Goal: Transaction & Acquisition: Purchase product/service

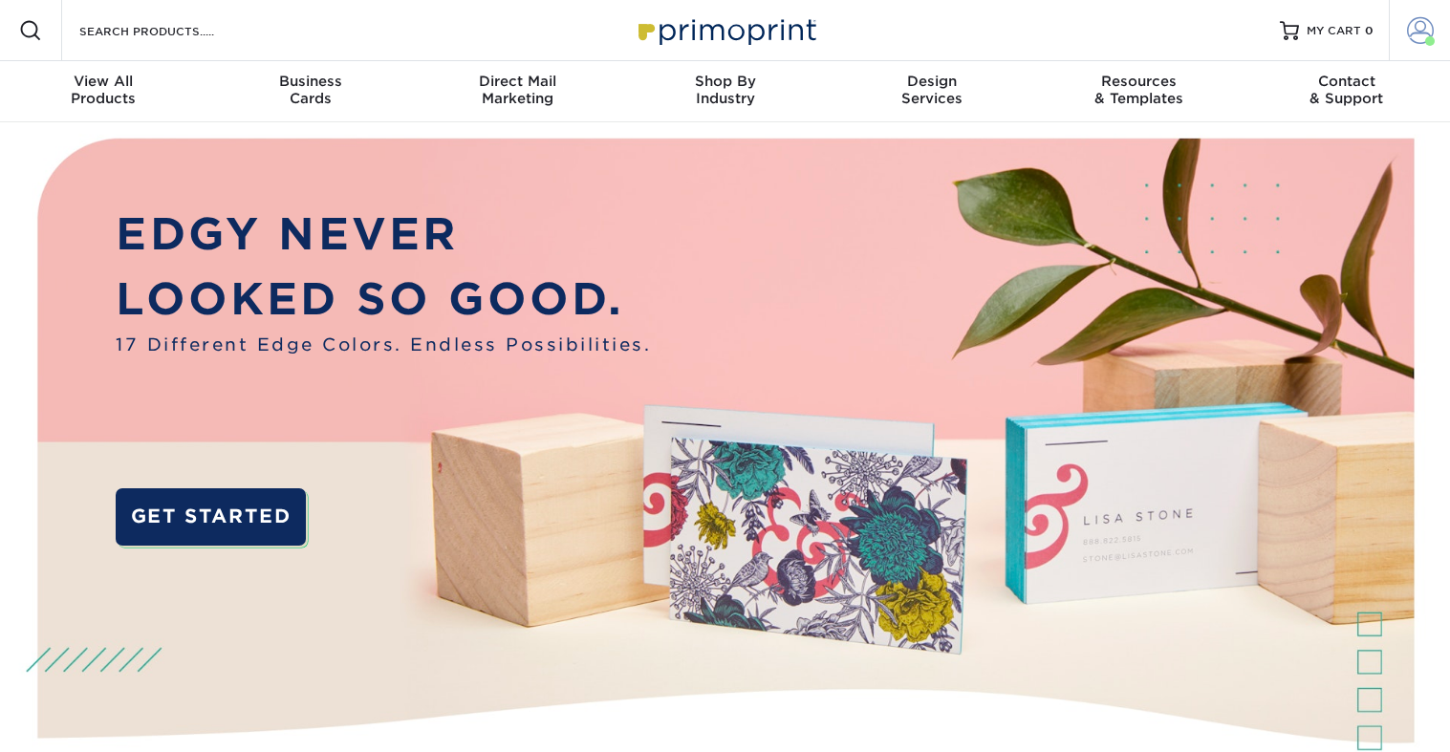
click at [1409, 28] on span at bounding box center [1420, 30] width 27 height 27
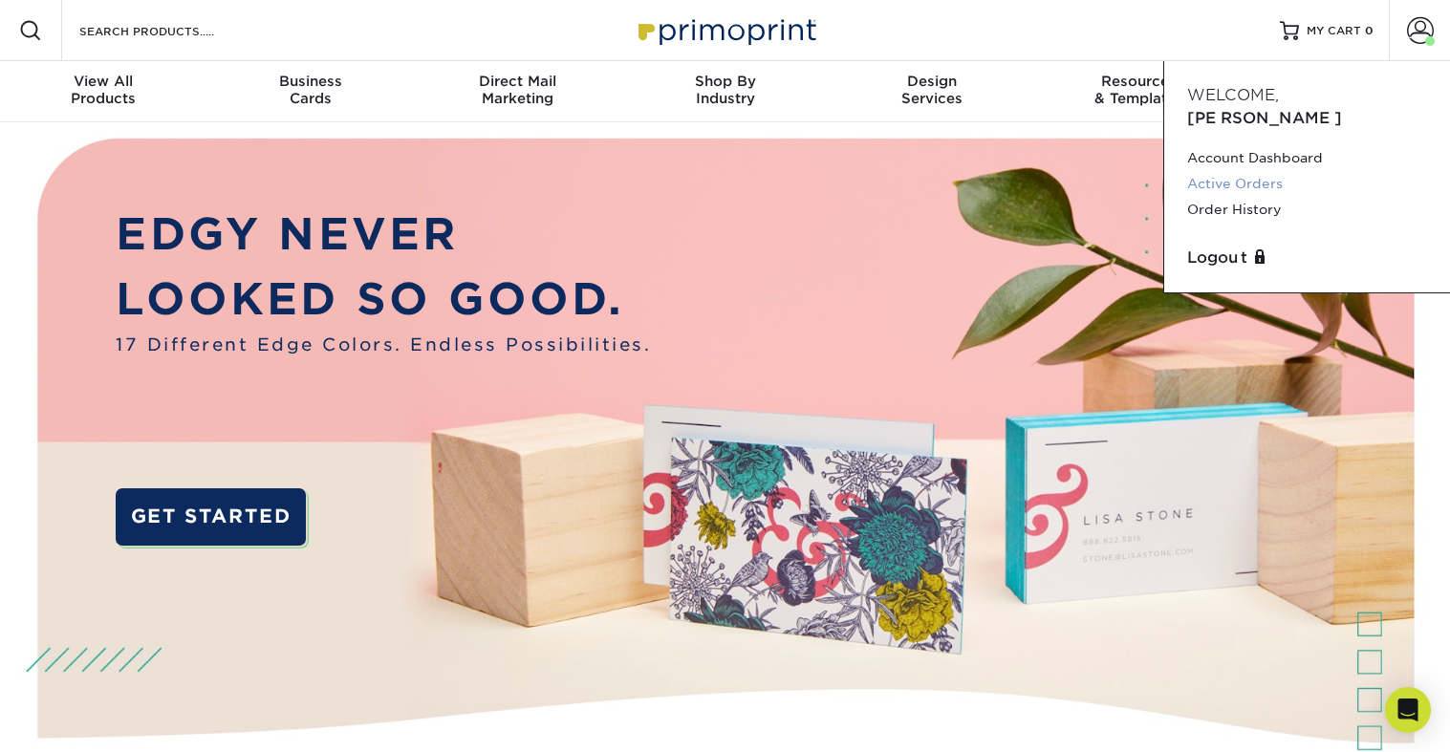
click at [1245, 171] on link "Active Orders" at bounding box center [1307, 184] width 240 height 26
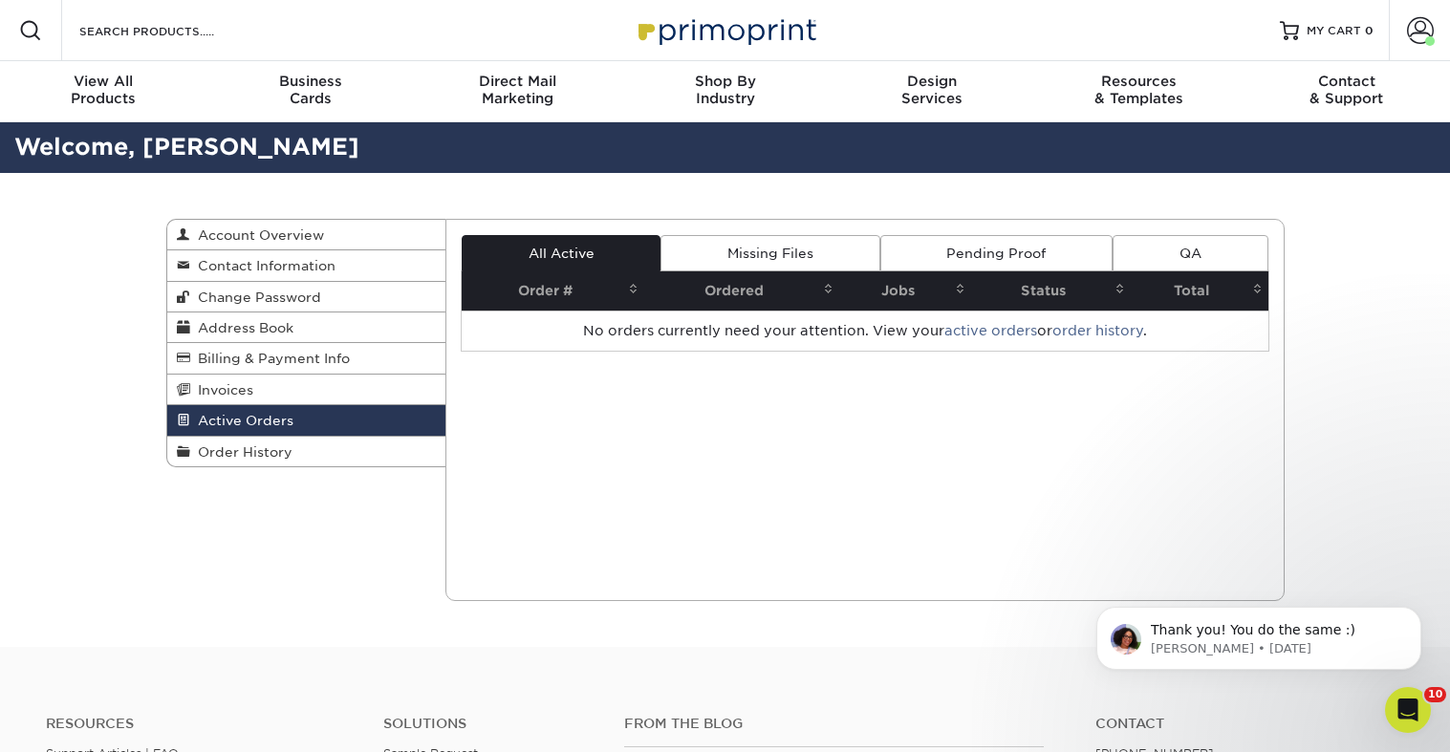
click at [922, 421] on div "Current Orders 0 Active 0 Missing Files" at bounding box center [864, 410] width 839 height 382
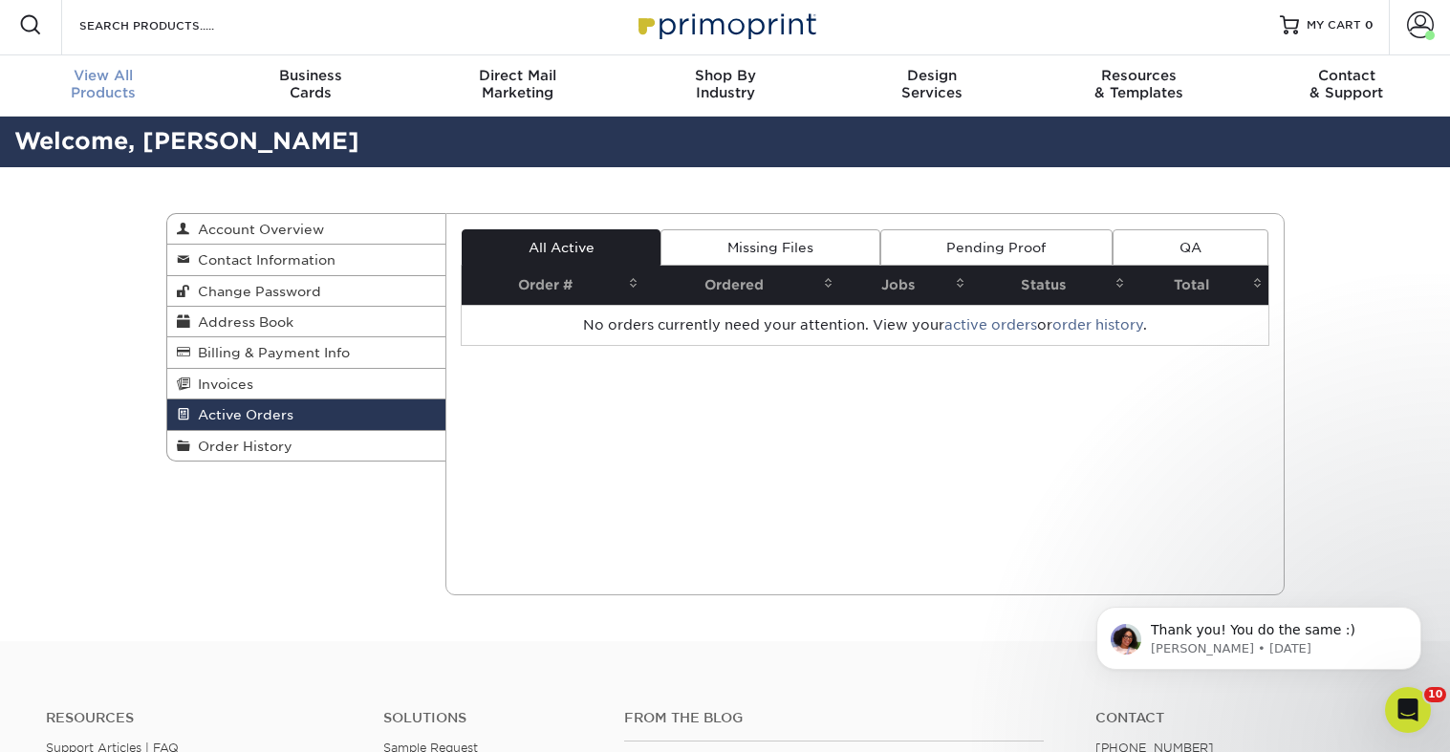
scroll to position [7, 0]
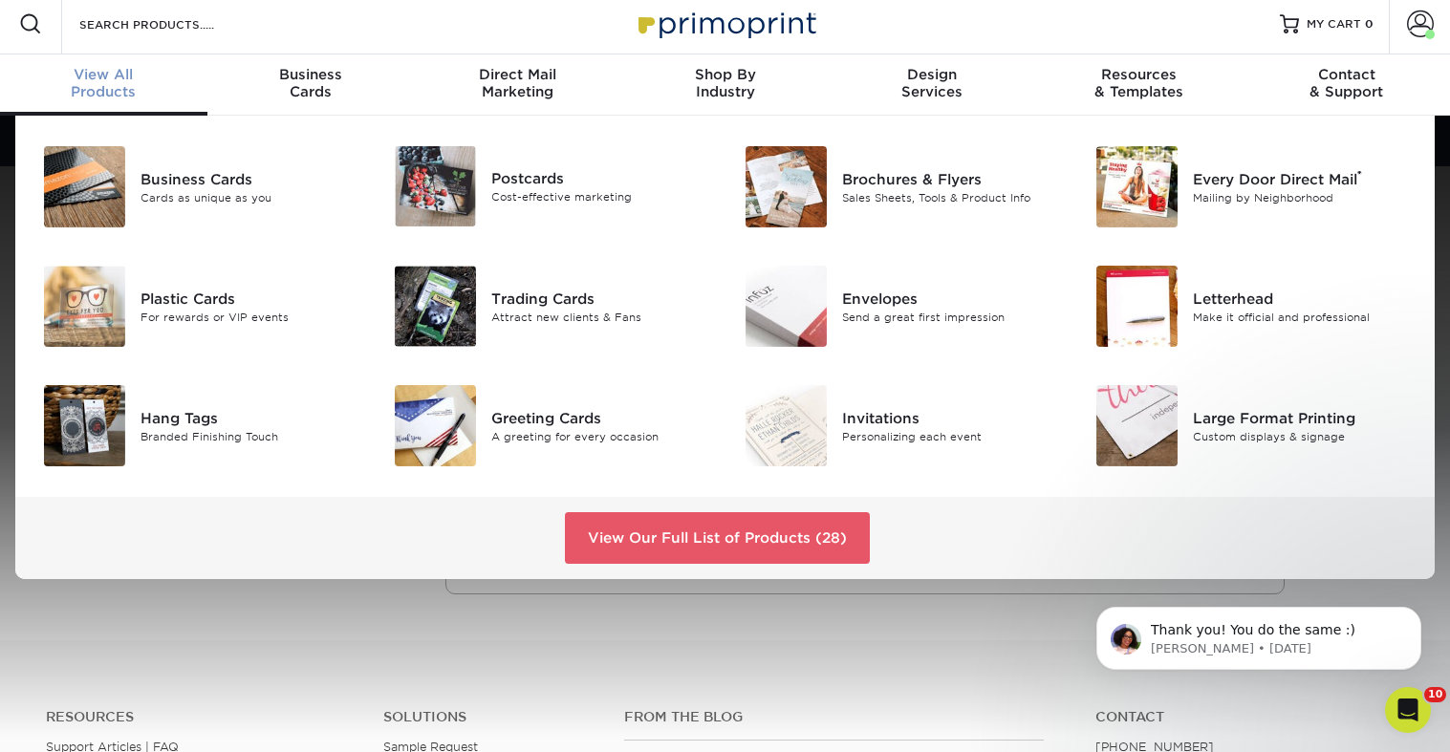
click at [105, 83] on div "View All Products" at bounding box center [103, 83] width 207 height 34
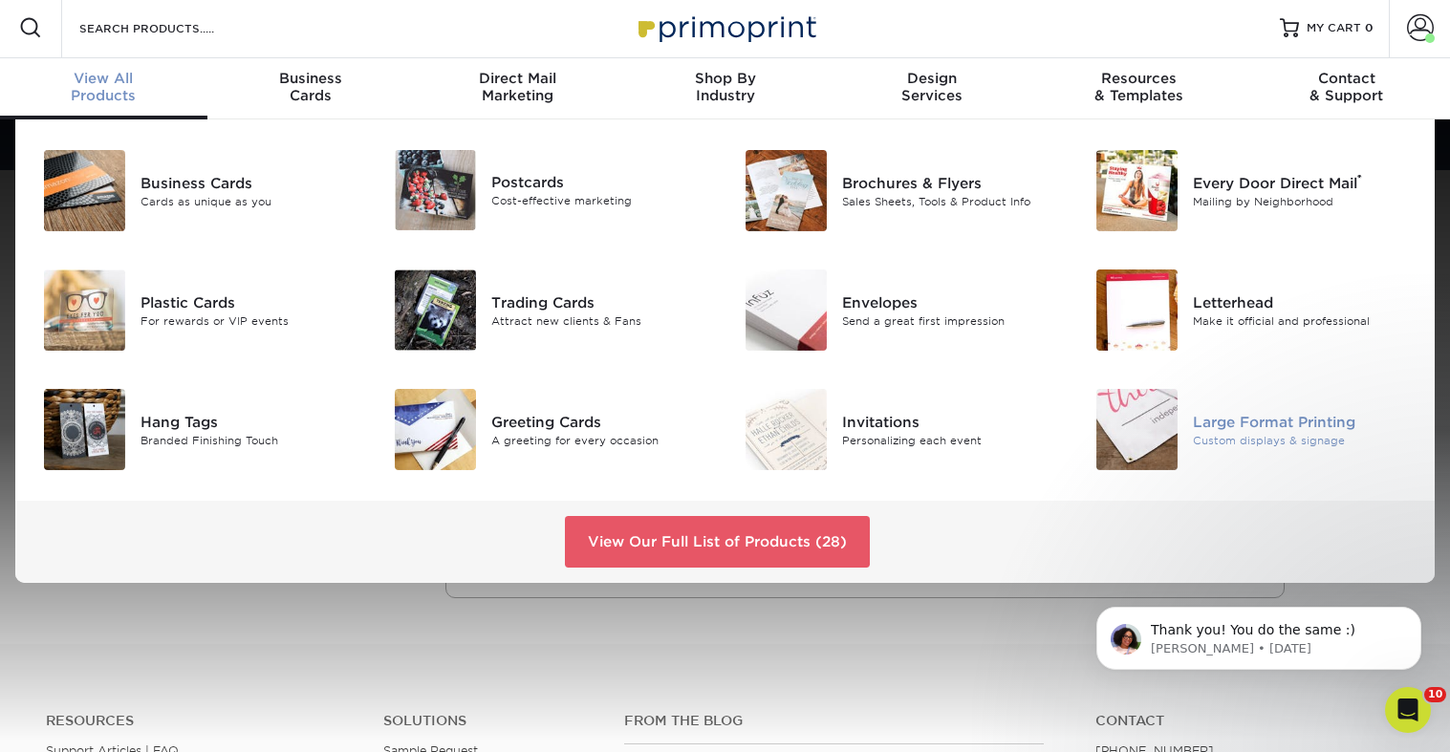
click at [1140, 425] on img at bounding box center [1136, 429] width 81 height 81
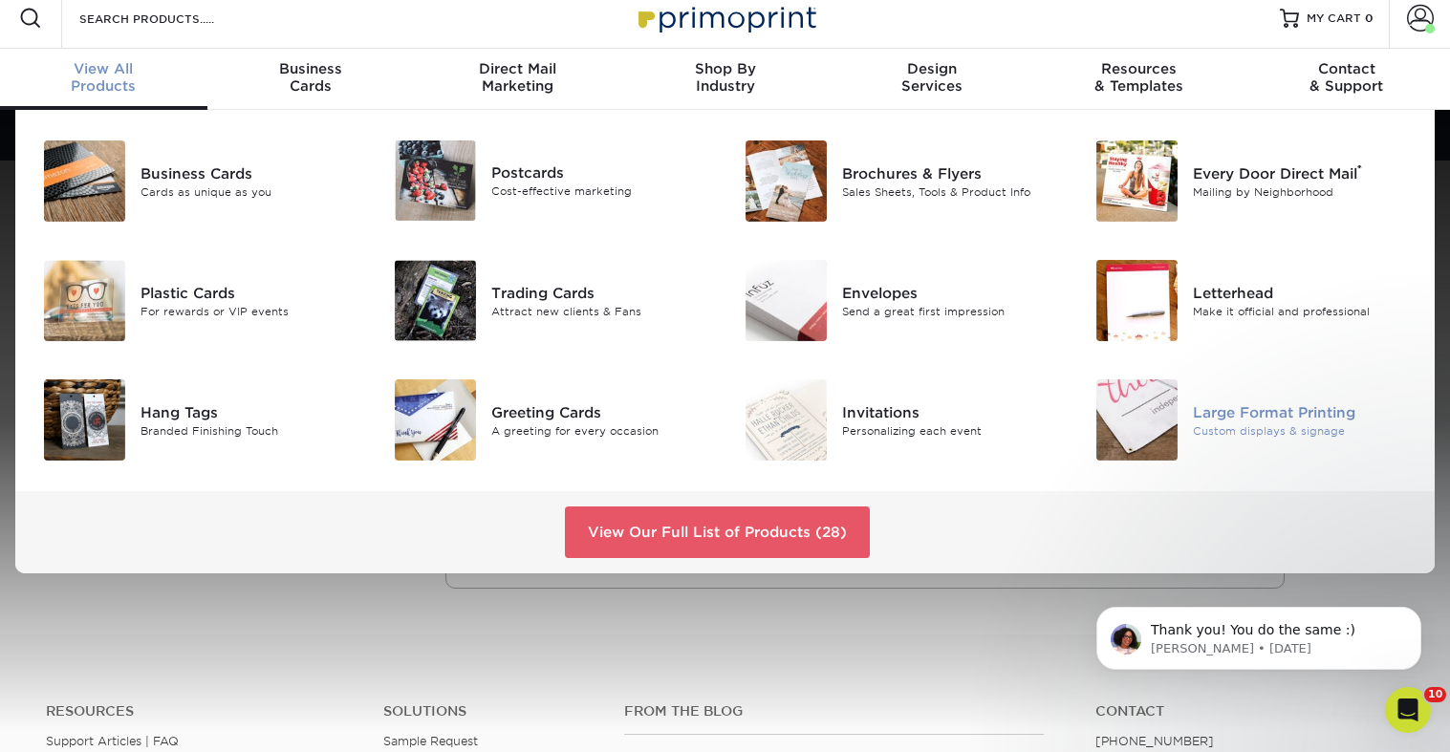
scroll to position [10, 0]
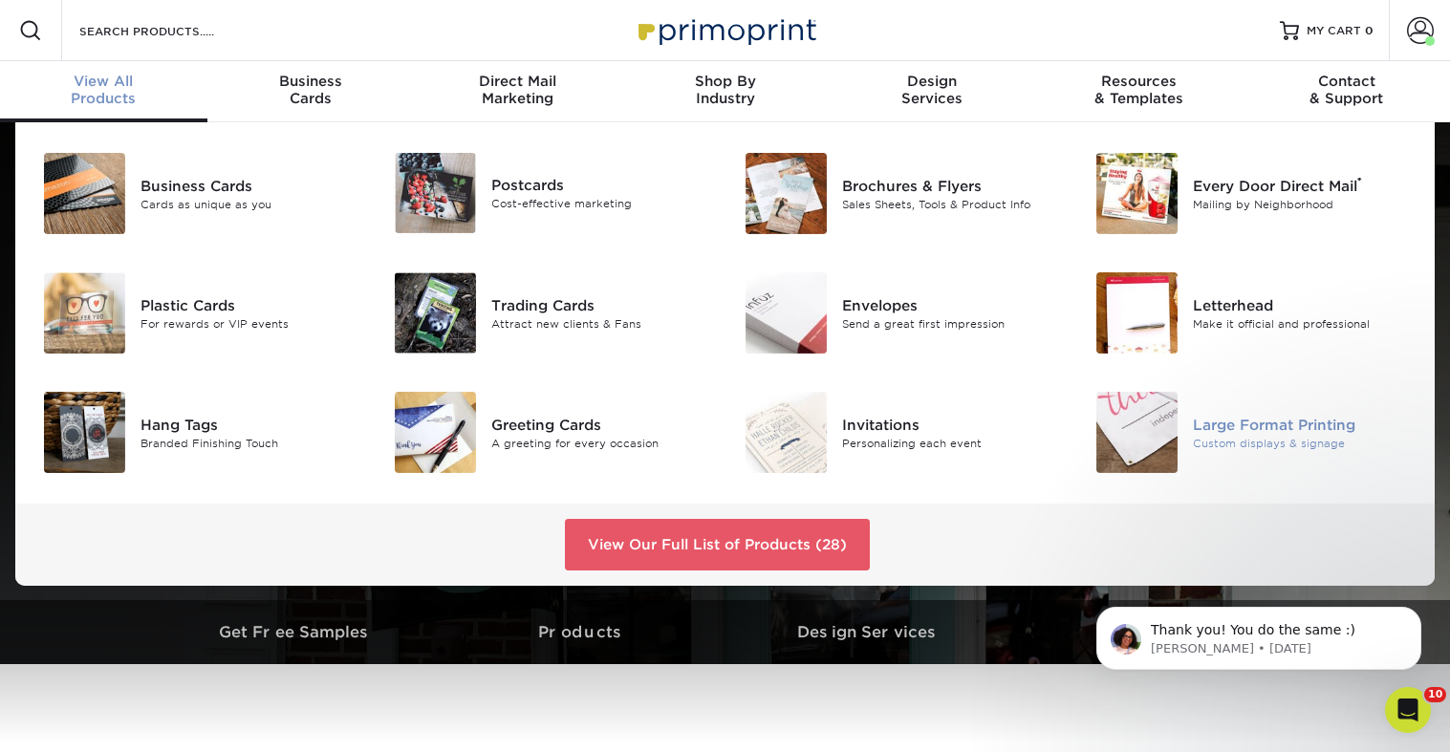
click at [1153, 450] on img at bounding box center [1136, 432] width 81 height 81
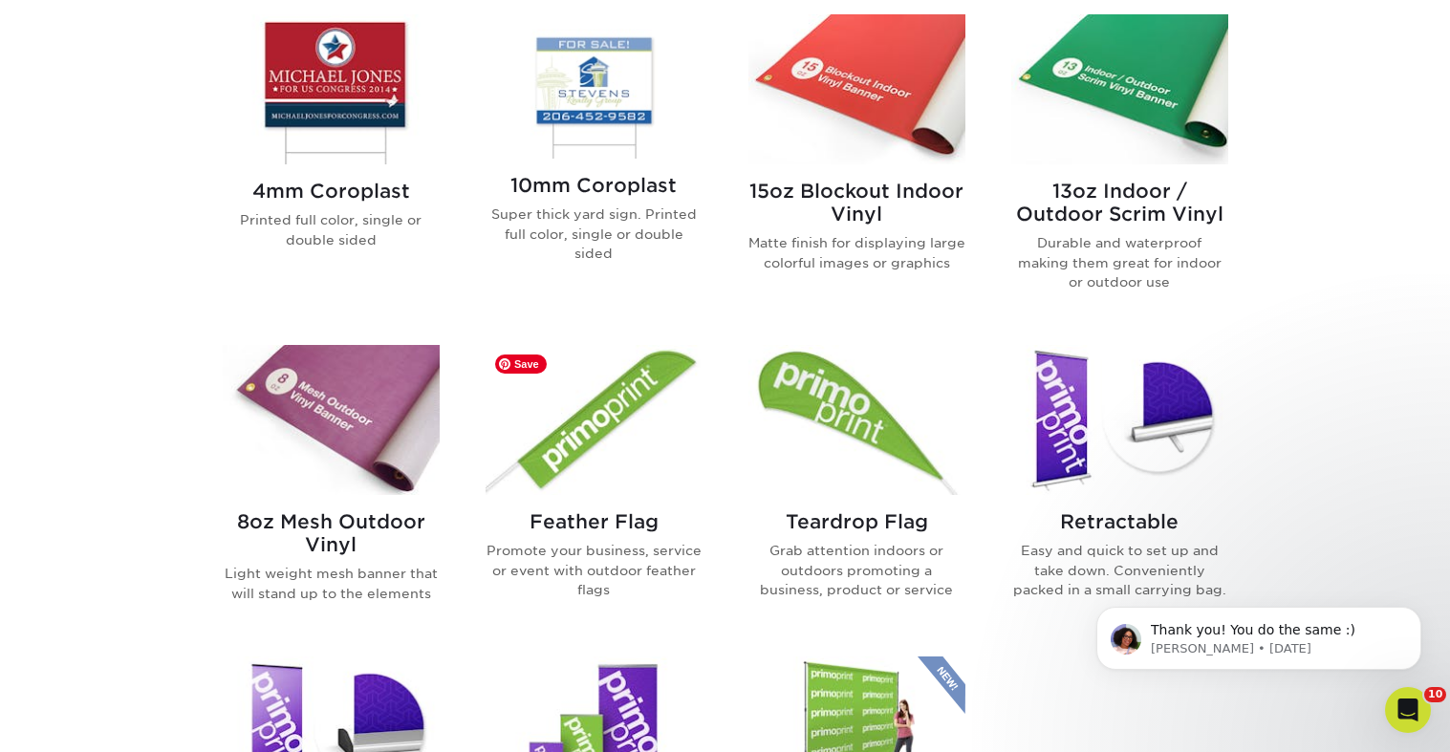
scroll to position [832, 0]
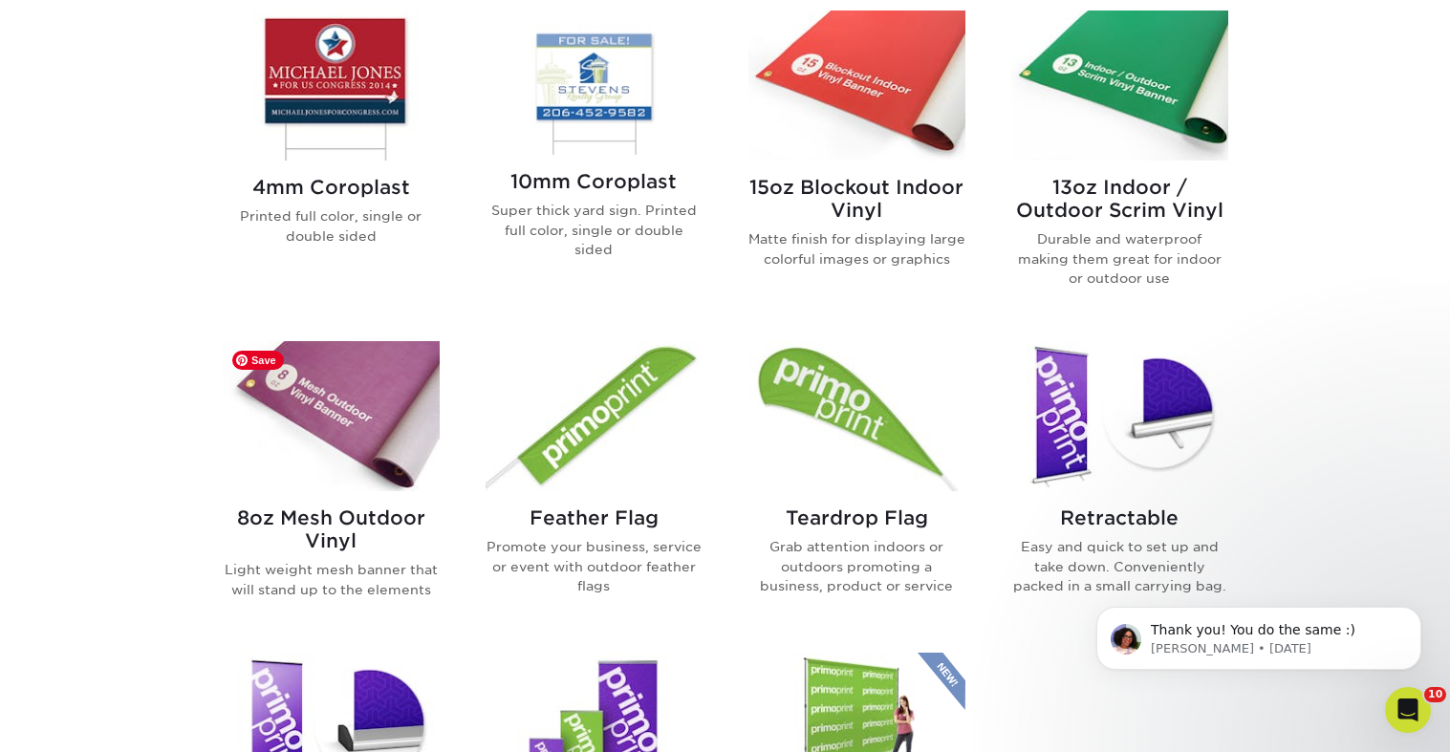
click at [368, 417] on img at bounding box center [331, 416] width 217 height 150
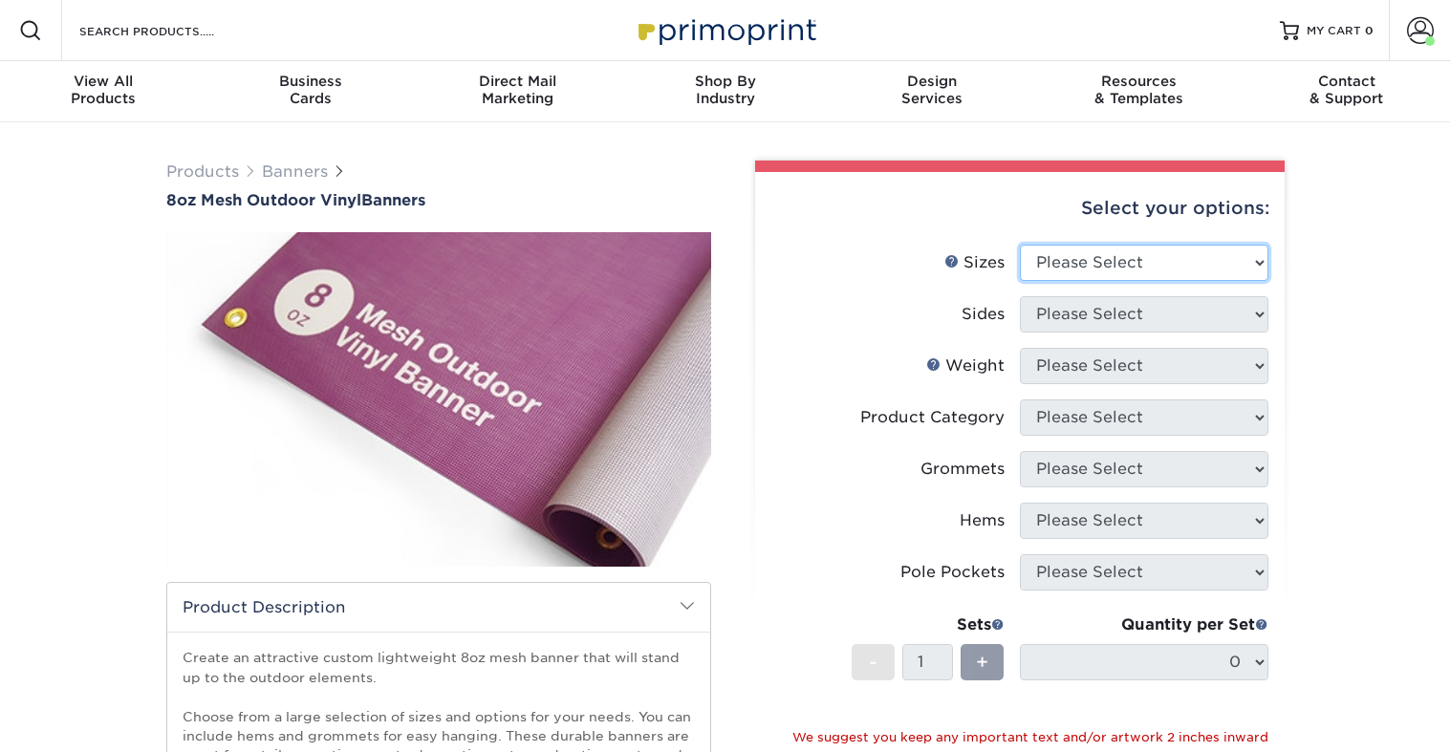
click at [1072, 263] on select "Please Select 24" x 36" 24" x 48" 36" x 48" 36" x 60" 36" x 72" 36" x 96" 36" x…" at bounding box center [1144, 263] width 249 height 36
select select "36.00x60.00"
click at [1020, 245] on select "Please Select 24" x 36" 24" x 48" 36" x 48" 36" x 60" 36" x 72" 36" x 96" 36" x…" at bounding box center [1144, 263] width 249 height 36
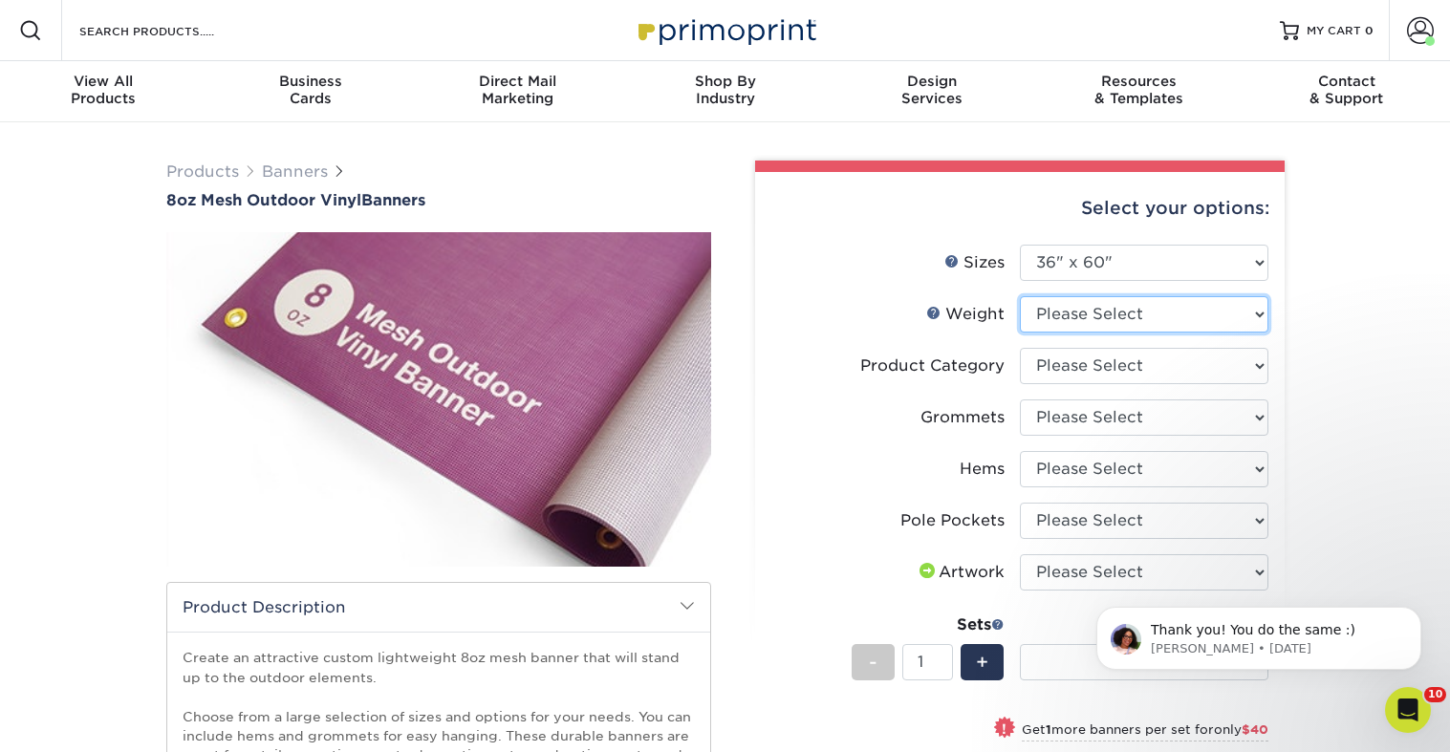
click at [1111, 315] on select "Please Select 8OZMESH" at bounding box center [1144, 314] width 249 height 36
select select "8OZMESH"
click at [1020, 296] on select "Please Select 8OZMESH" at bounding box center [1144, 314] width 249 height 36
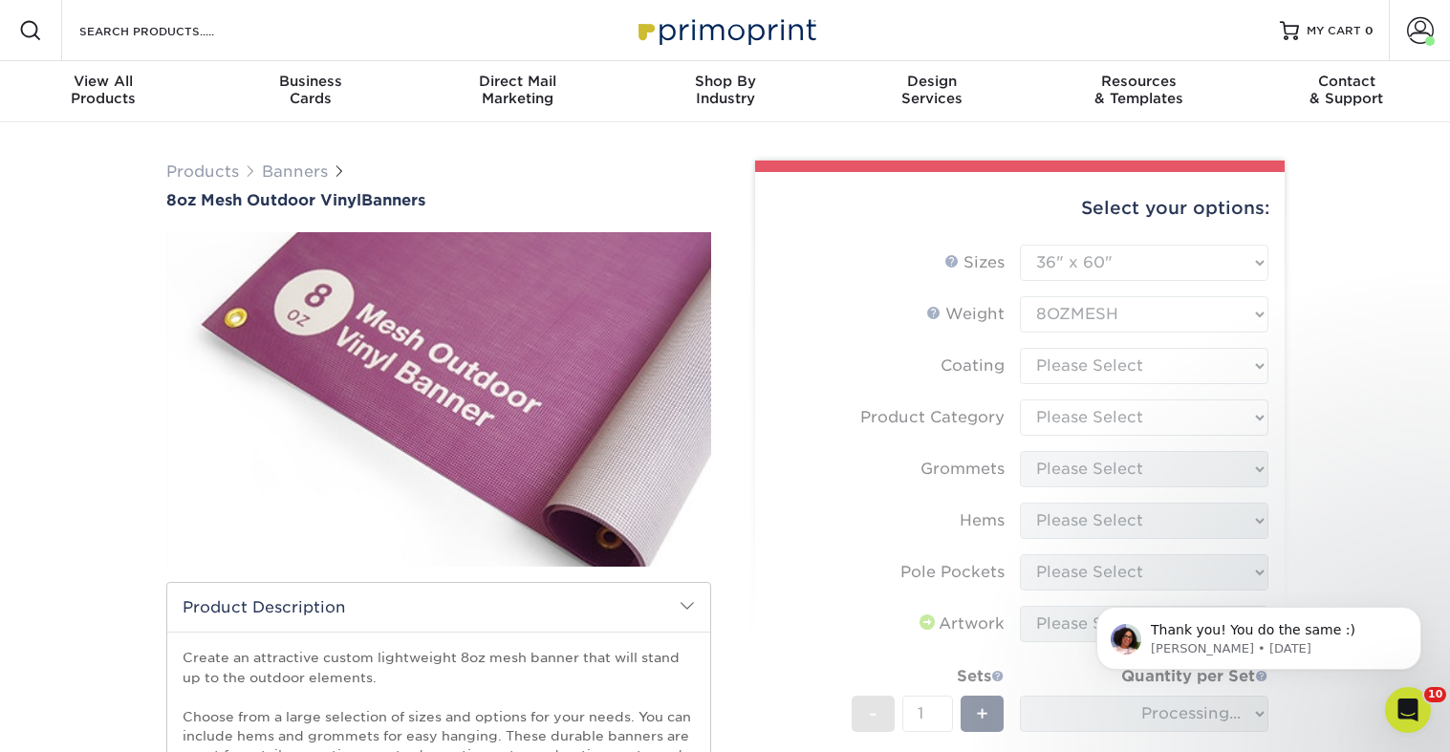
click at [1108, 358] on form "Sizes Help Sizes Please Select 24" x 36" 24" x 48" 36" x 48" 36" x 60" 36" x 72…" at bounding box center [1019, 612] width 499 height 735
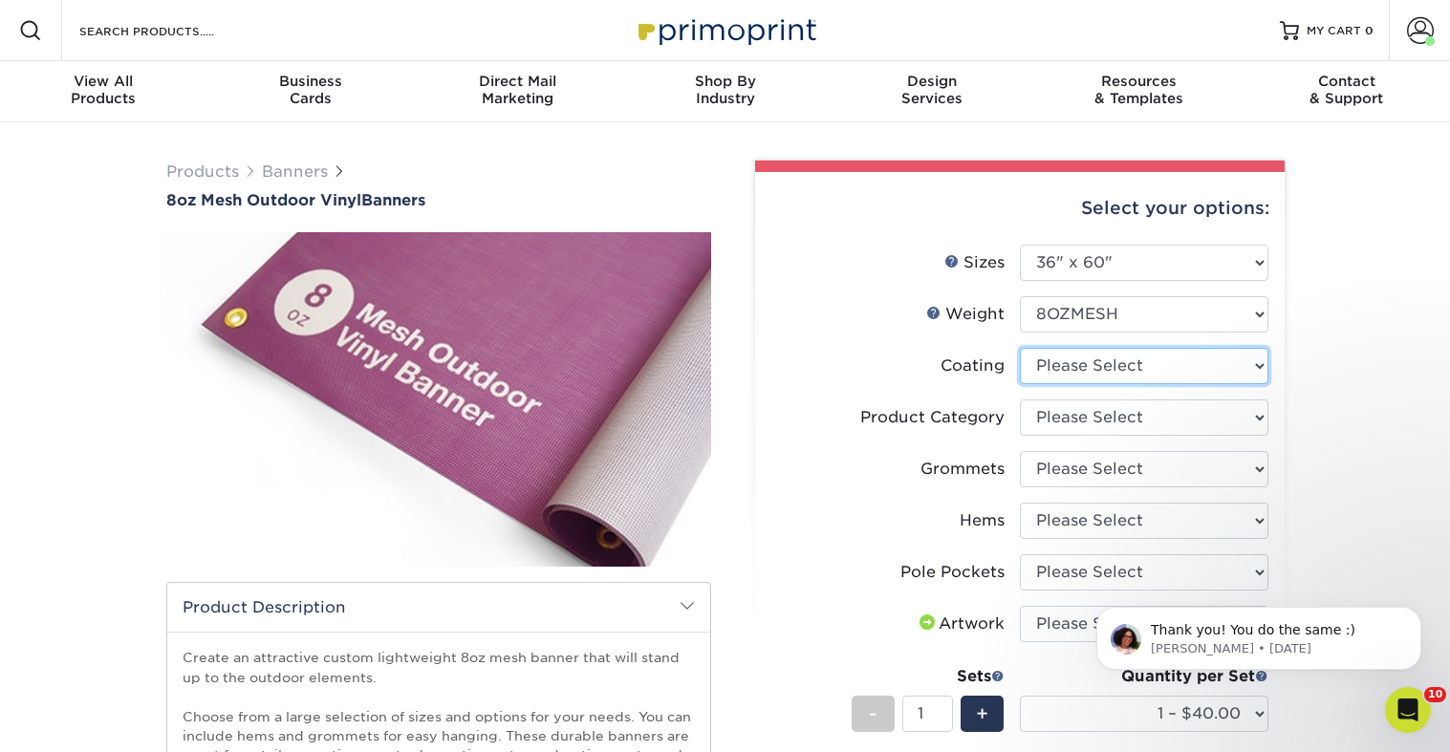
click at [1107, 356] on select at bounding box center [1144, 366] width 249 height 36
select select "3e7618de-abca-4bda-9f97-8b9129e913d8"
click at [1020, 348] on select at bounding box center [1144, 366] width 249 height 36
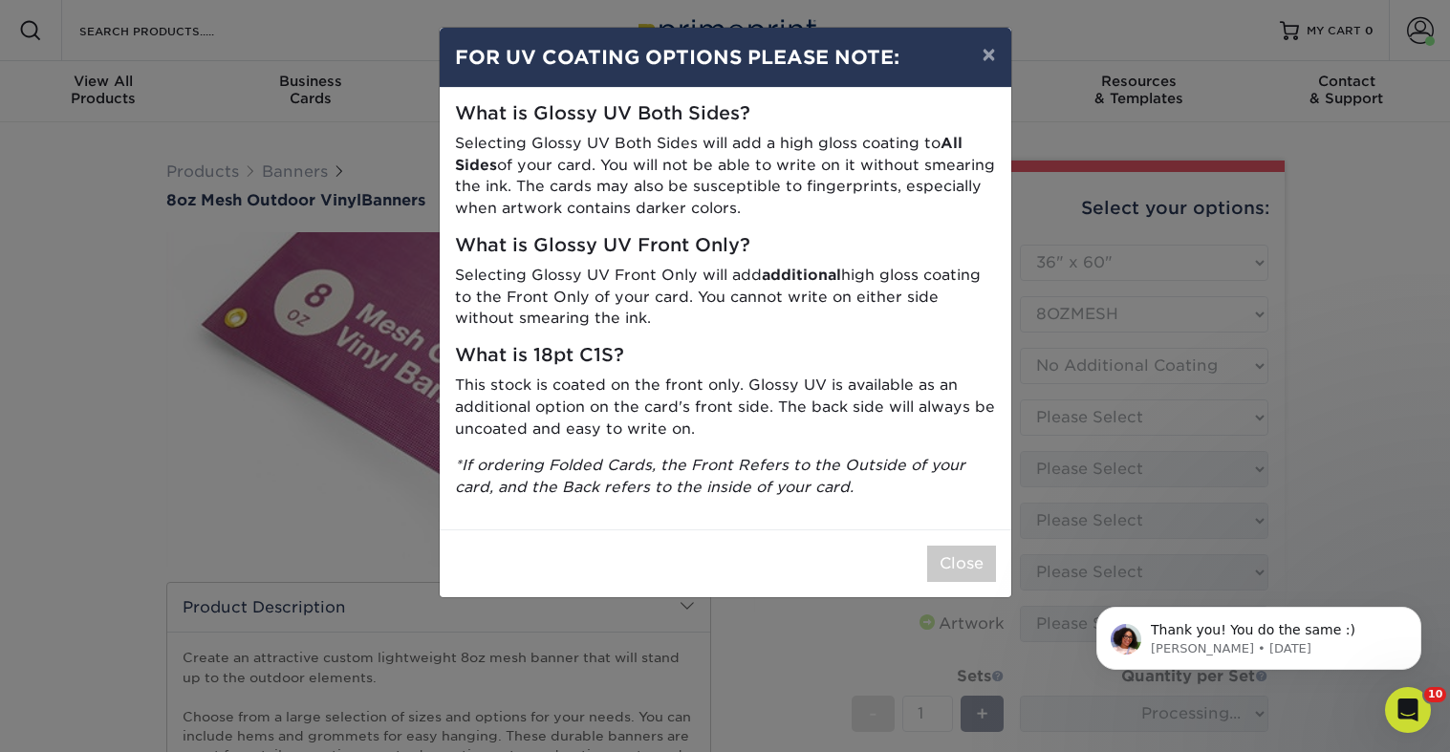
click at [1120, 418] on div "× FOR UV COATING OPTIONS PLEASE NOTE: What is Glossy UV Both Sides? Selecting G…" at bounding box center [725, 376] width 1450 height 752
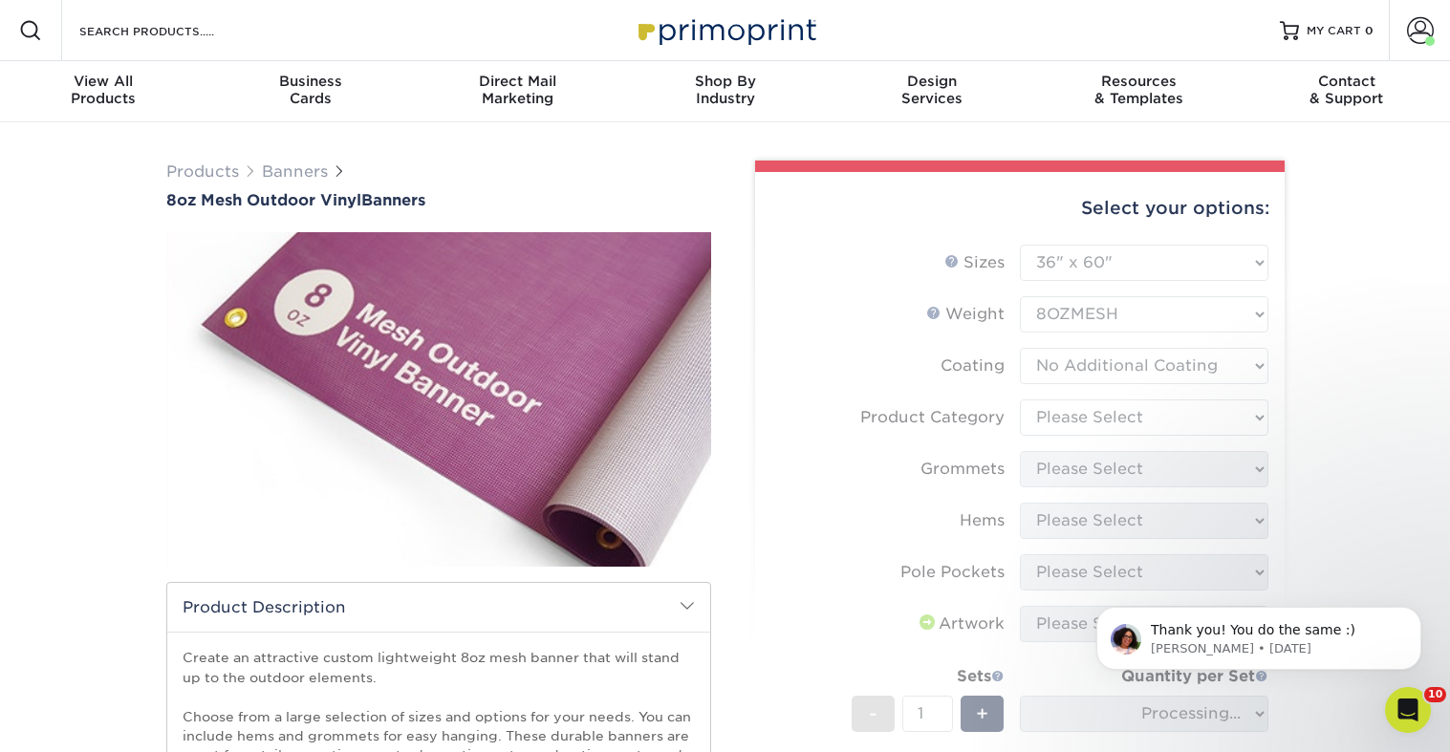
click at [1122, 419] on form "Sizes Help Sizes Please Select 24" x 36" 24" x 48" 36" x 48" 36" x 60" 36" x 72…" at bounding box center [1019, 612] width 499 height 735
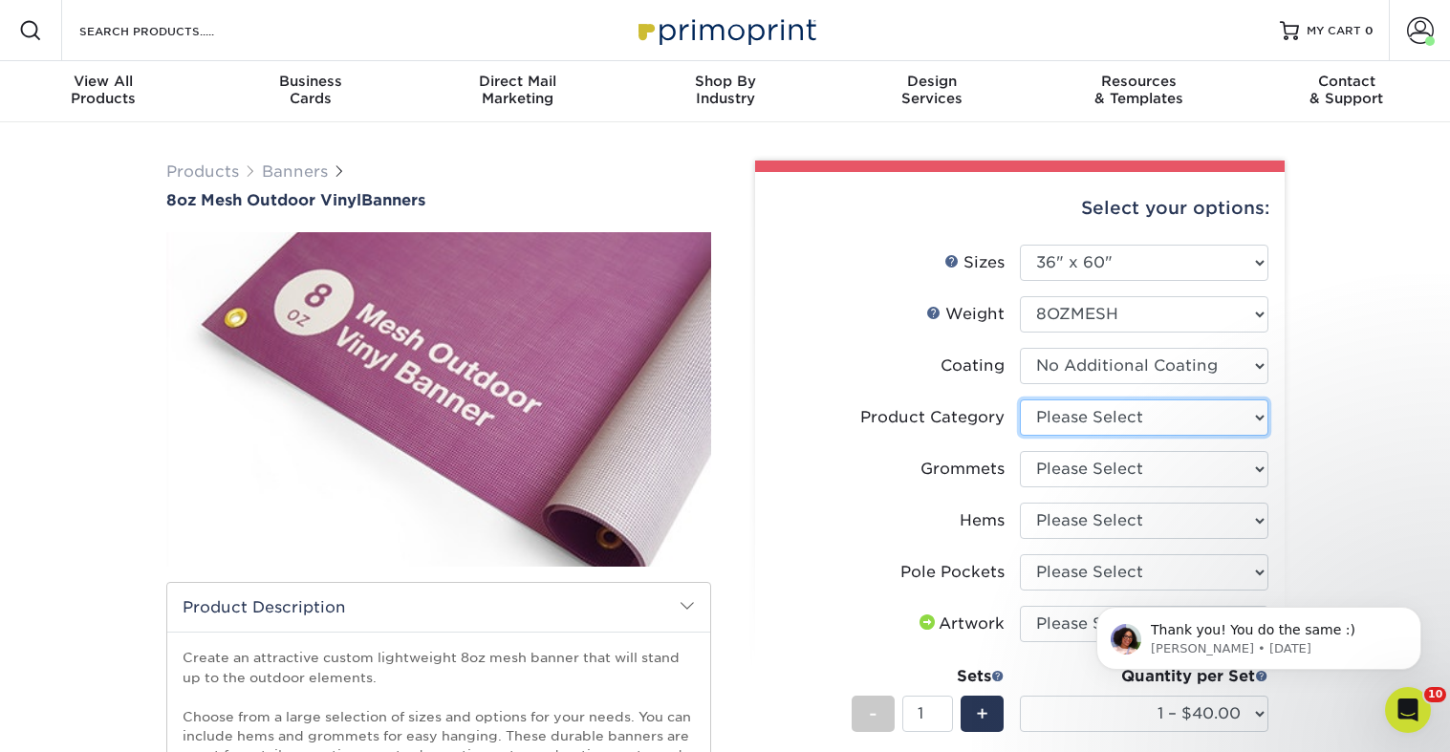
click at [1128, 421] on select "Please Select 8oz Mesh Banner" at bounding box center [1144, 418] width 249 height 36
select select "fb3711ff-1725-42e1-bc4f-134fa5e422b0"
click at [1020, 400] on select "Please Select 8oz Mesh Banner" at bounding box center [1144, 418] width 249 height 36
click at [1145, 475] on select "Please Select No Grommets Yes, Grommet All 4 Corners Yes, Grommets Every 2 ft." at bounding box center [1144, 469] width 249 height 36
select select "90d329df-db80-4206-b821-ff9d3f363977"
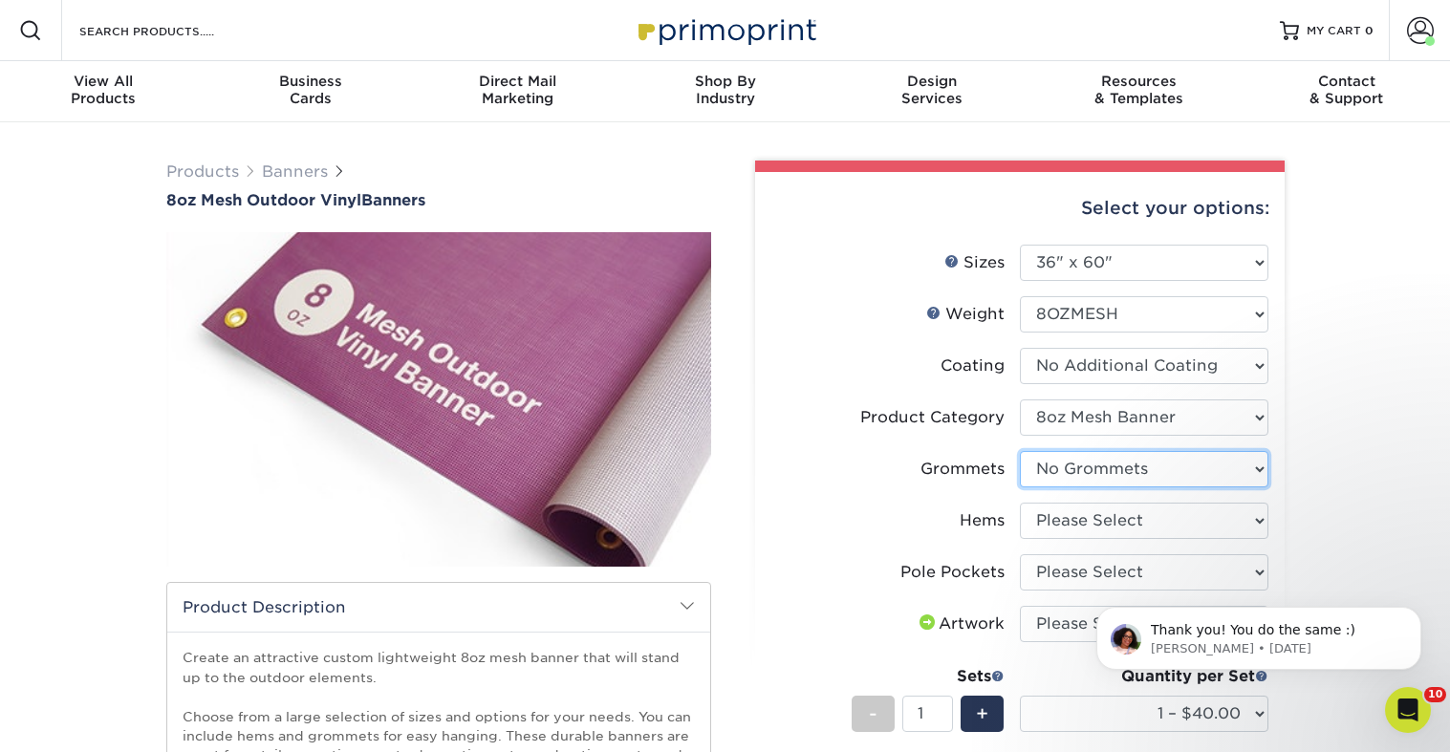
click at [1020, 451] on select "Please Select No Grommets Yes, Grommet All 4 Corners Yes, Grommets Every 2 ft." at bounding box center [1144, 469] width 249 height 36
click at [1174, 465] on select "Please Select No Grommets Yes, Grommet All 4 Corners Yes, Grommets Every 2 ft." at bounding box center [1144, 469] width 249 height 36
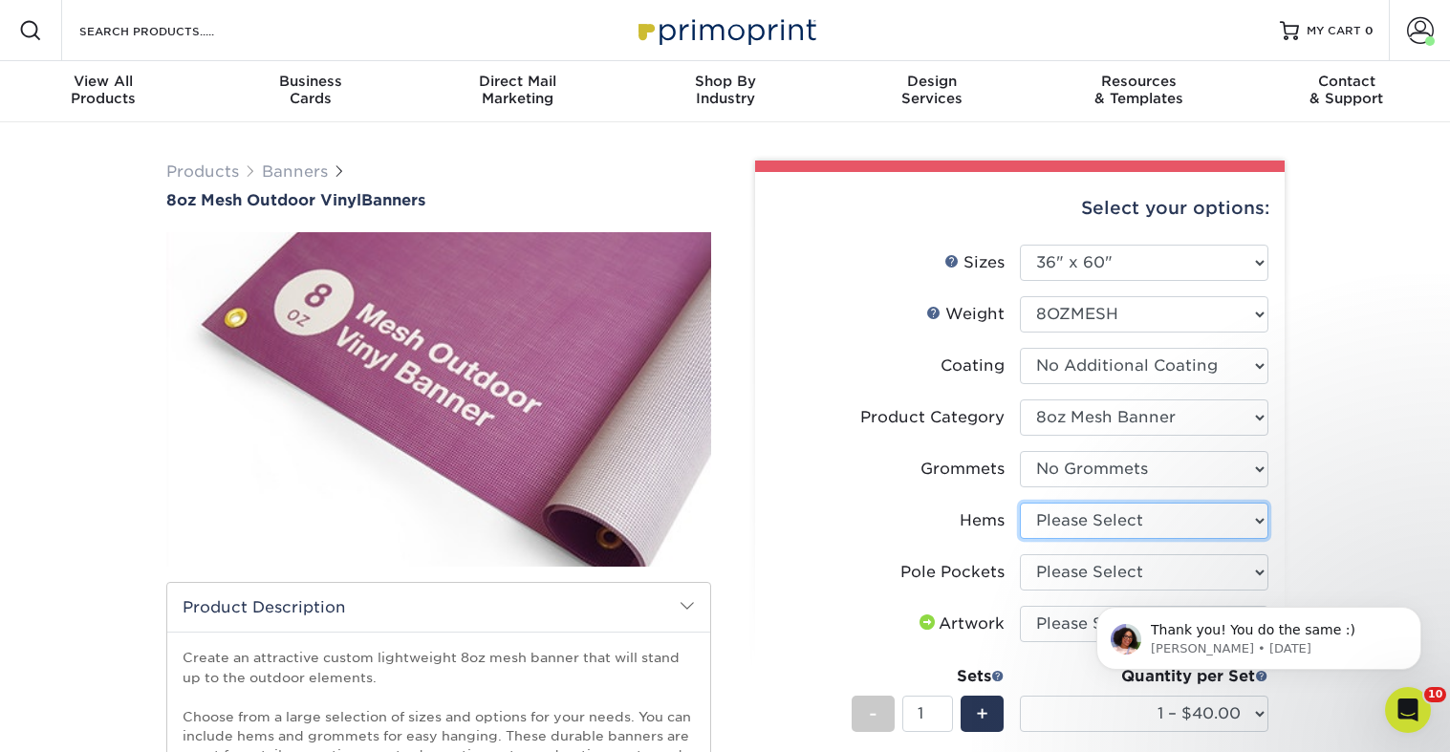
click at [1182, 532] on select "Please Select No Hems/Pole Pockets Yes, Hems Top and Bottom Only Yes, Hems All …" at bounding box center [1144, 521] width 249 height 36
select select "4e4ebf09-664b-4b70-8385-b564872d2e90"
click at [1020, 503] on select "Please Select No Hems/Pole Pockets Yes, Hems Top and Bottom Only Yes, Hems All …" at bounding box center [1144, 521] width 249 height 36
click at [1149, 572] on html "Thank you! You do the same :) Avery • 2d ago" at bounding box center [1259, 634] width 382 height 134
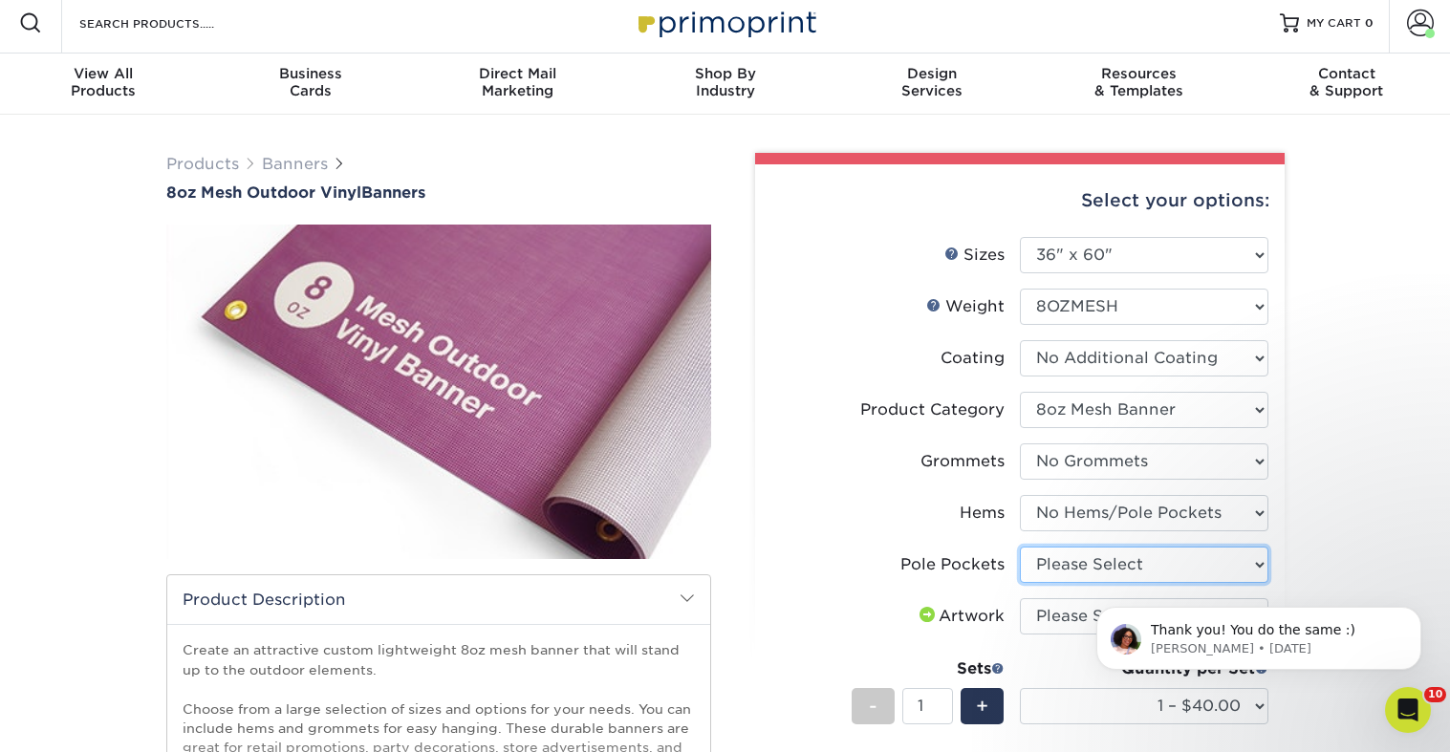
click at [1169, 564] on select "Please Select No Pole Pockets 2 in. Left and Right 2 in. Top and Bottom 4 in. L…" at bounding box center [1144, 565] width 249 height 36
select select "462c5fe9-21e9-49a0-afb4-1c6e8664fe13"
click at [1020, 547] on select "Please Select No Pole Pockets 2 in. Left and Right 2 in. Top and Bottom 4 in. L…" at bounding box center [1144, 565] width 249 height 36
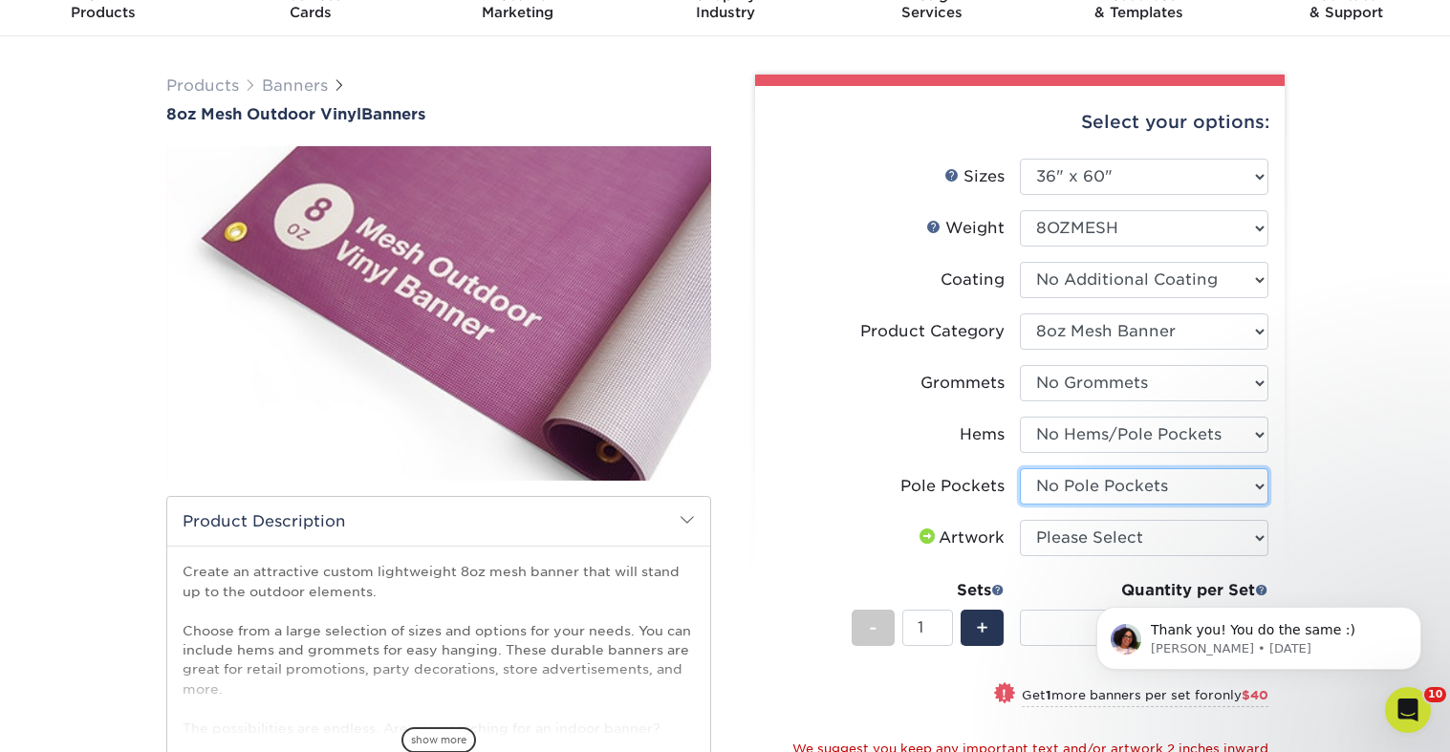
scroll to position [91, 0]
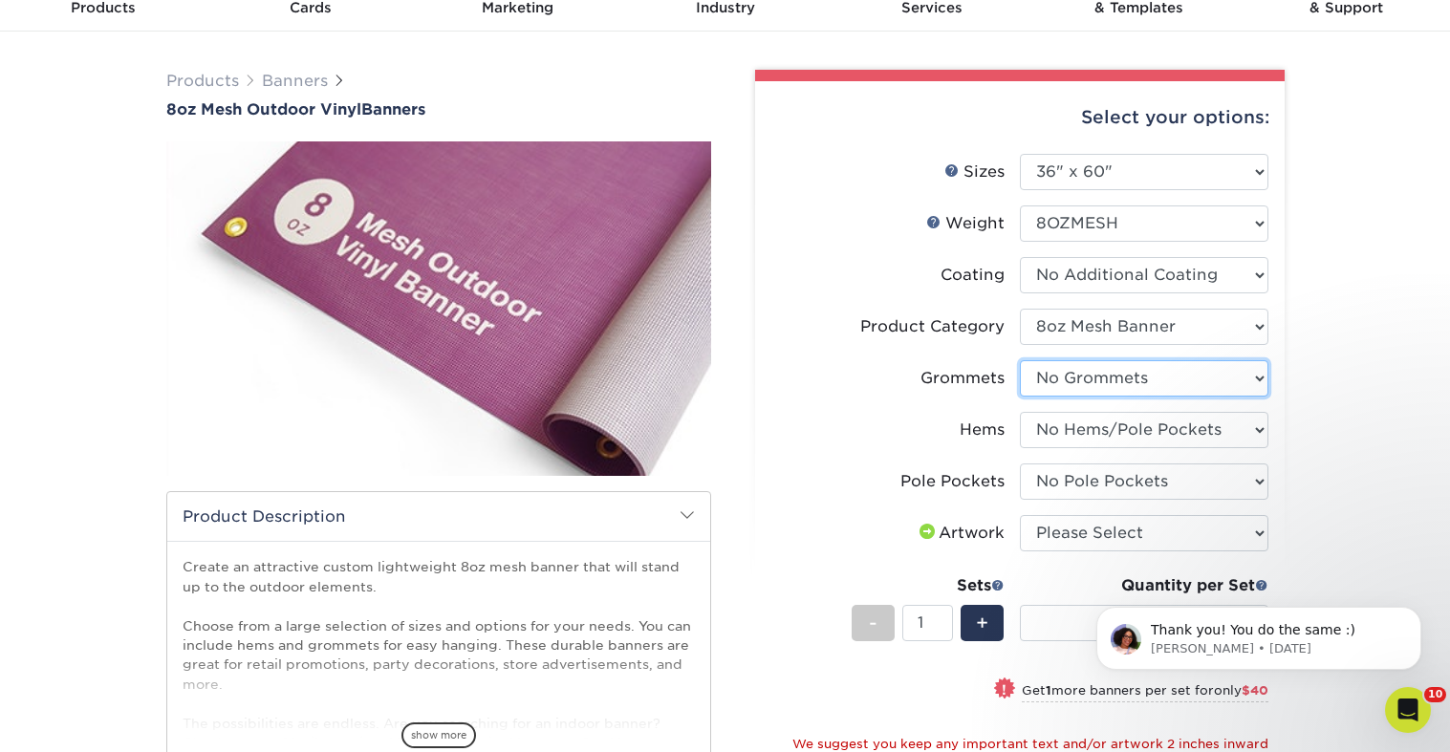
click at [1115, 374] on select "Please Select No Grommets Yes, Grommet All 4 Corners Yes, Grommets Every 2 ft." at bounding box center [1144, 378] width 249 height 36
select select "844af484-45a3-48a0-88de-19e51b139d69"
click at [1020, 360] on select "Please Select No Grommets Yes, Grommet All 4 Corners Yes, Grommets Every 2 ft." at bounding box center [1144, 378] width 249 height 36
click at [1312, 383] on div "Products Banners 8oz Mesh Outdoor Vinyl Banners Bleed: show more /" at bounding box center [725, 606] width 1450 height 1148
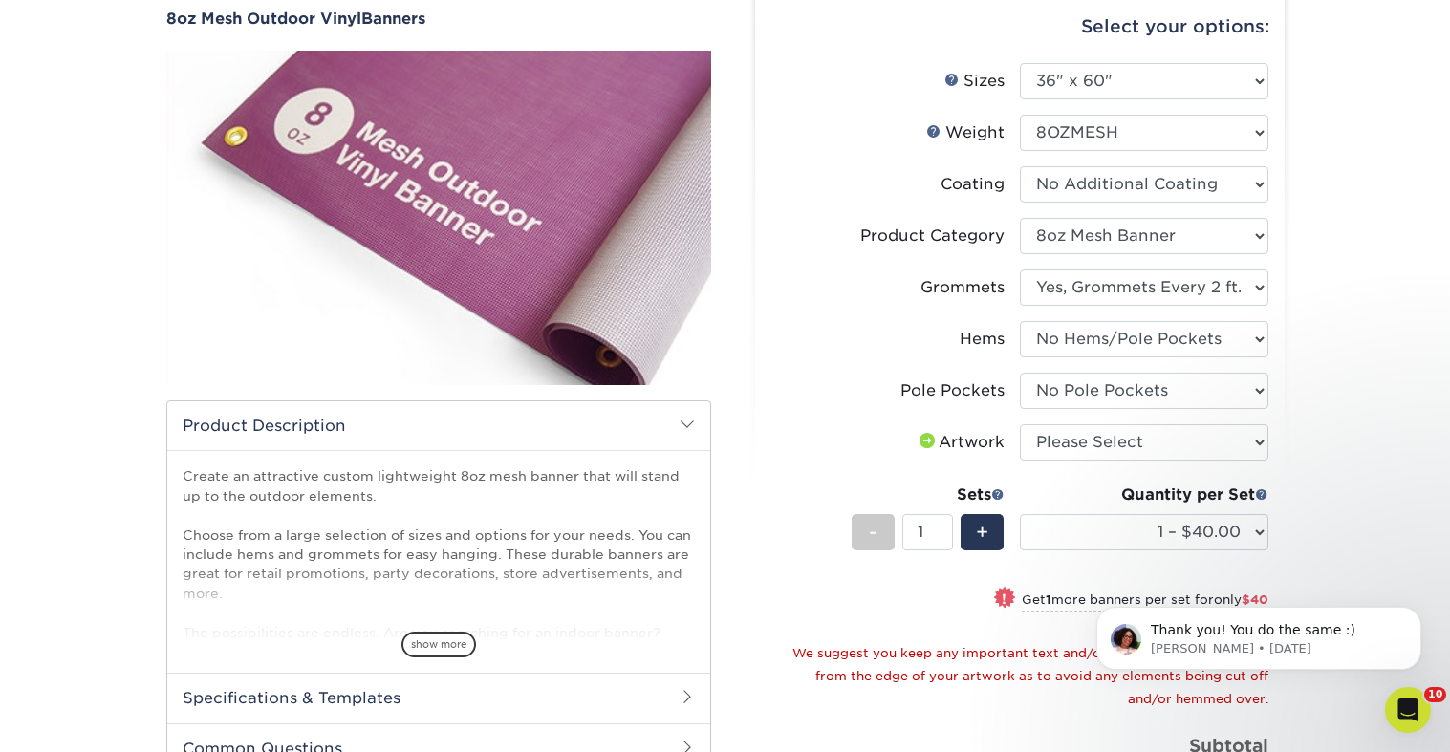
click at [1156, 421] on li "Pole Pockets Please Select No Pole Pockets 2 in. Left and Right 2 in. Top and B…" at bounding box center [1019, 399] width 497 height 52
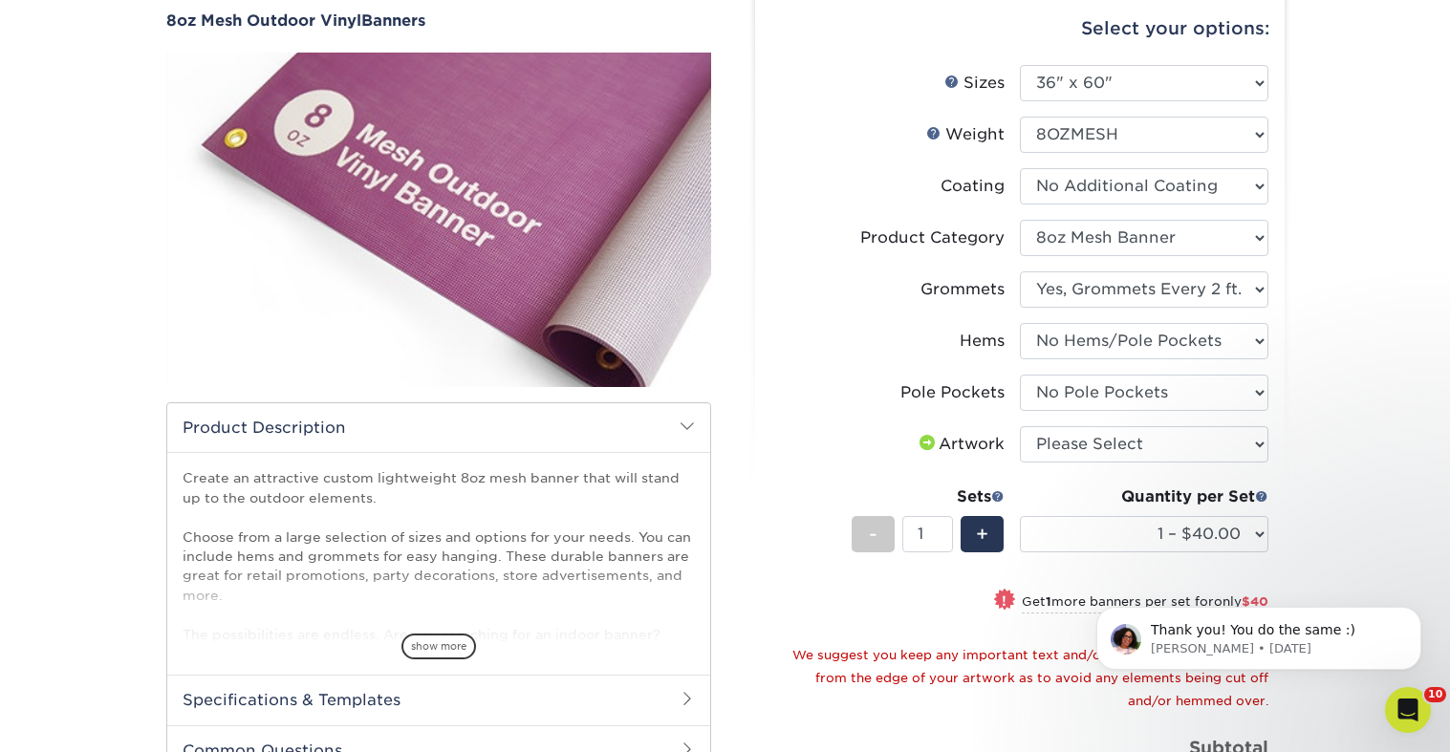
scroll to position [182, 0]
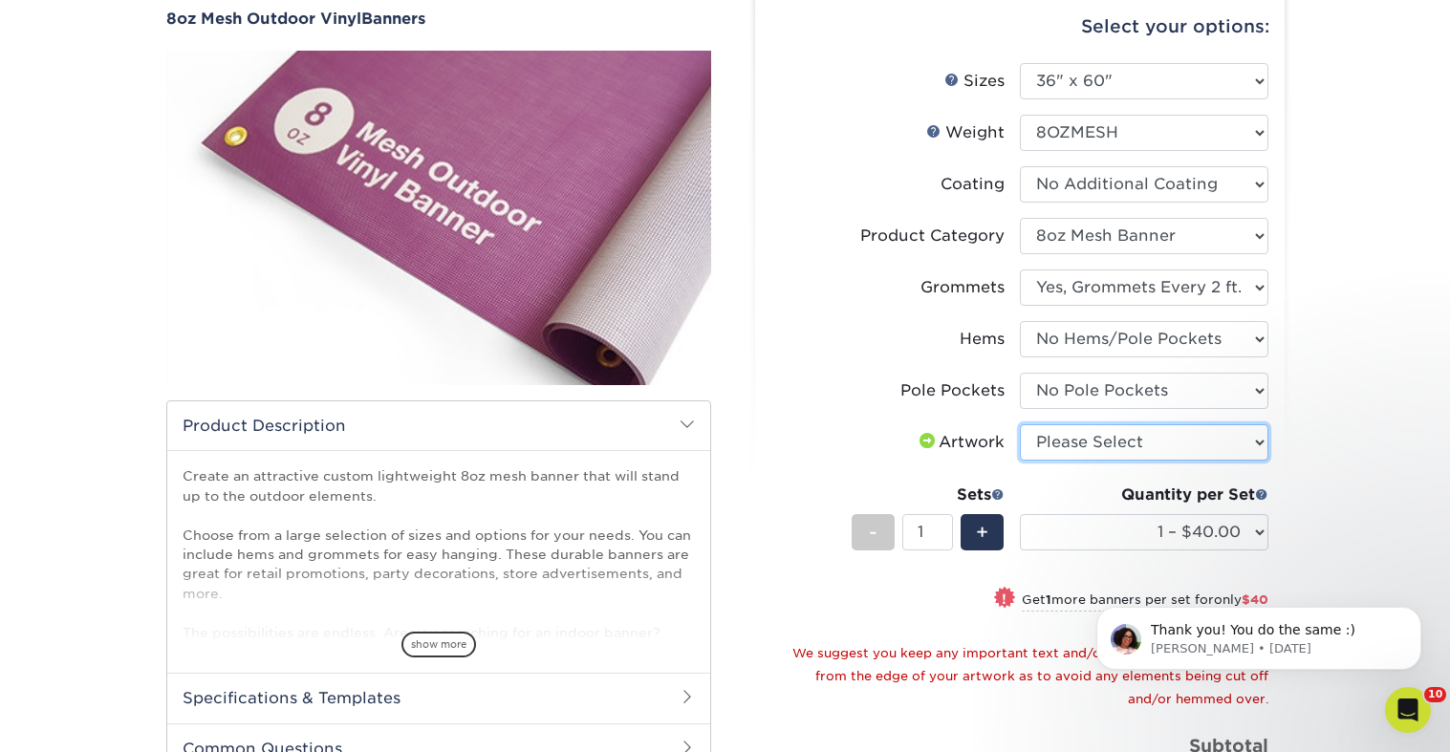
click at [1147, 440] on select "Please Select I will upload files I need a design - $50" at bounding box center [1144, 442] width 249 height 36
select select "upload"
click at [1020, 424] on select "Please Select I will upload files I need a design - $50" at bounding box center [1144, 442] width 249 height 36
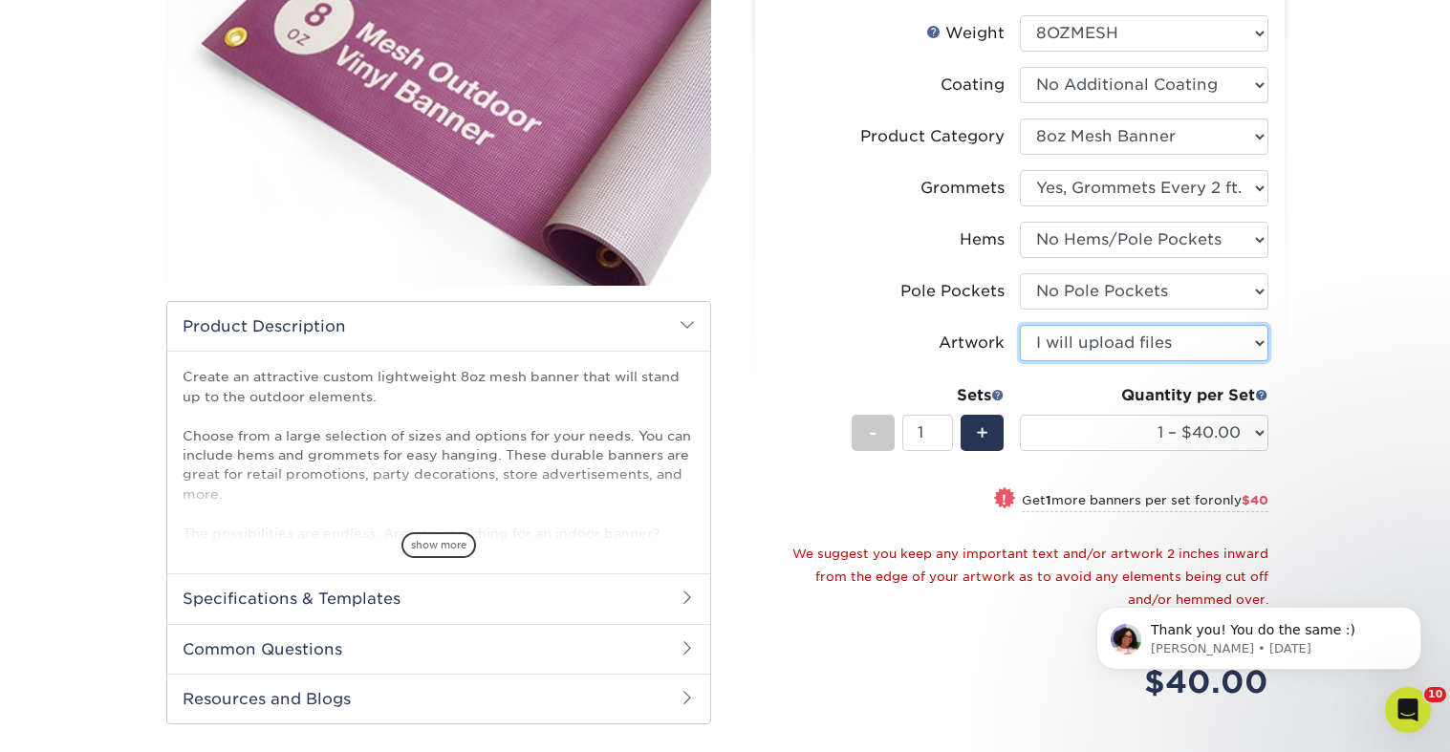
scroll to position [286, 0]
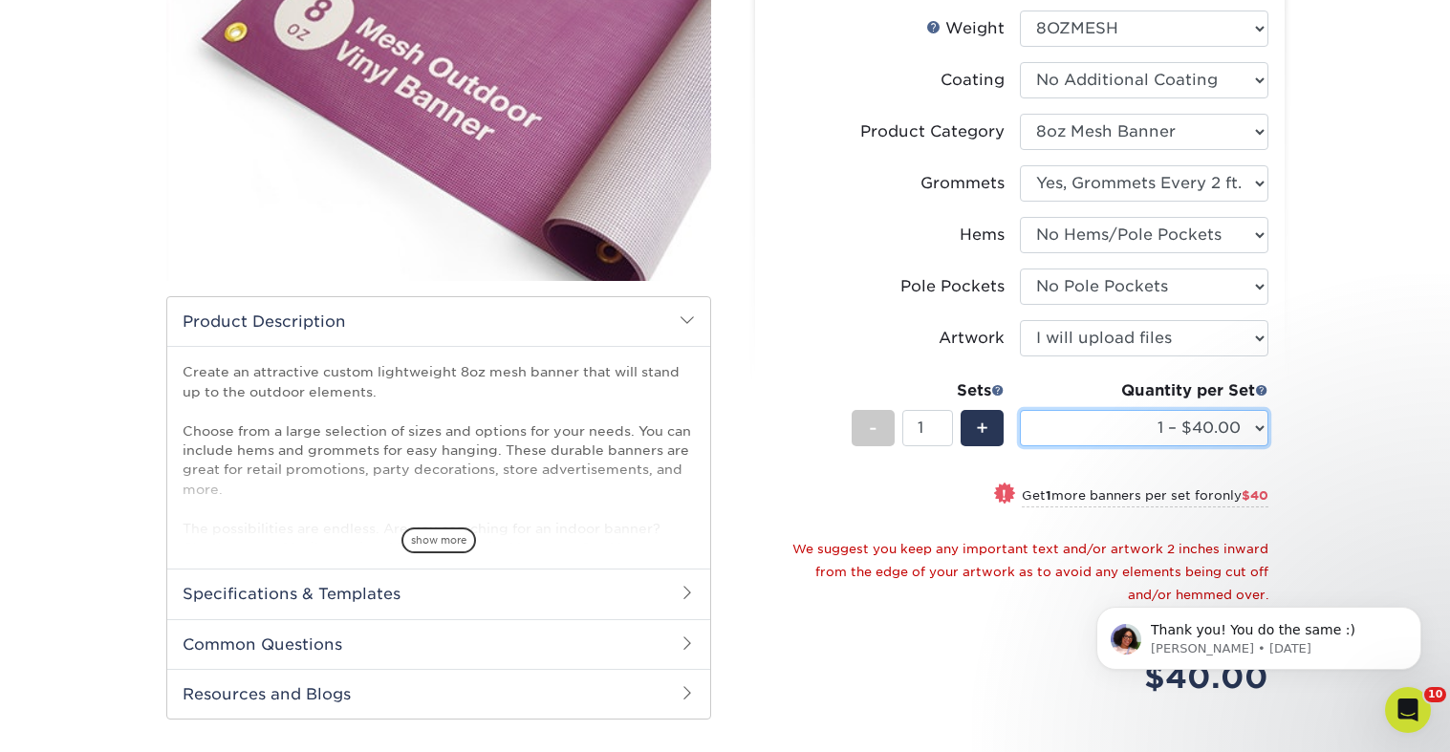
click at [1130, 429] on select "1 – $40.00 2 – $80.00 3 – $120.00 4 – $160.00 5 – $200.00 6 – $240.00 7 – $279.…" at bounding box center [1144, 428] width 249 height 36
select select "3 – $120.00"
click at [1020, 410] on select "1 – $40.00 2 – $80.00 3 – $120.00 4 – $160.00 5 – $200.00 6 – $240.00 7 – $279.…" at bounding box center [1144, 428] width 249 height 36
click at [1296, 410] on div "Select your options: Sizes Help Sizes Please Select 24" x 36" 24" x 48" -" at bounding box center [1013, 403] width 574 height 1056
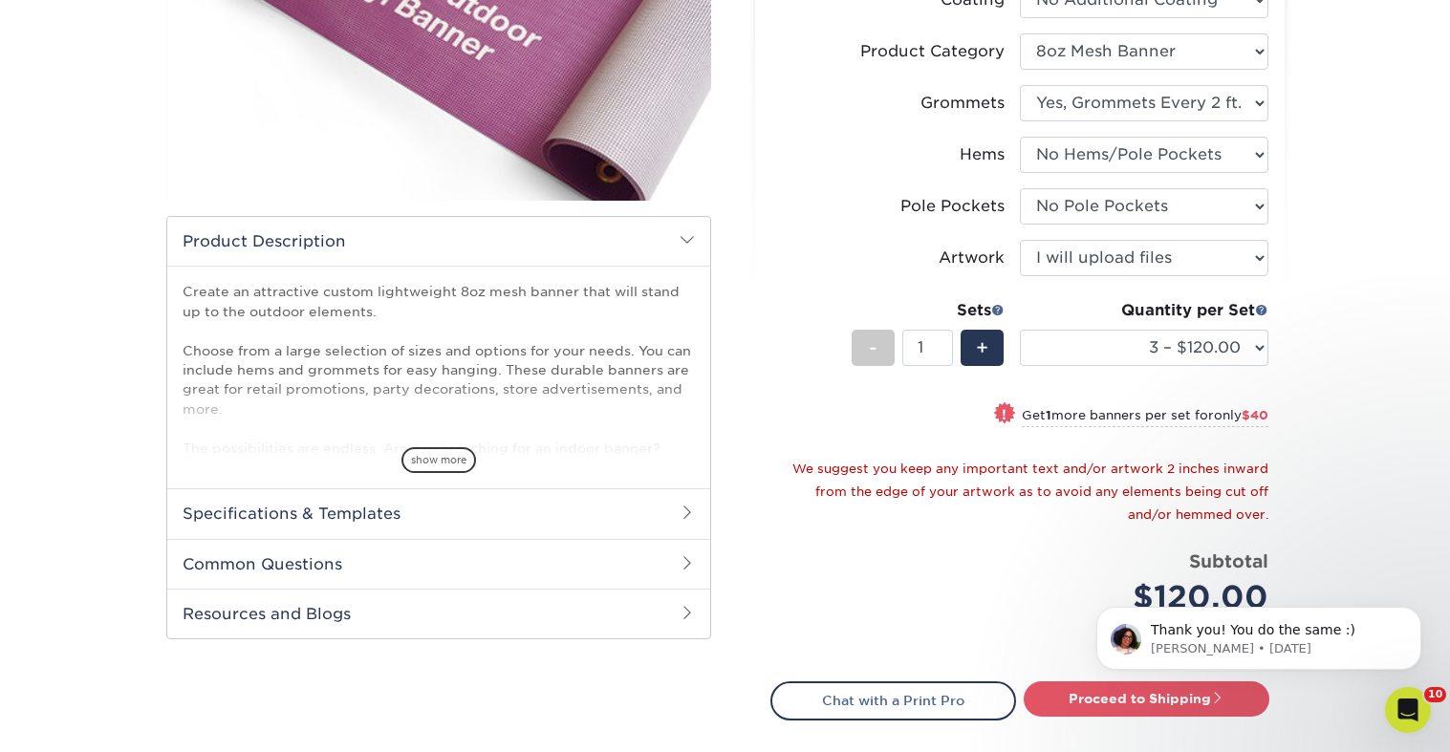
scroll to position [374, 0]
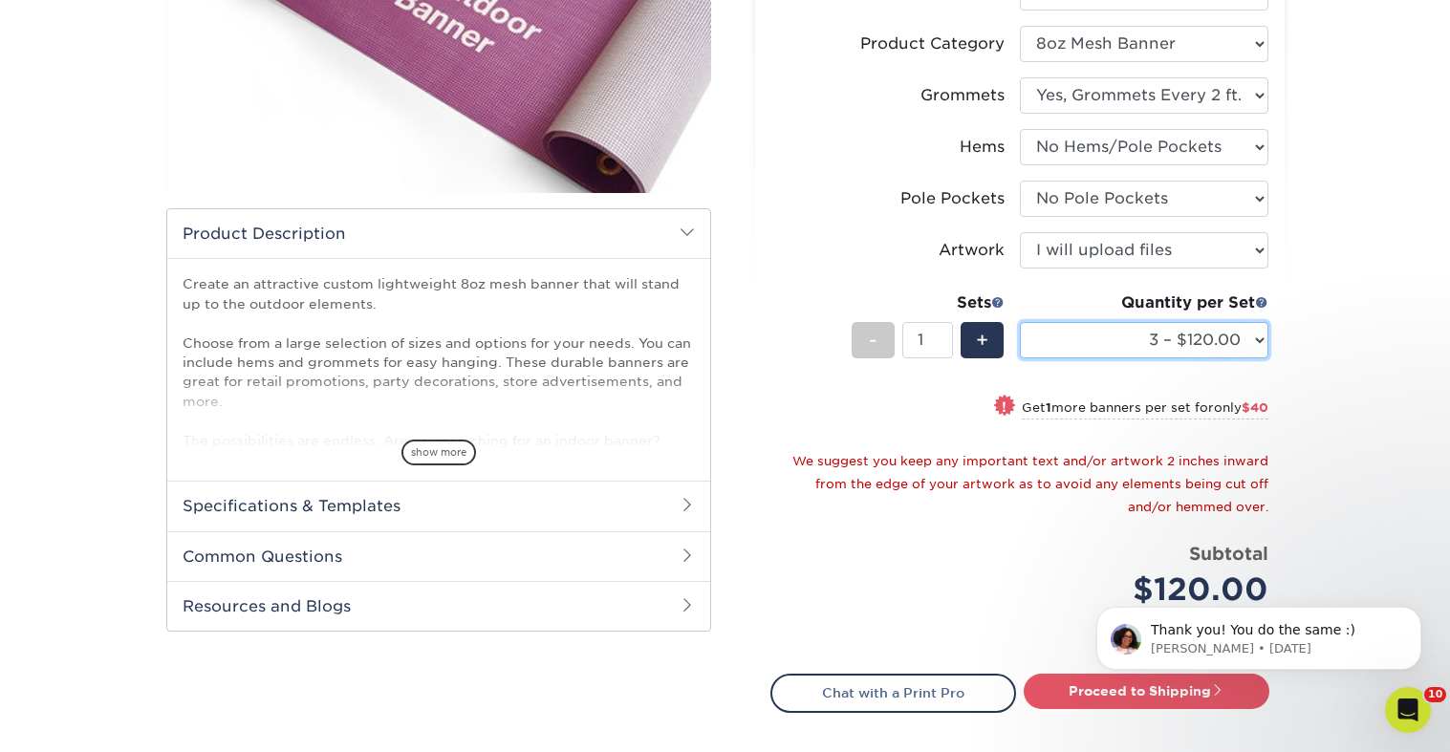
click at [1164, 326] on select "1 – $40.00 2 – $80.00 3 – $120.00 4 – $160.00 5 – $200.00 6 – $240.00 7 – $279.…" at bounding box center [1144, 340] width 249 height 36
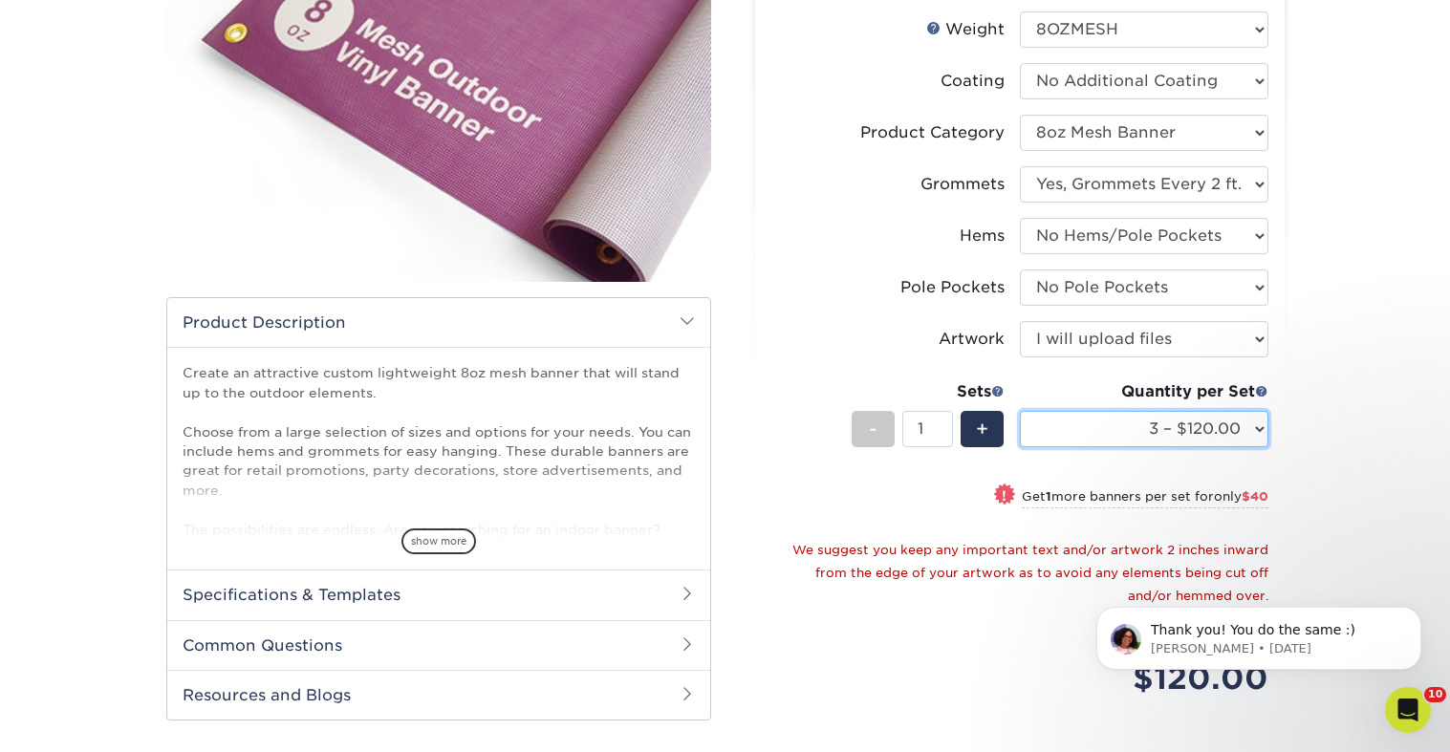
scroll to position [319, 0]
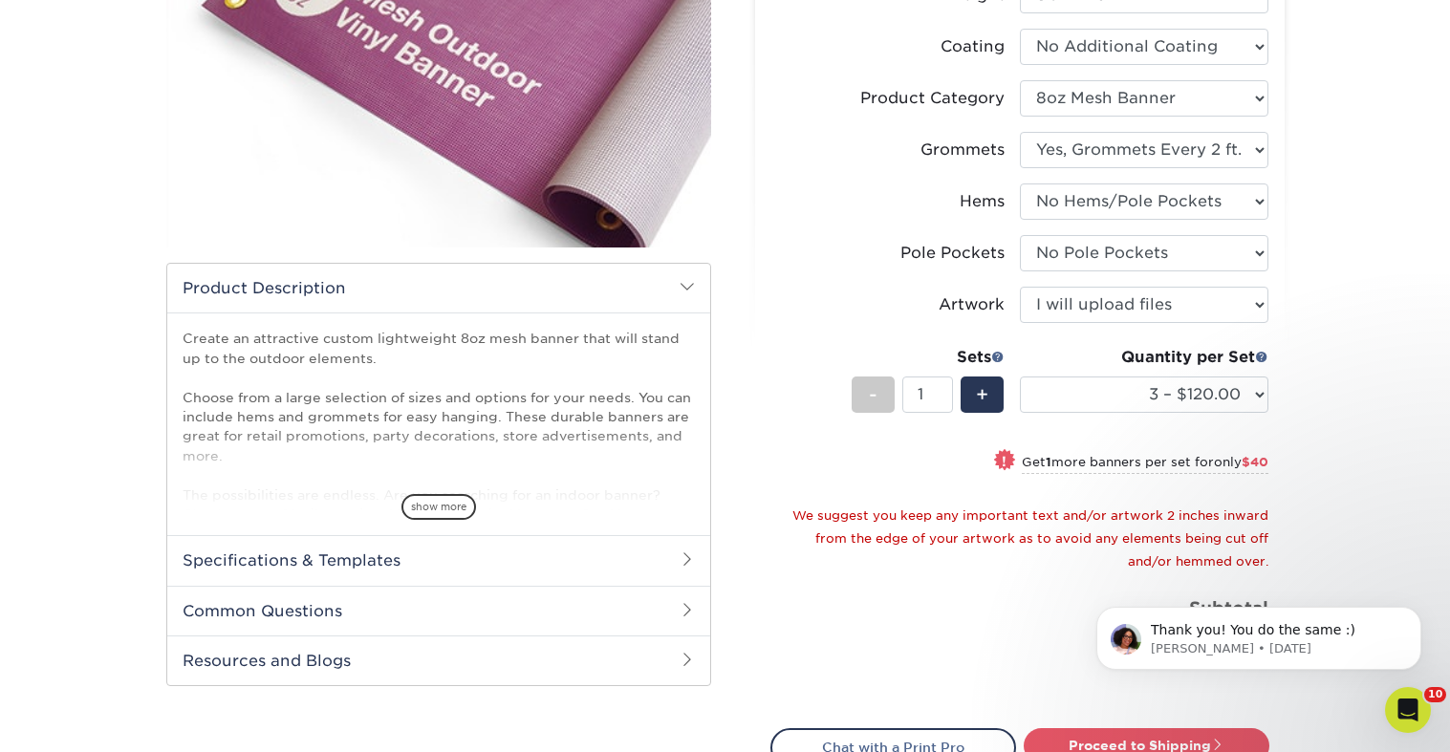
click at [928, 511] on small "We suggest you keep any important text and/or artwork 2 inches inward from the …" at bounding box center [1030, 539] width 476 height 60
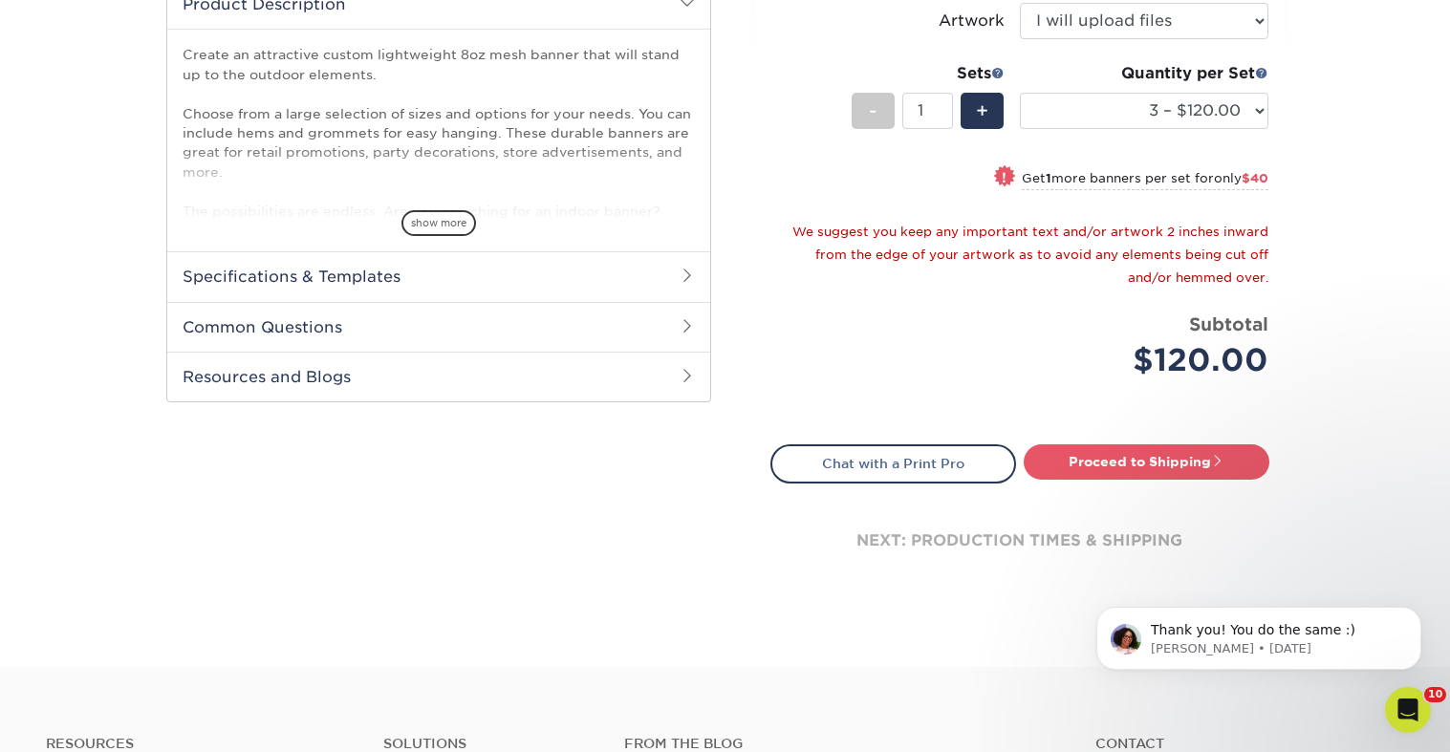
scroll to position [604, 0]
click at [1197, 112] on select "1 – $40.00 2 – $80.00 3 – $120.00 4 – $160.00 5 – $200.00 6 – $240.00 7 – $279.…" at bounding box center [1144, 110] width 249 height 36
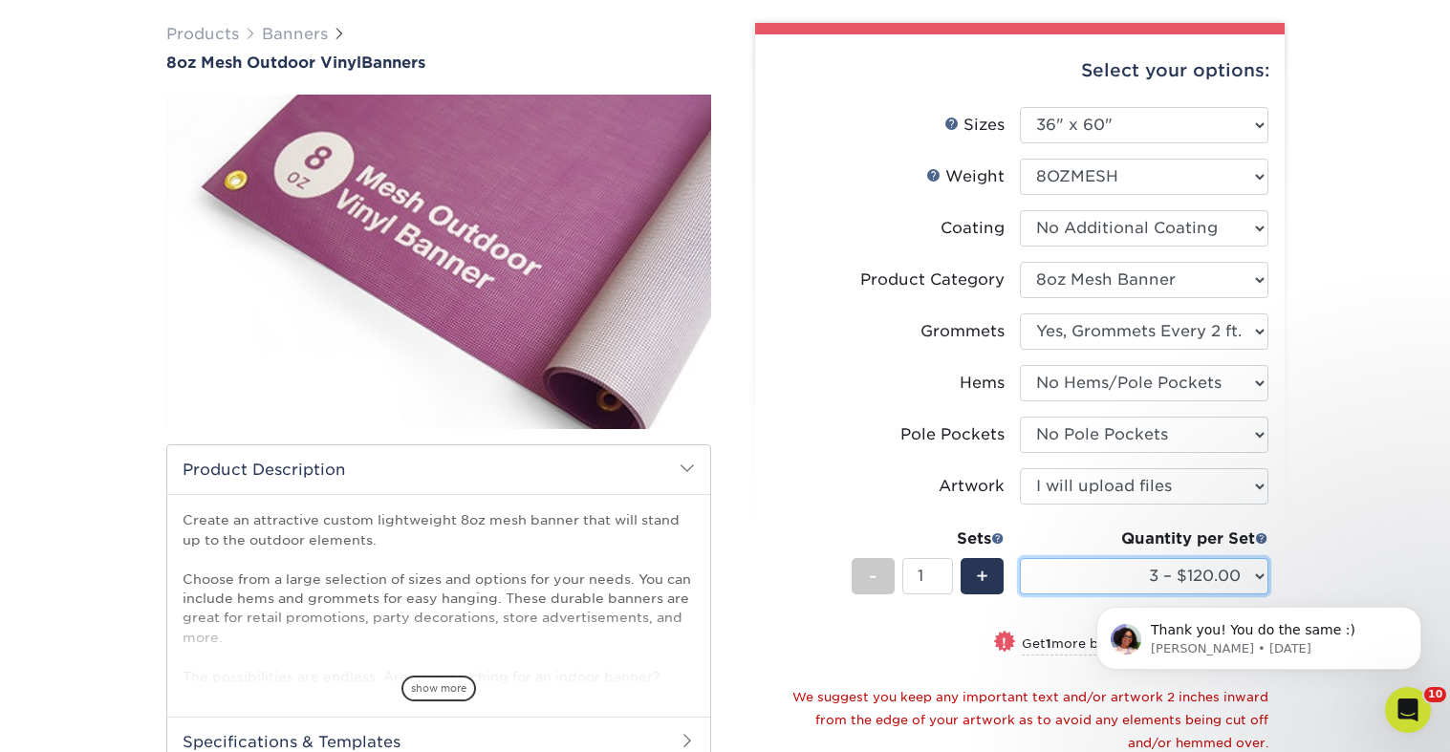
scroll to position [129, 0]
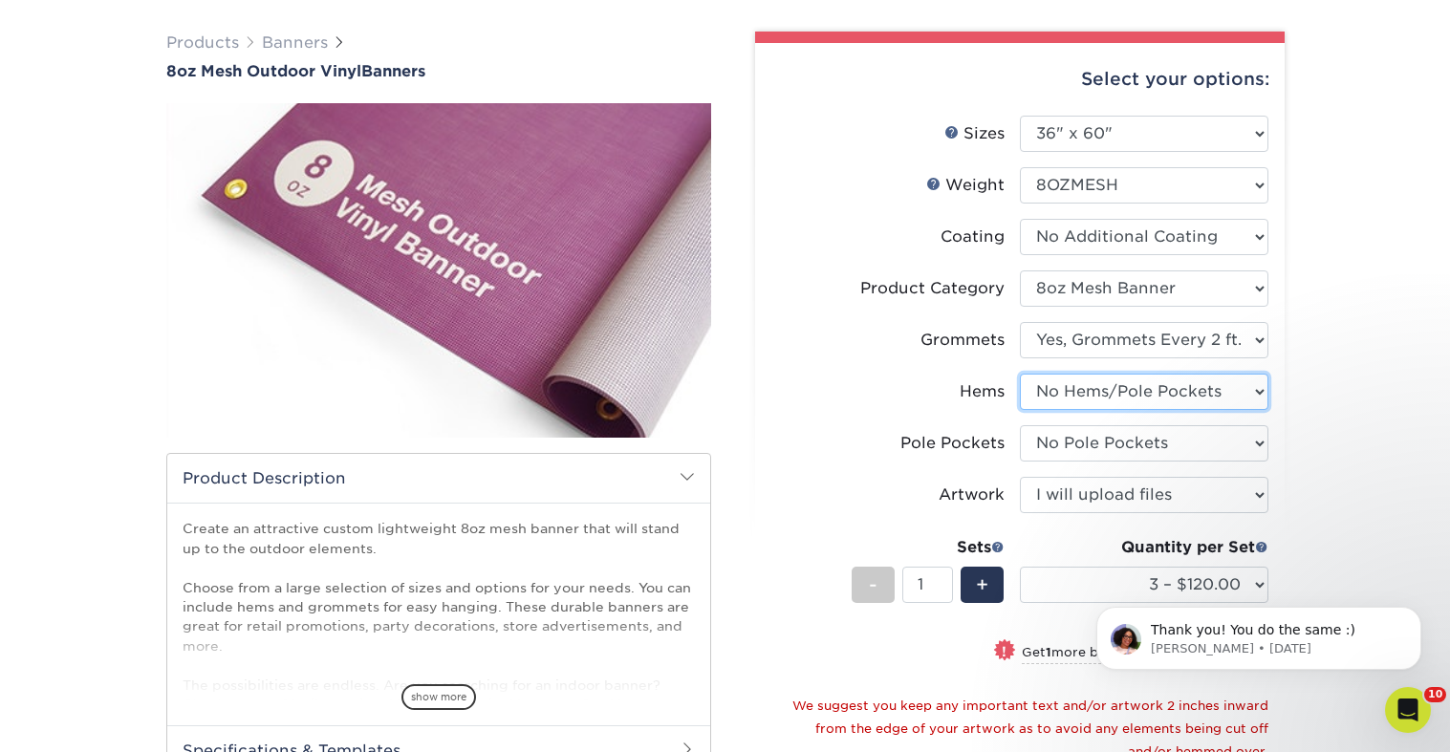
click at [1180, 396] on select "Please Select No Hems/Pole Pockets Yes, Hems Top and Bottom Only Yes, Hems All …" at bounding box center [1144, 392] width 249 height 36
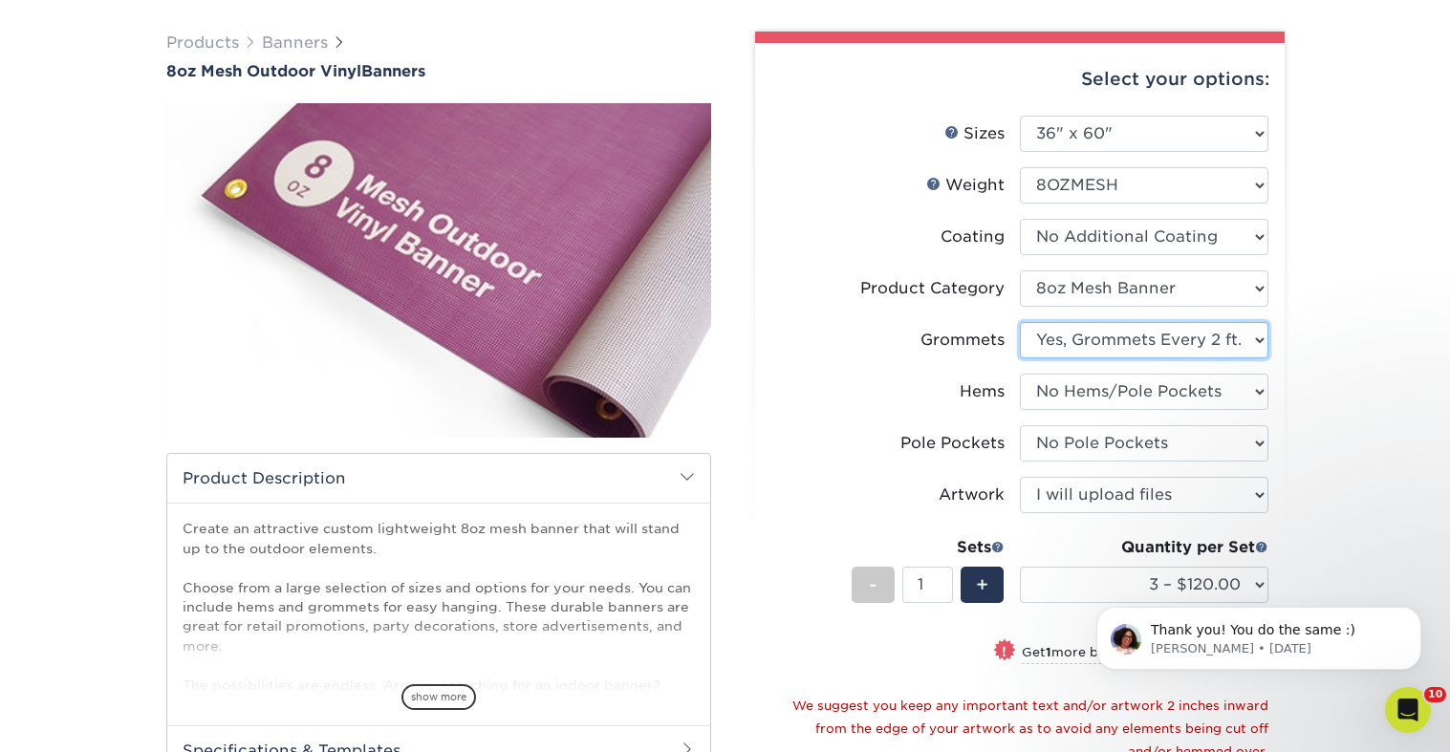
click at [1214, 330] on select "Please Select No Grommets Yes, Grommet All 4 Corners Yes, Grommets Every 2 ft." at bounding box center [1144, 340] width 249 height 36
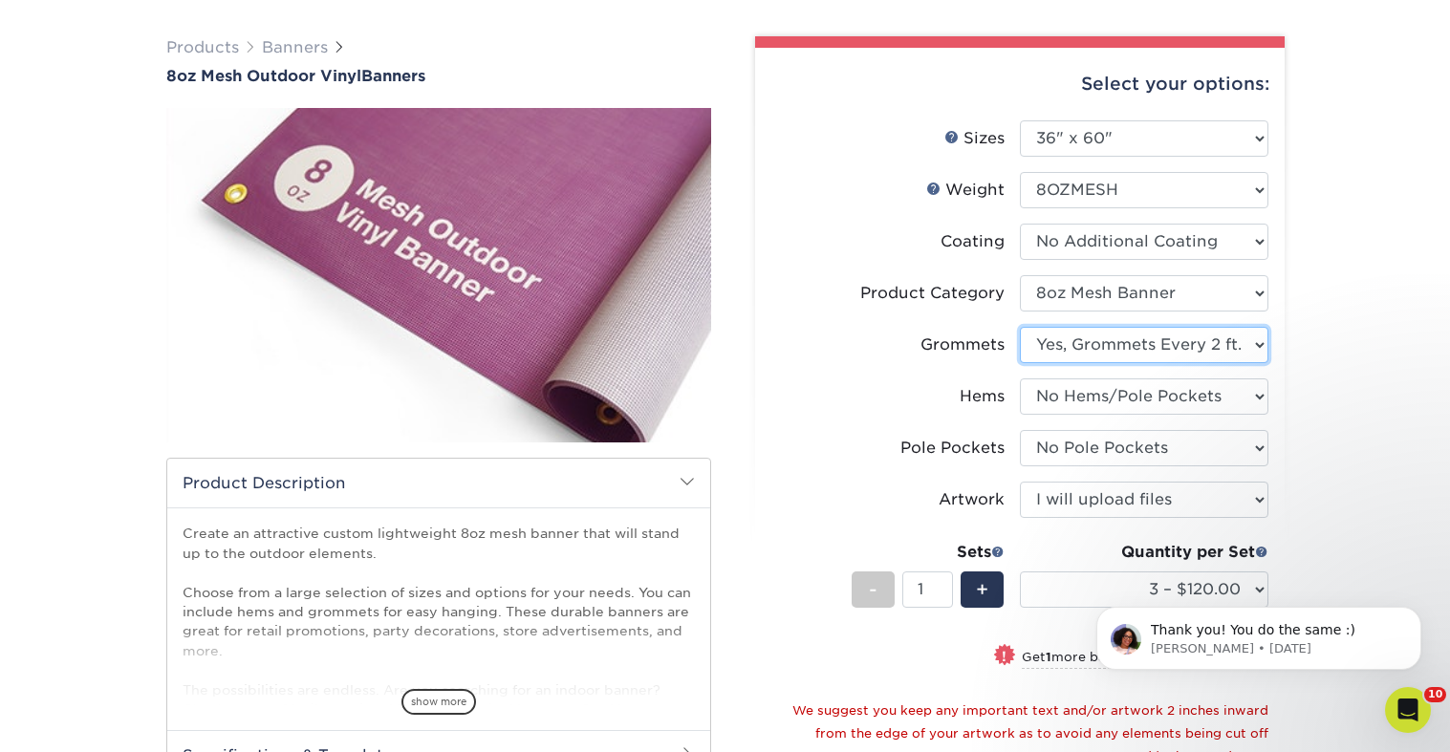
scroll to position [128, 0]
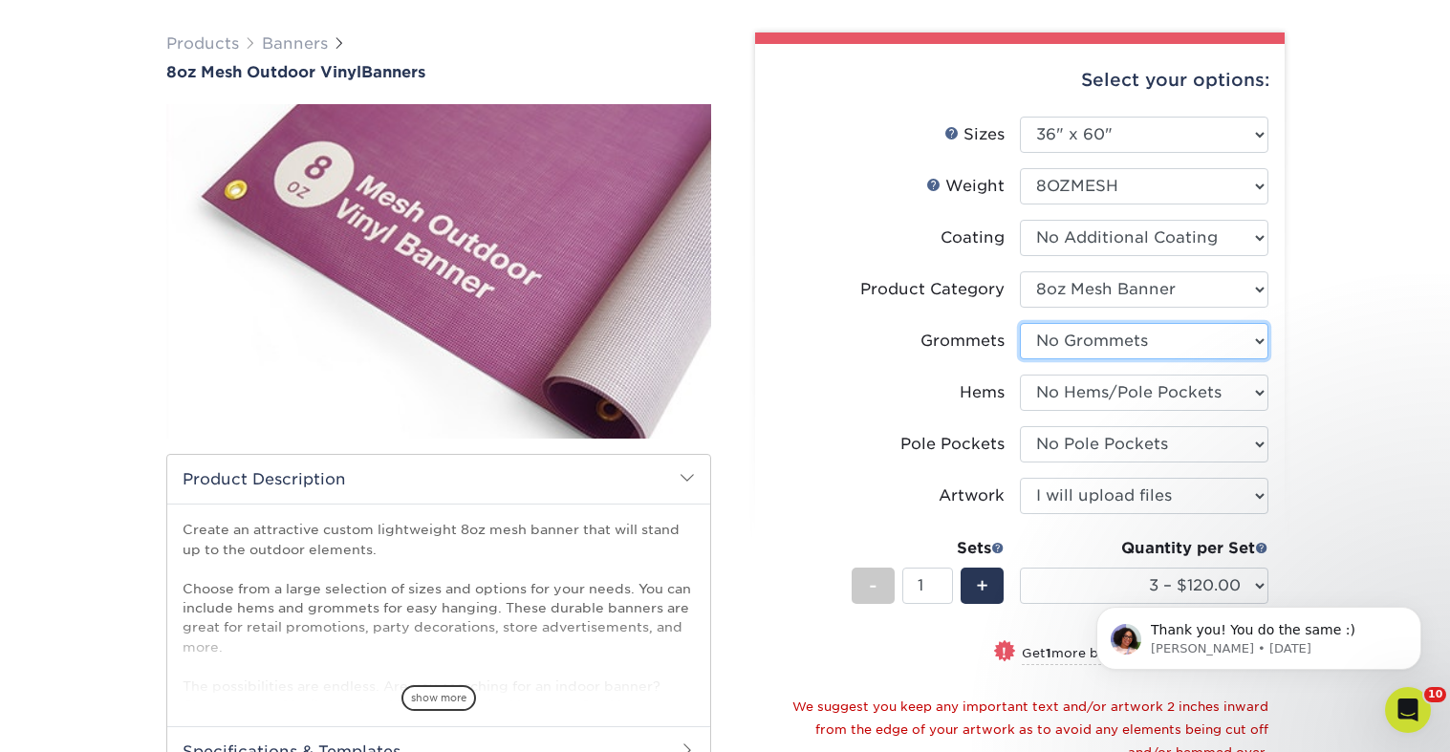
click at [1020, 323] on select "Please Select No Grommets Yes, Grommet All 4 Corners Yes, Grommets Every 2 ft." at bounding box center [1144, 341] width 249 height 36
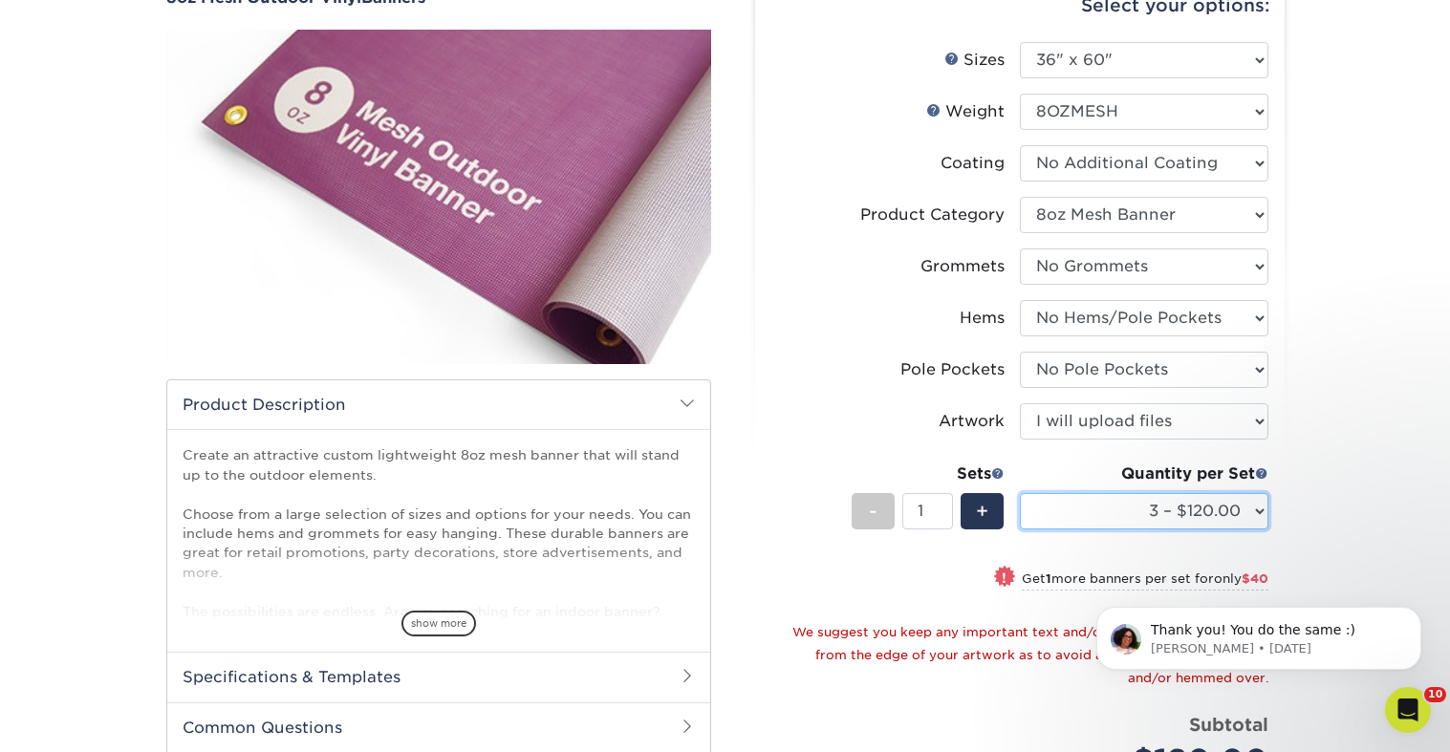
click at [1216, 510] on select "1 – $40.00 2 – $80.00 3 – $120.00 4 – $160.00 5 – $200.00 6 – $240.00 7 – $279.…" at bounding box center [1144, 511] width 249 height 36
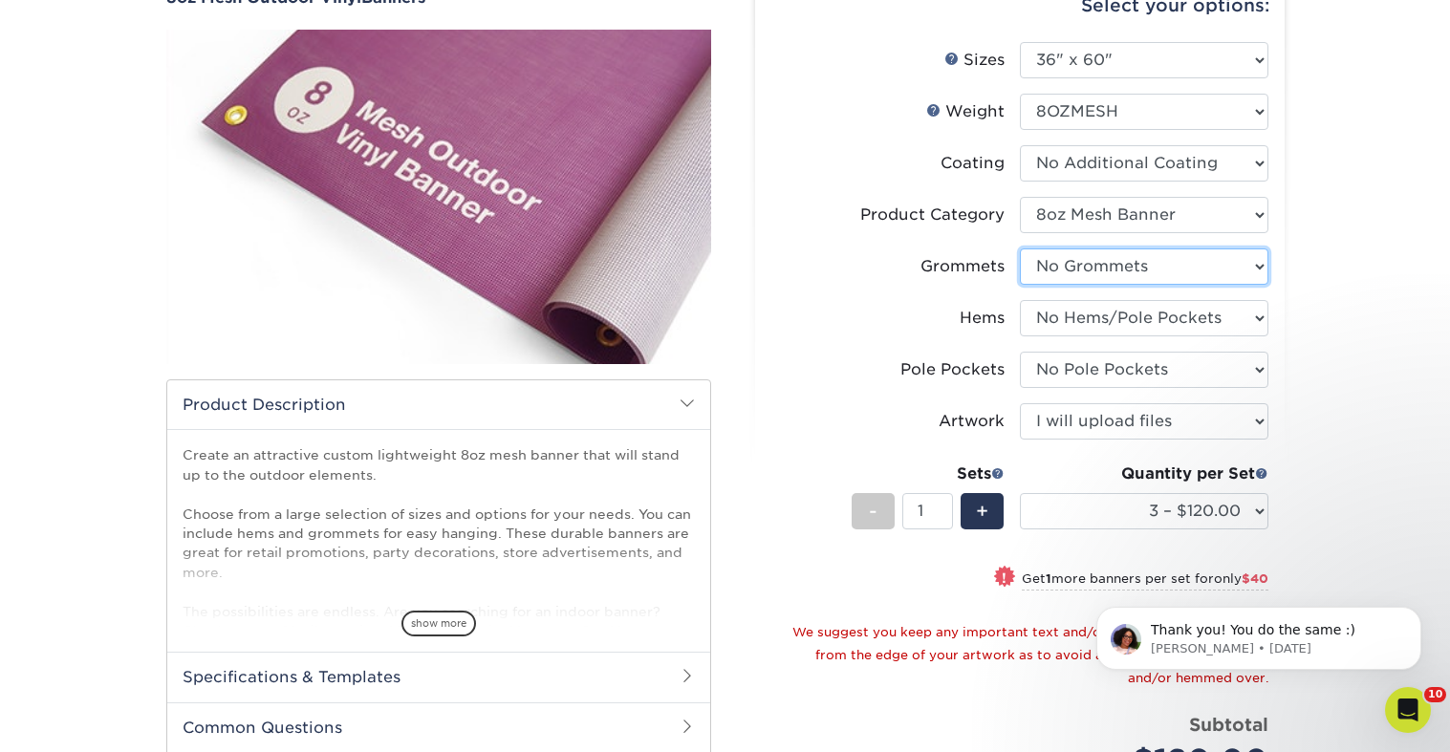
click at [1150, 249] on select "Please Select No Grommets Yes, Grommet All 4 Corners Yes, Grommets Every 2 ft." at bounding box center [1144, 267] width 249 height 36
select select "844af484-45a3-48a0-88de-19e51b139d69"
click at [1020, 249] on select "Please Select No Grommets Yes, Grommet All 4 Corners Yes, Grommets Every 2 ft." at bounding box center [1144, 267] width 249 height 36
click at [1322, 275] on div "Products Banners 8oz Mesh Outdoor Vinyl Banners Bleed: show more /" at bounding box center [725, 494] width 1450 height 1148
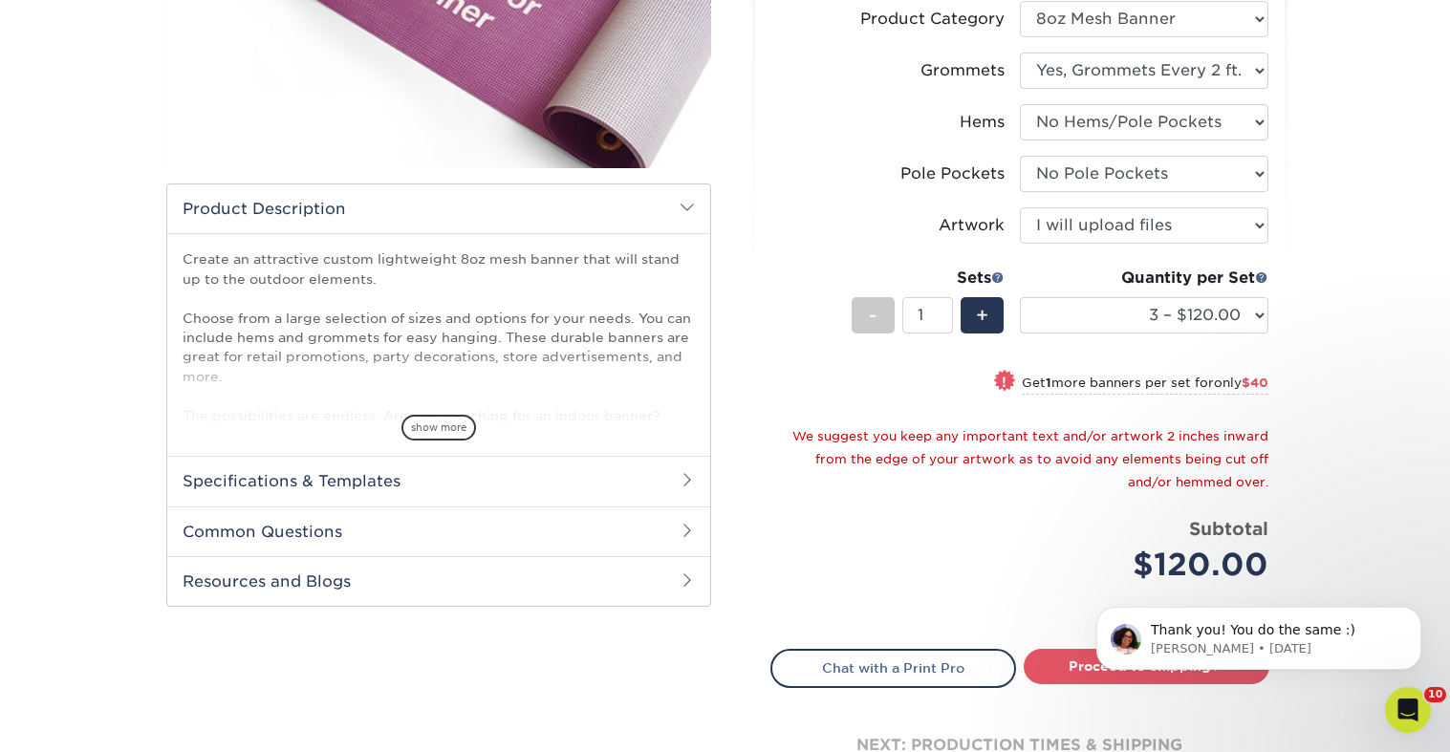
scroll to position [484, 0]
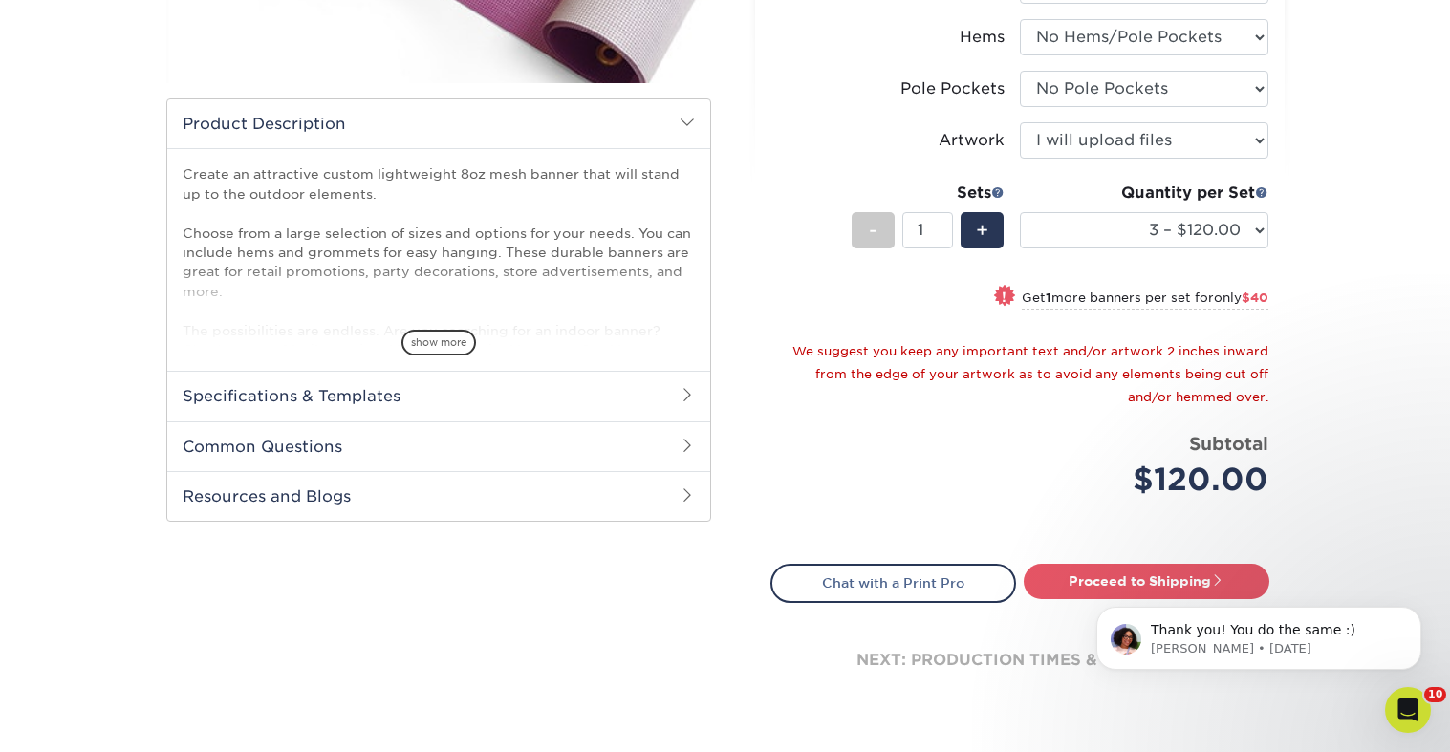
click at [1118, 584] on body "Thank you! You do the same :) Avery • 2d ago" at bounding box center [1258, 634] width 367 height 119
click at [1128, 577] on body "Thank you! You do the same :) Avery • 2d ago" at bounding box center [1258, 634] width 367 height 119
click at [1378, 486] on div "Products Banners 8oz Mesh Outdoor Vinyl Banners Bleed: show more /" at bounding box center [725, 213] width 1450 height 1148
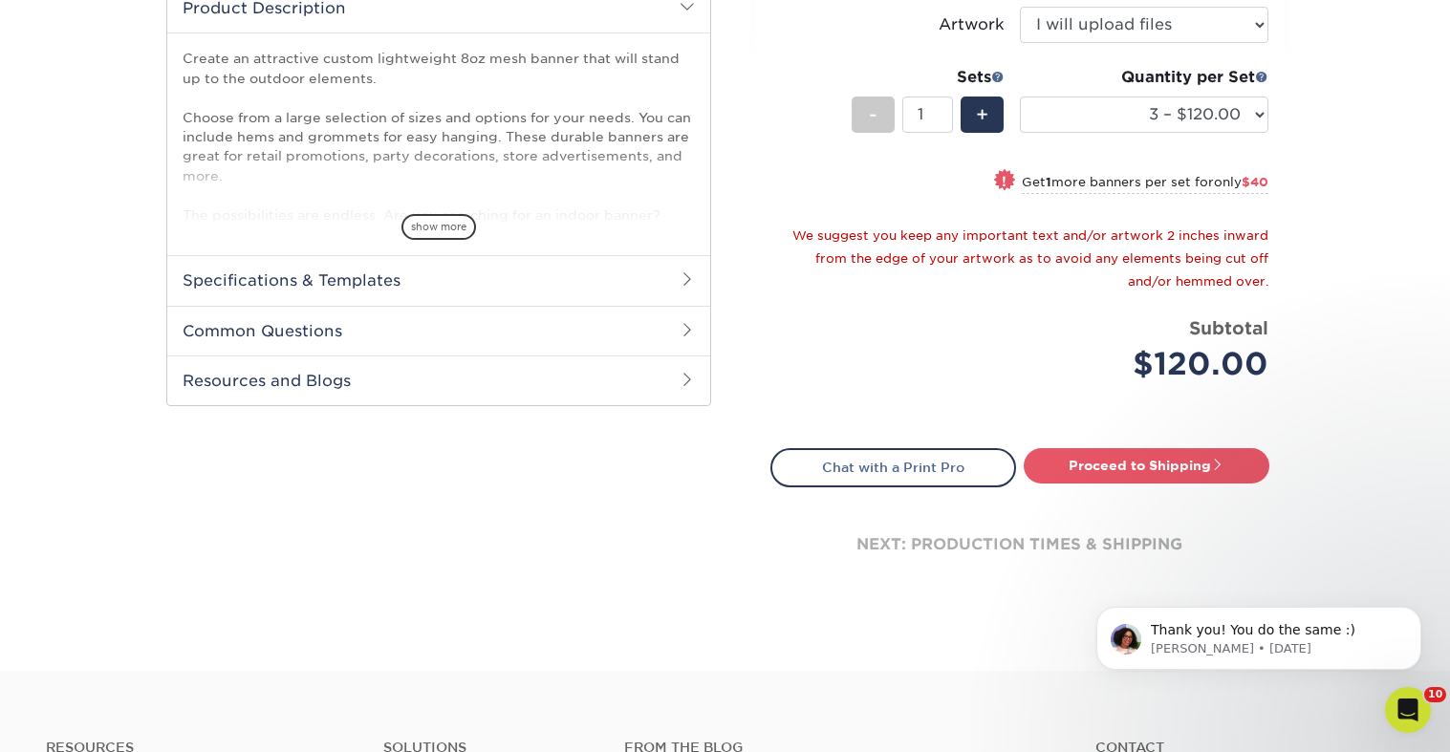
scroll to position [694, 0]
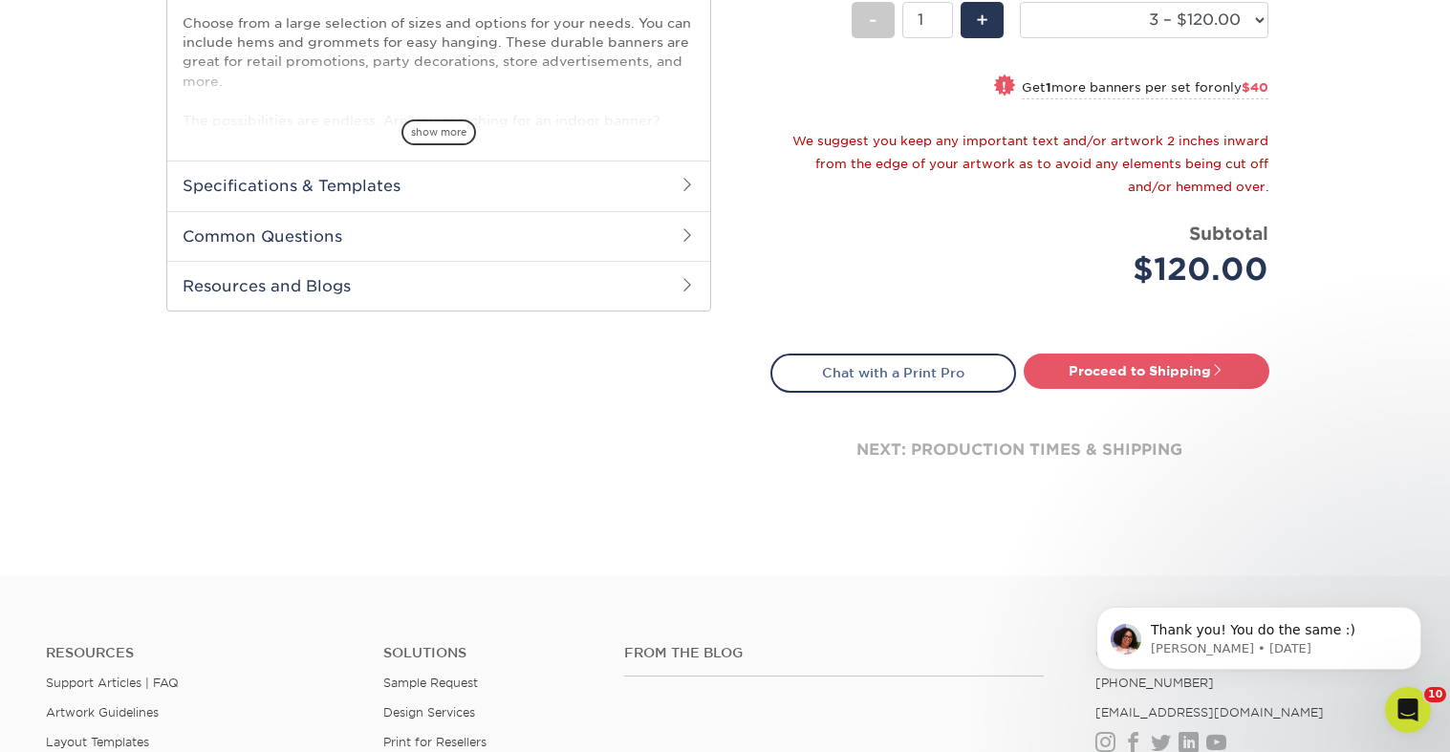
click at [1260, 542] on div "Products Banners 8oz Mesh Outdoor Vinyl Banners Bleed: show more /" at bounding box center [725, 2] width 1450 height 1148
click at [1166, 373] on link "Proceed to Shipping" at bounding box center [1147, 371] width 246 height 34
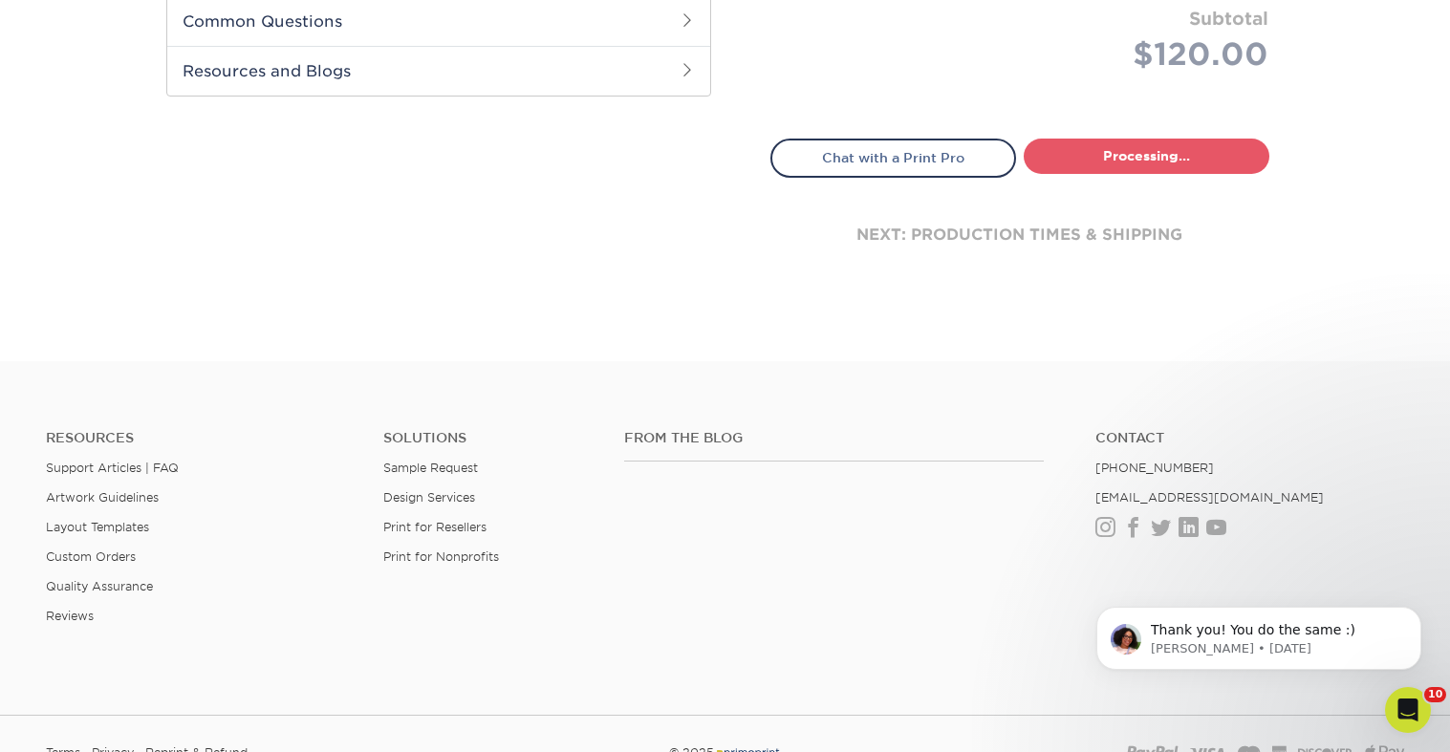
select select "d934b347-374b-47ad-957f-497a2f8af411"
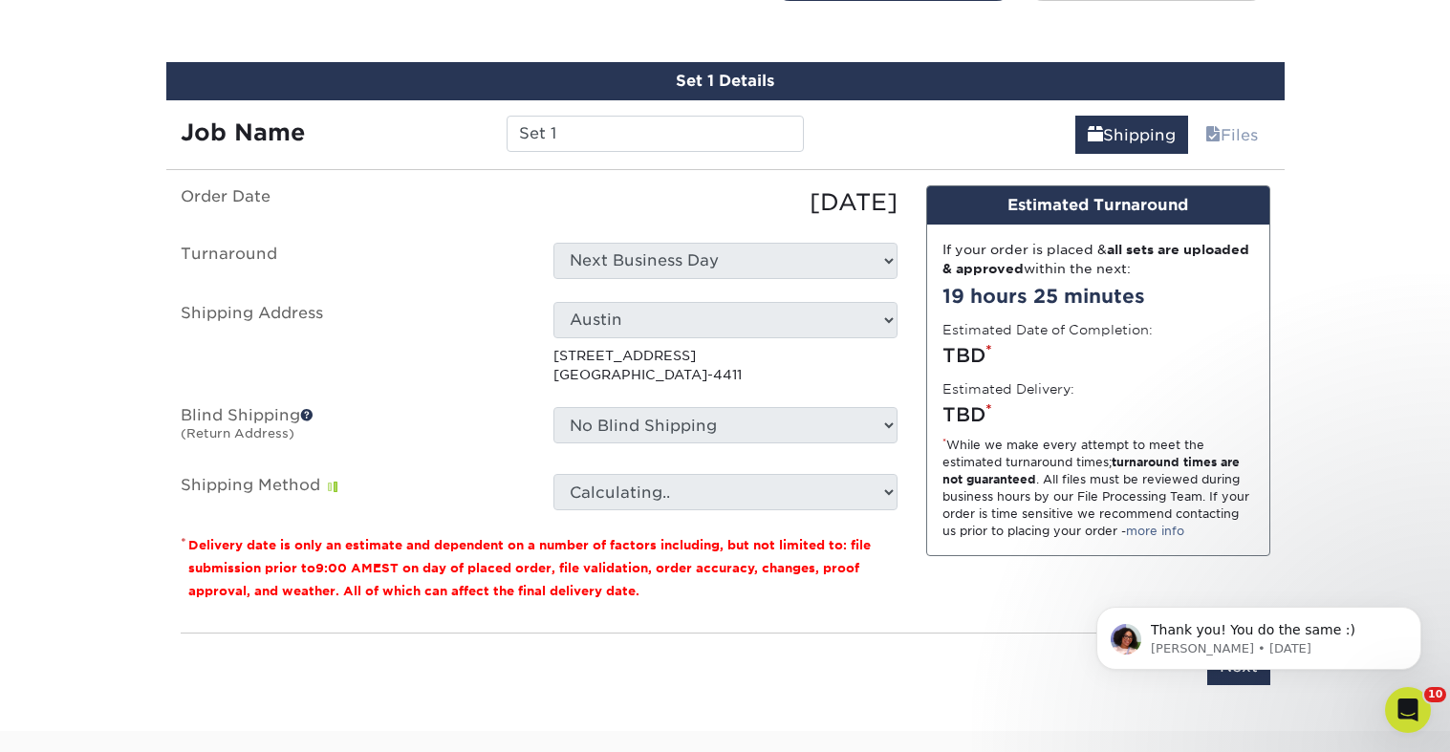
scroll to position [1100, 0]
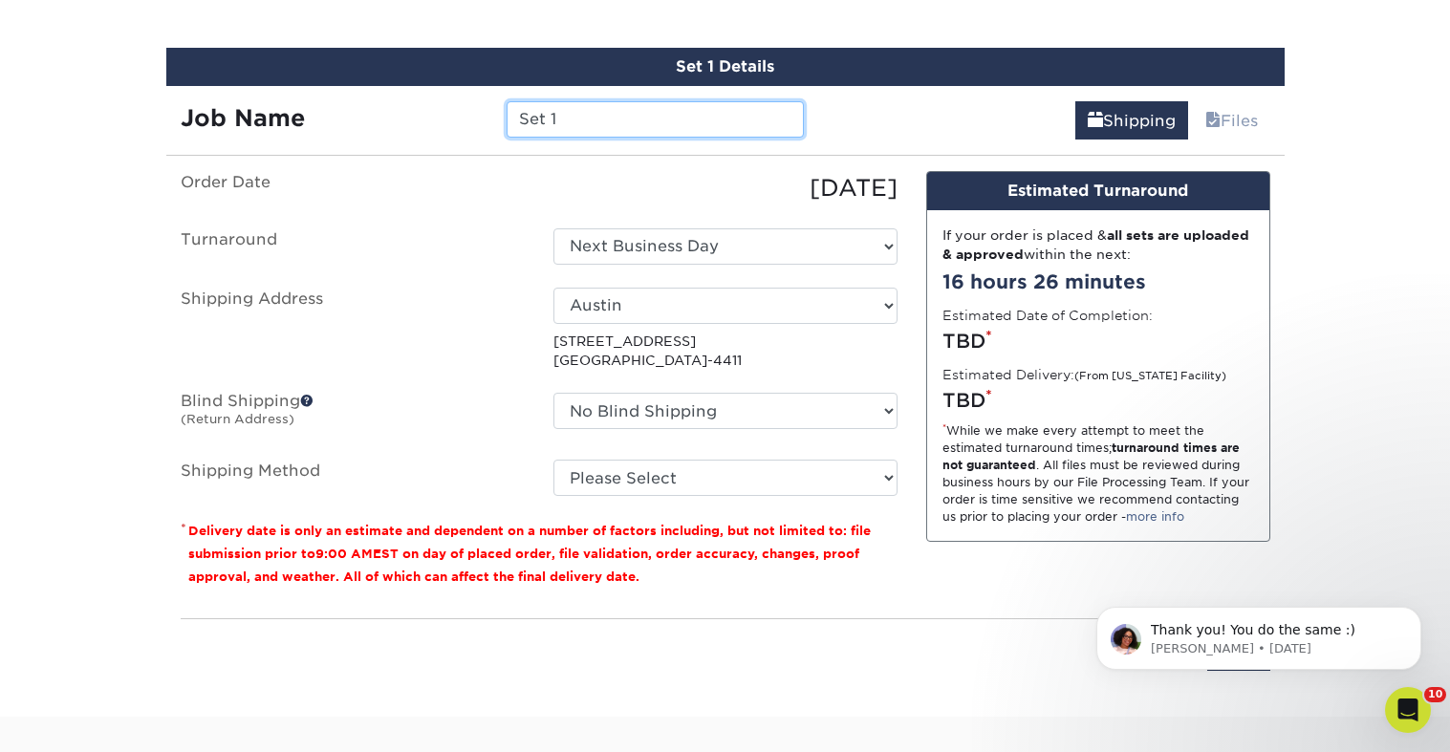
drag, startPoint x: 515, startPoint y: 115, endPoint x: 464, endPoint y: 111, distance: 51.8
click at [464, 112] on div "Job Name Set 1" at bounding box center [492, 119] width 653 height 36
type input "Miami fence banner"
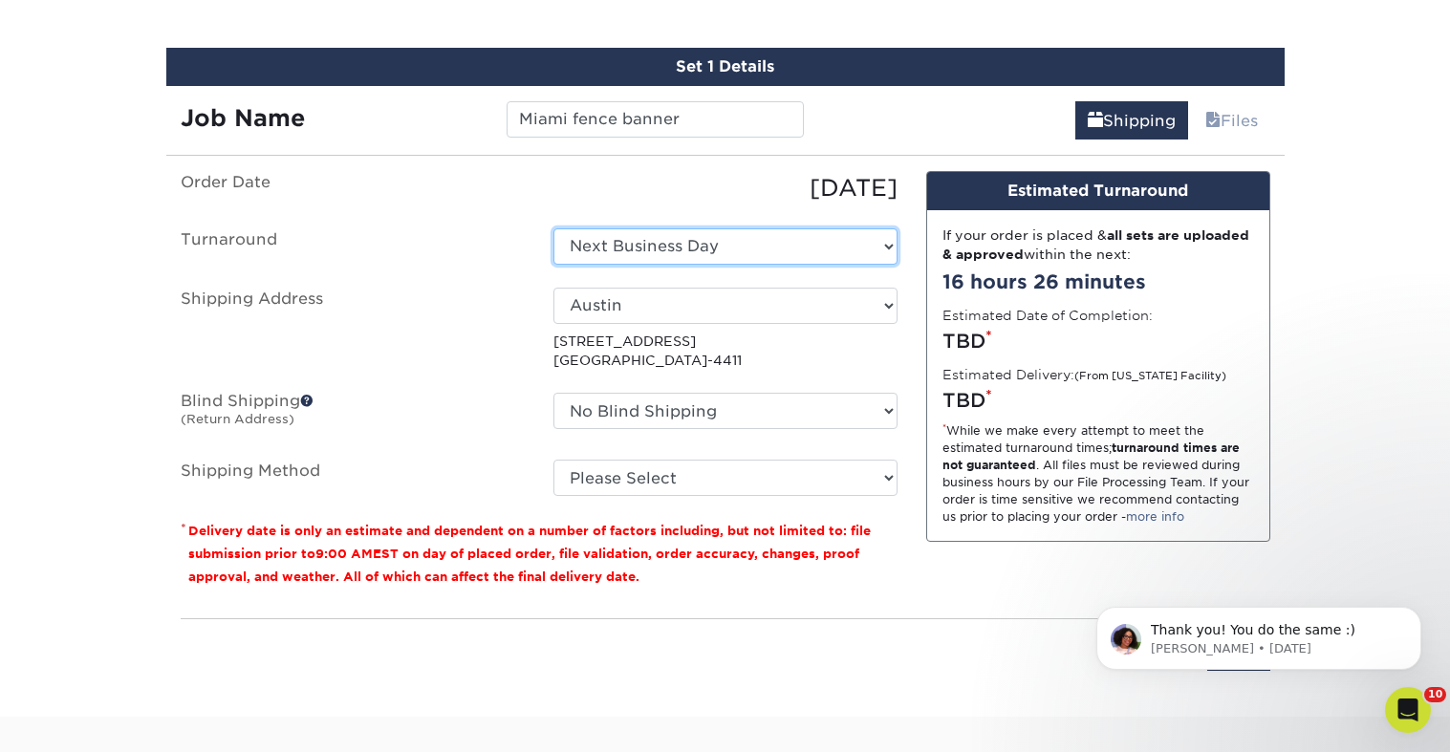
click at [603, 255] on select "Select One Next Business Day" at bounding box center [725, 246] width 344 height 36
click at [553, 228] on select "Select One Next Business Day" at bounding box center [725, 246] width 344 height 36
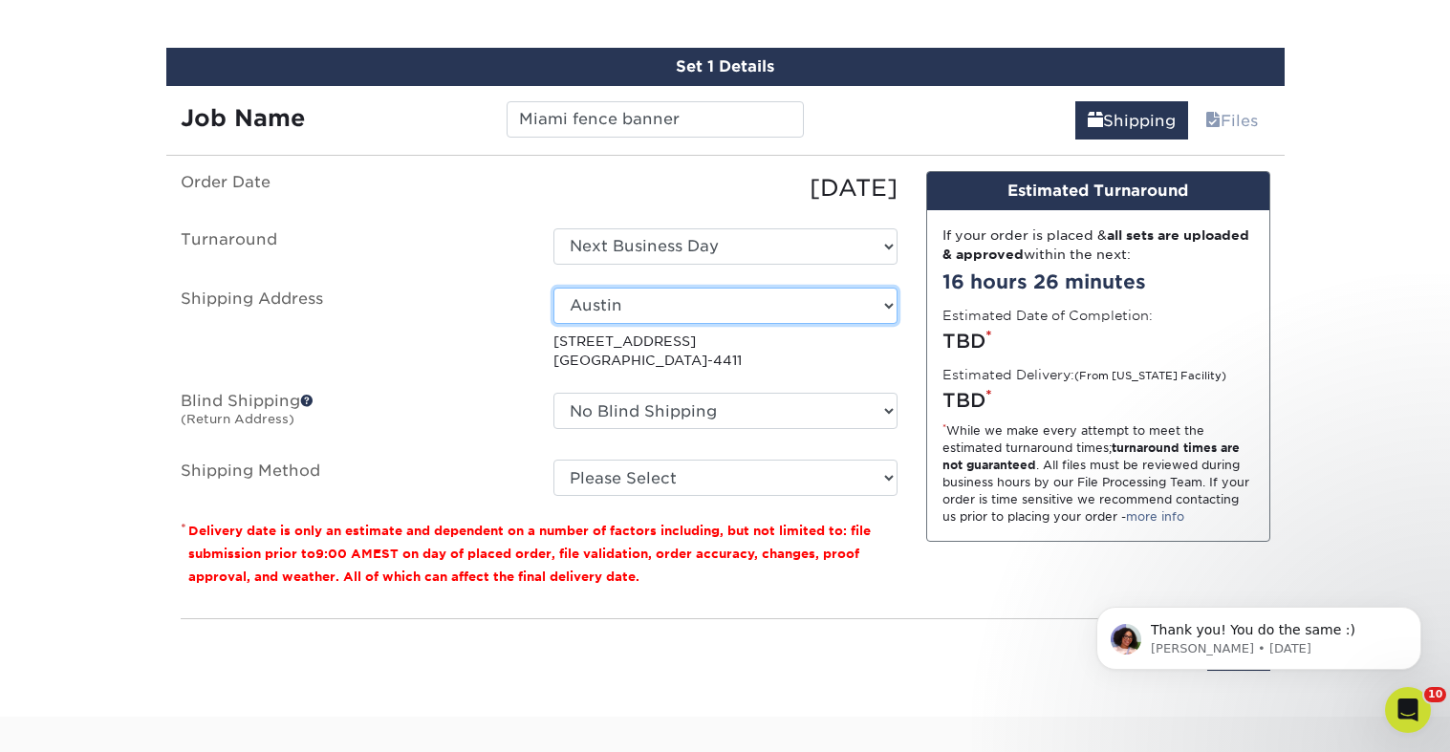
click at [627, 315] on select "Select One 810 Osceola (Natalie's Home) Artifact Austin Belleair Brooklyn Stora…" at bounding box center [725, 306] width 344 height 36
select select "253390"
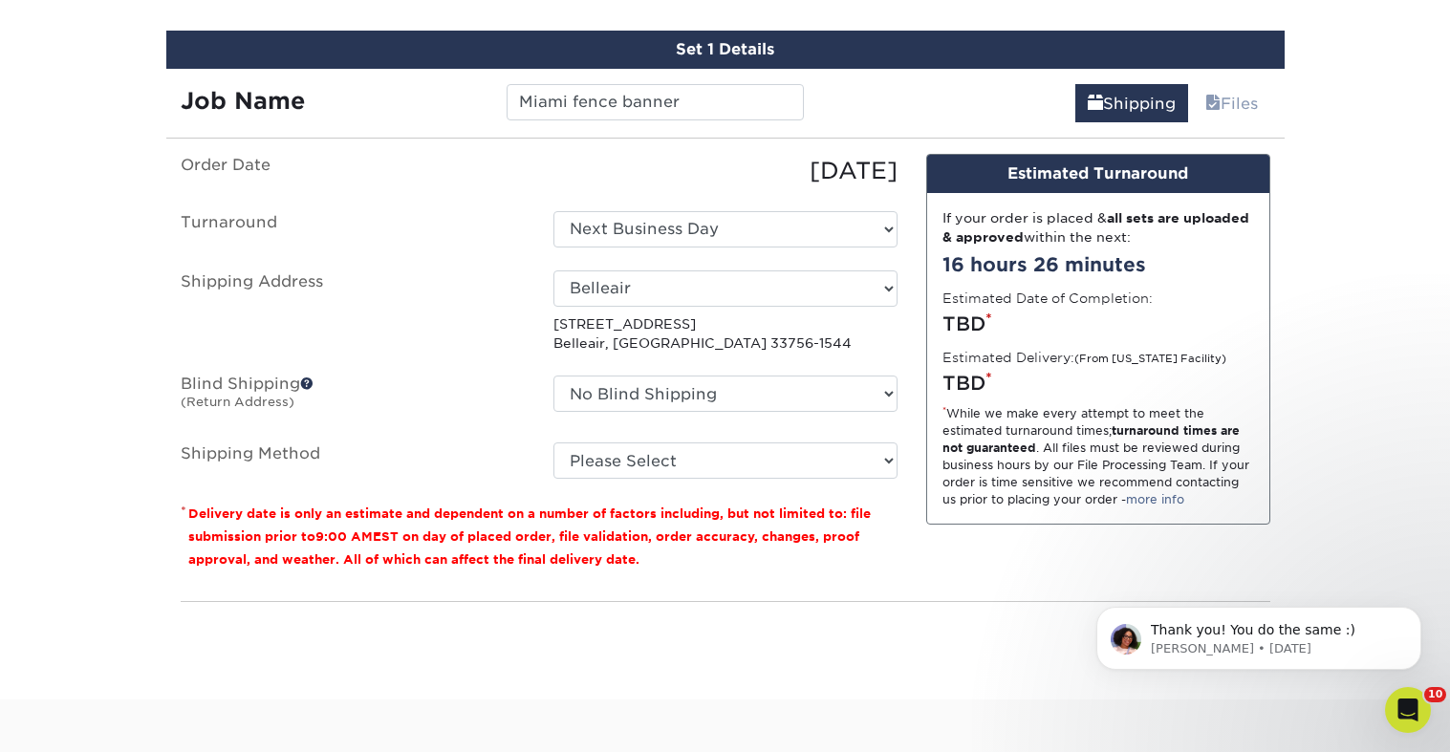
scroll to position [1117, 0]
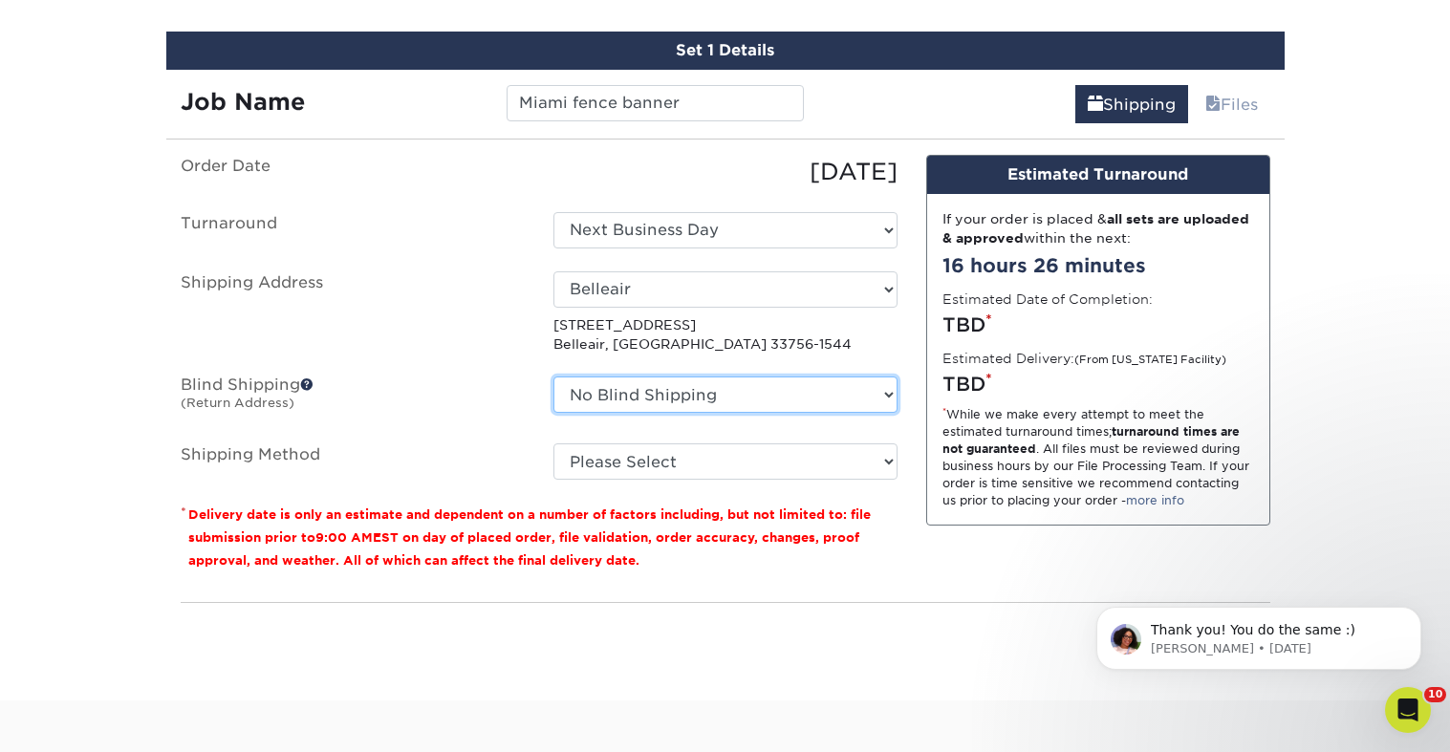
click at [711, 397] on select "No Blind Shipping 810 Osceola (Natalie's Home) Artifact Austin Belleair Brookly…" at bounding box center [725, 395] width 344 height 36
select select "255770"
click at [553, 377] on select "No Blind Shipping 810 Osceola (Natalie's Home) Artifact Austin Belleair Brookly…" at bounding box center [725, 395] width 344 height 36
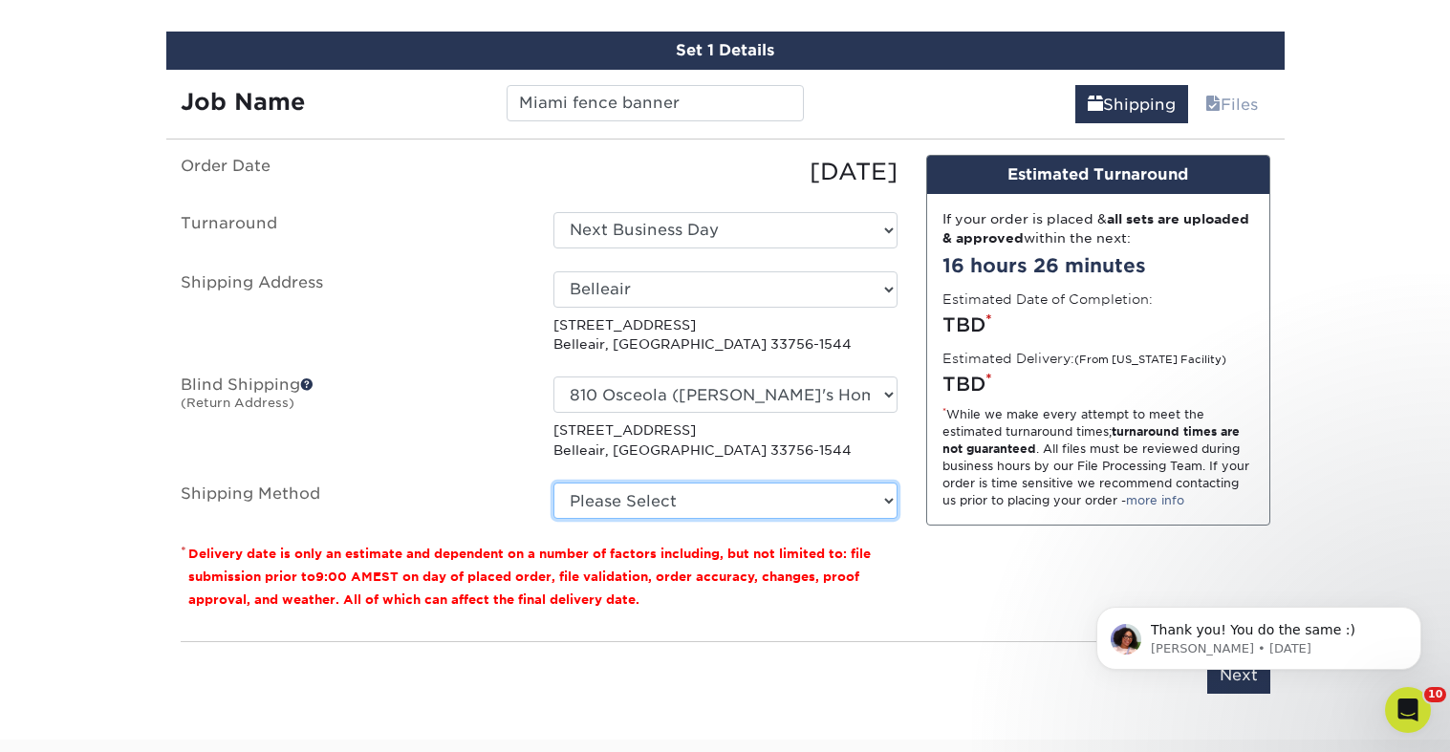
click at [727, 499] on select "Please Select Flat Rate Shipping (+$11.20) Ground Shipping (+$26.10) 3 Day Ship…" at bounding box center [725, 501] width 344 height 36
select select "G4MFLATRATE"
click at [553, 483] on select "Please Select Flat Rate Shipping (+$11.20) Ground Shipping (+$26.10) 3 Day Ship…" at bounding box center [725, 501] width 344 height 36
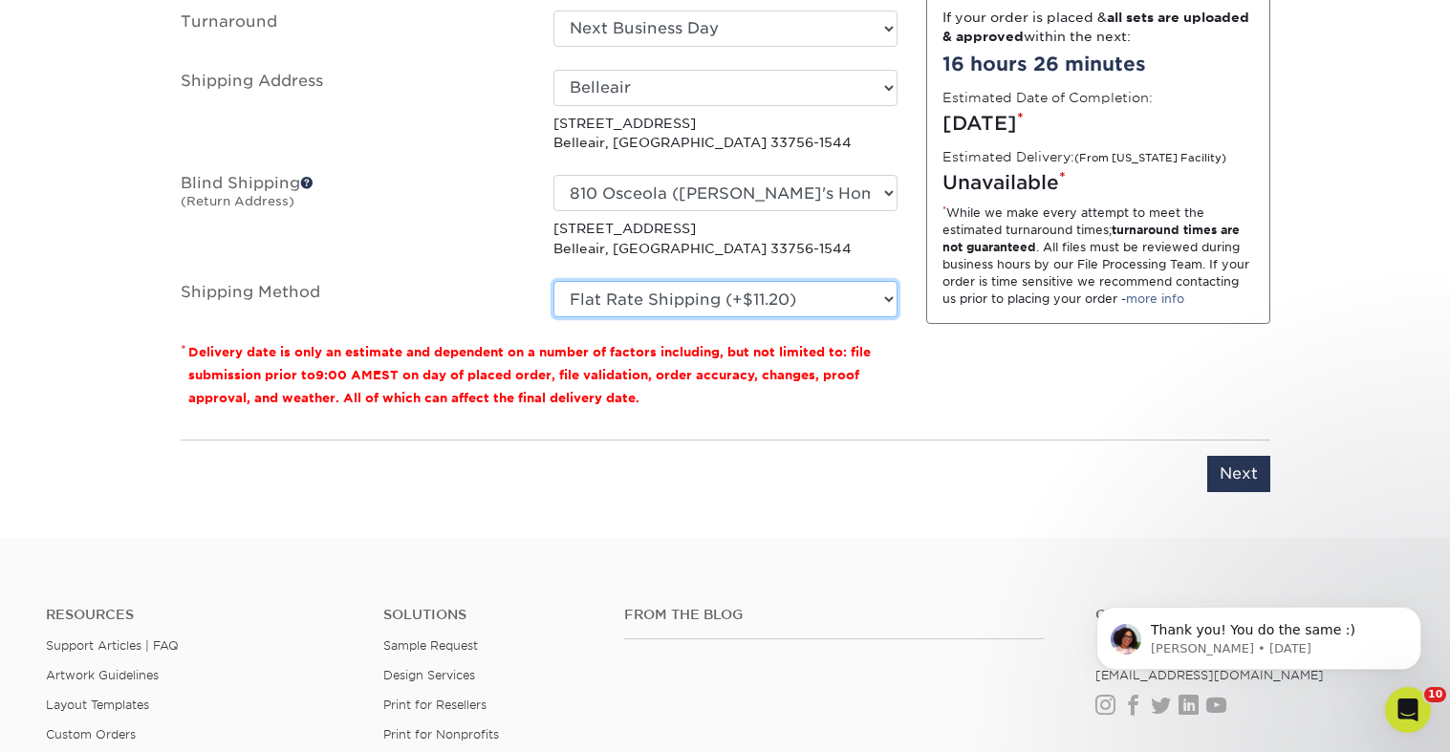
scroll to position [1333, 0]
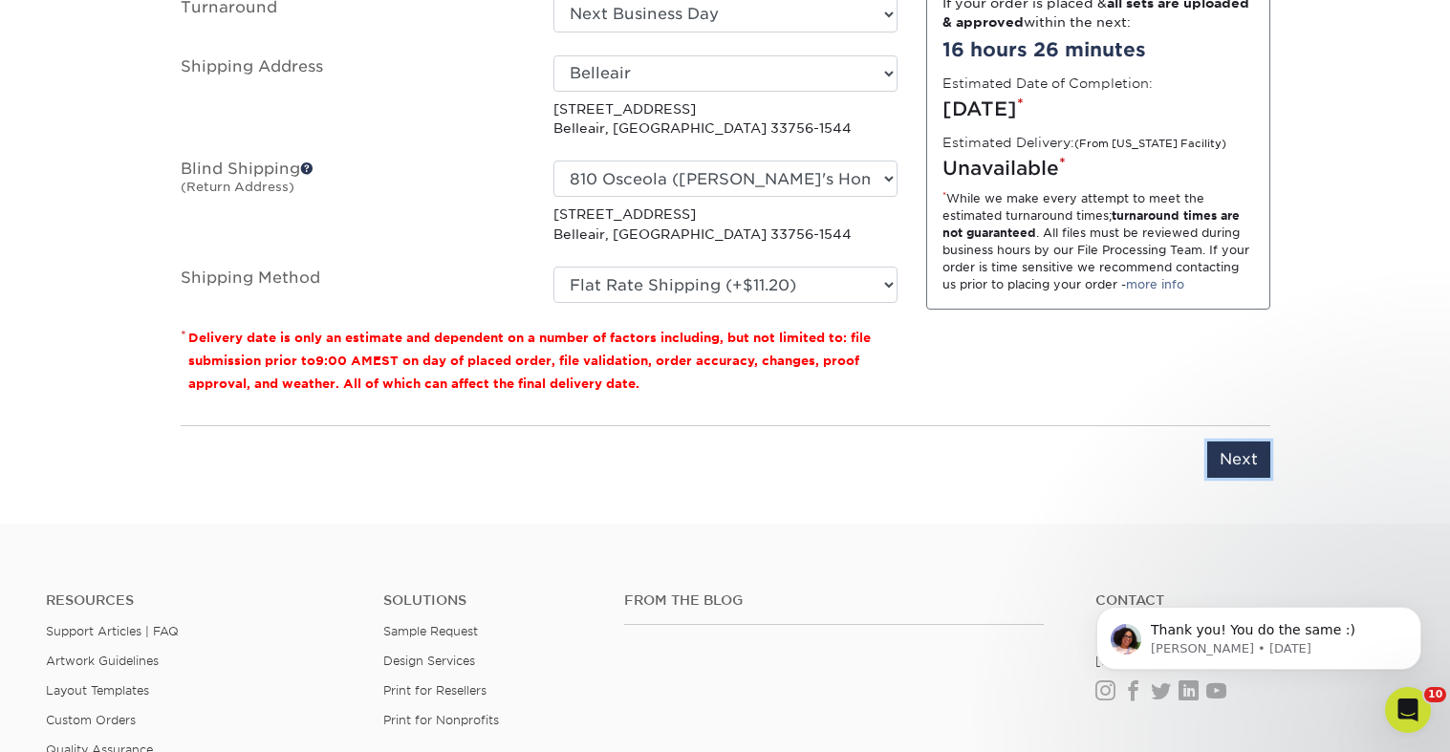
click at [1250, 464] on input "Next" at bounding box center [1238, 460] width 63 height 36
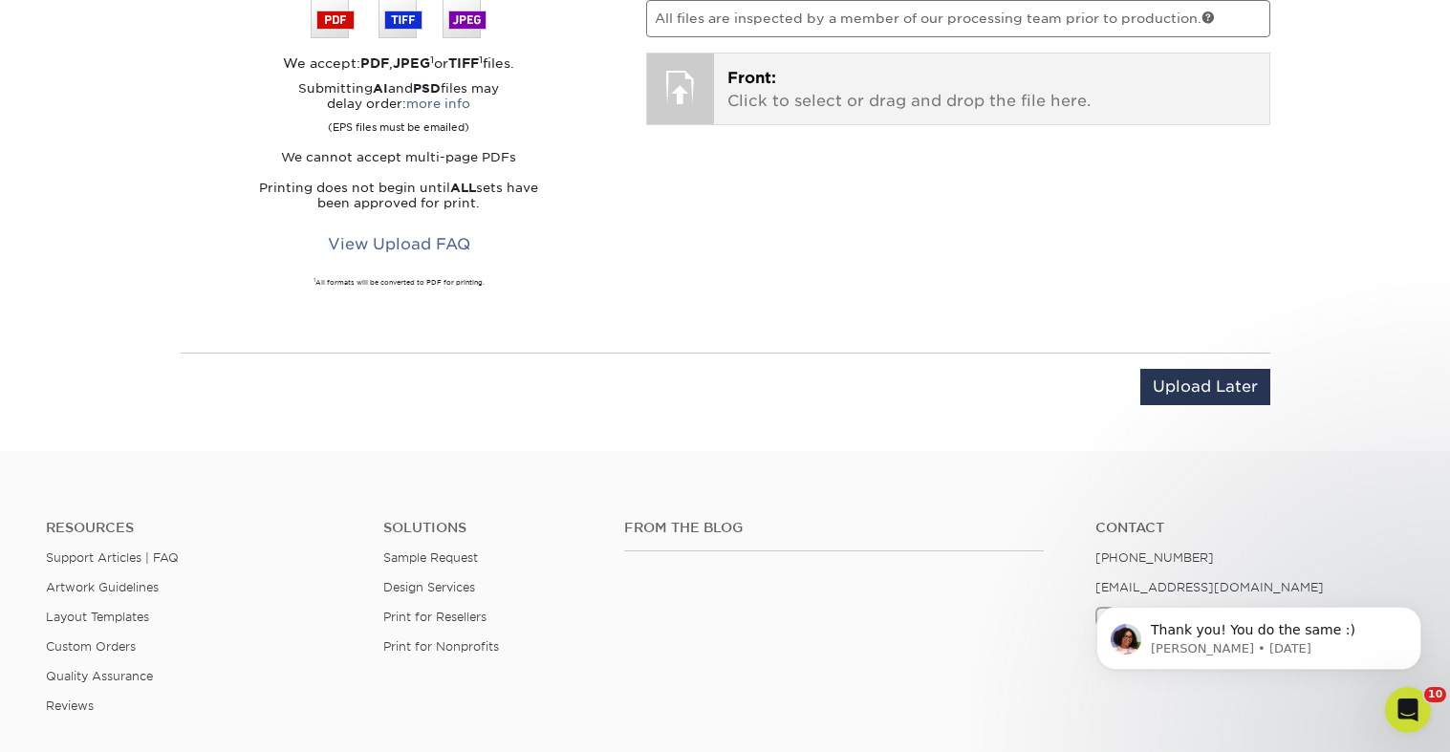
click at [885, 112] on p "Front: Click to select or drag and drop the file here." at bounding box center [991, 90] width 529 height 46
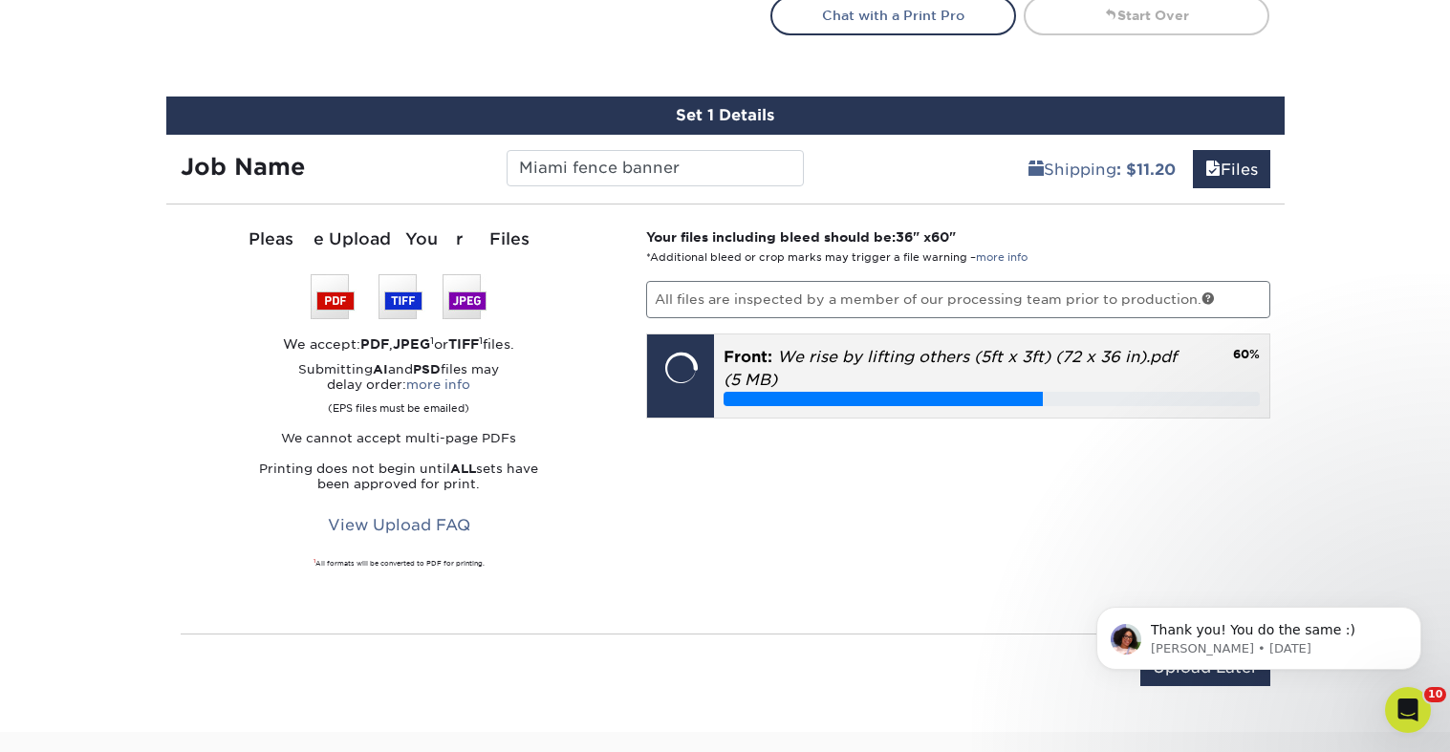
scroll to position [1042, 0]
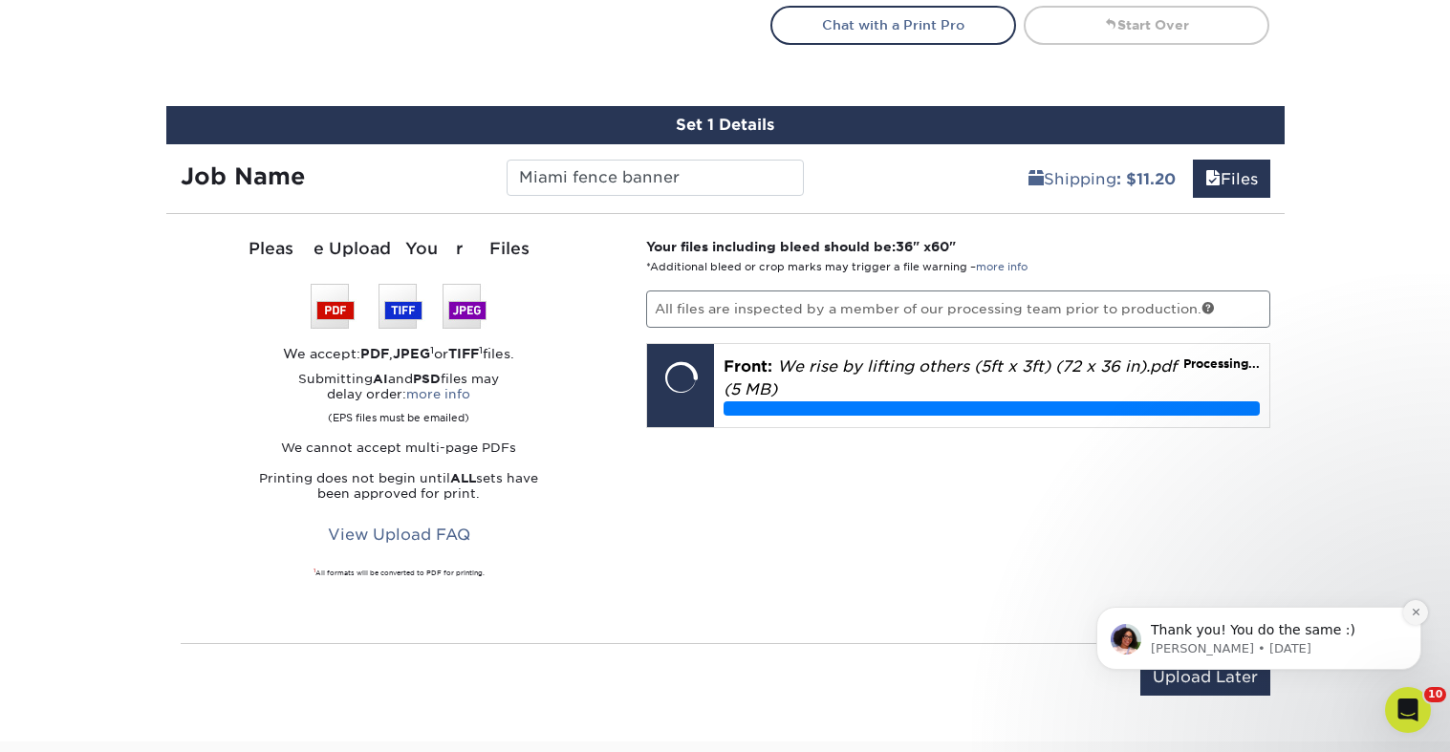
click at [1415, 610] on icon "Dismiss notification" at bounding box center [1416, 612] width 11 height 11
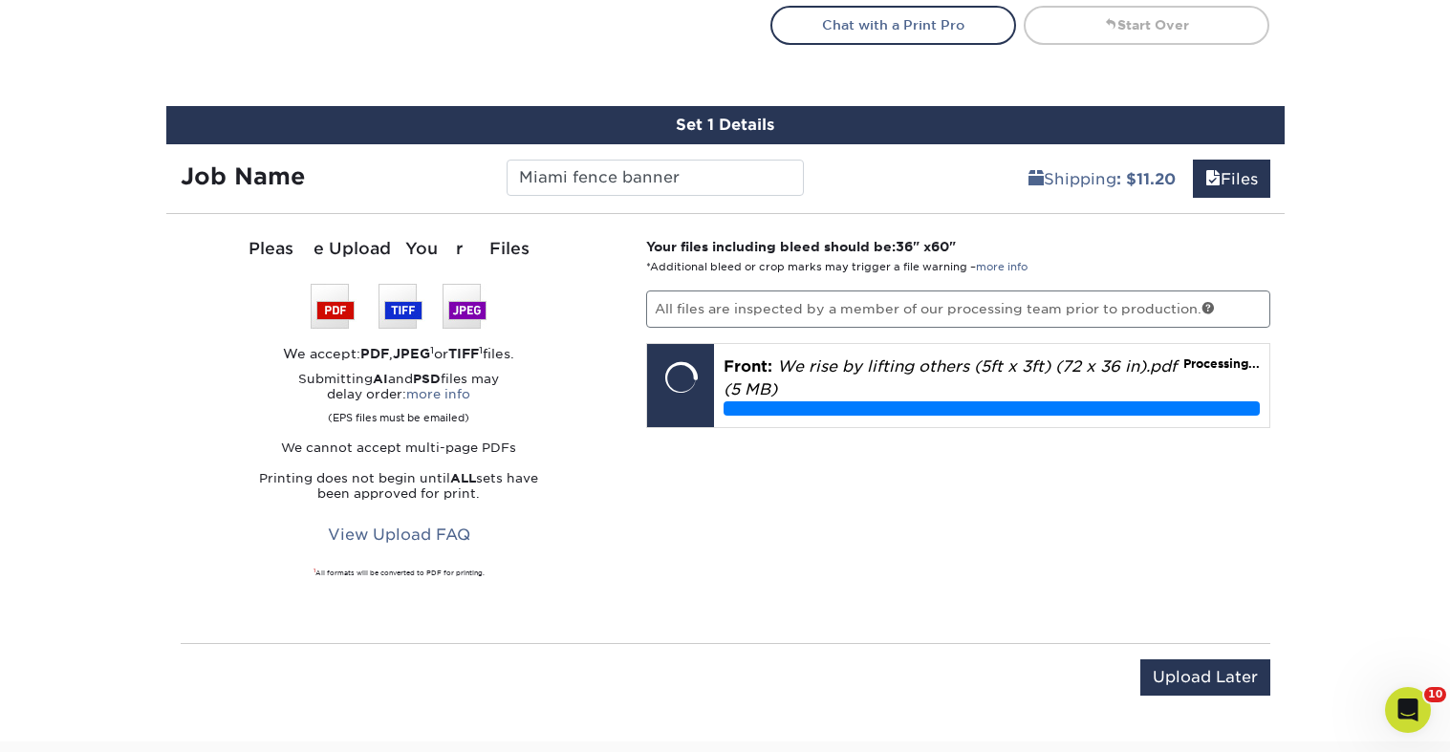
click at [1297, 564] on div "Set 1 Details Job Name Miami fence banner Shipping : $11.20 Files You've choose…" at bounding box center [725, 412] width 1147 height 613
click at [1027, 607] on div "Your files including bleed should be: 36 " x 60 " *Additional bleed or crop mar…" at bounding box center [958, 428] width 653 height 383
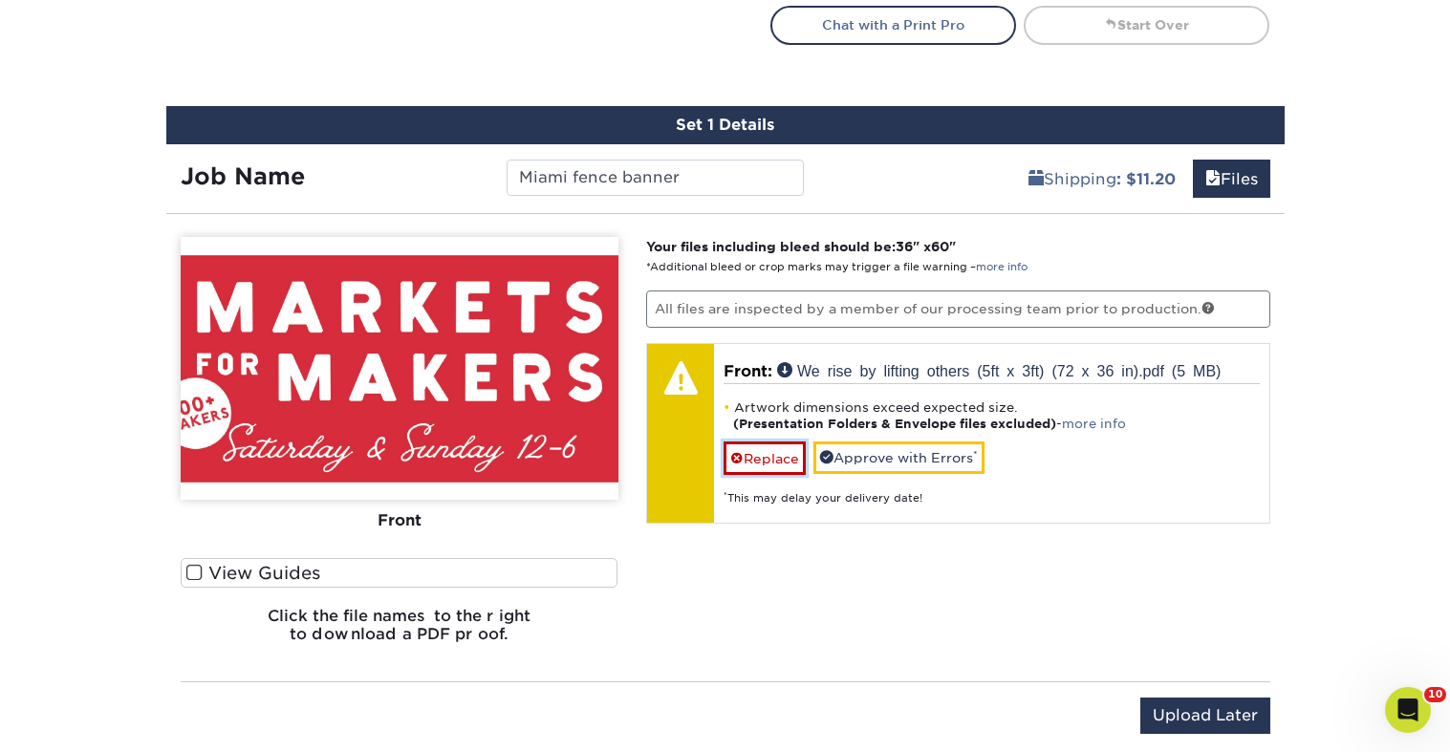
click at [764, 460] on link "Replace" at bounding box center [765, 458] width 82 height 33
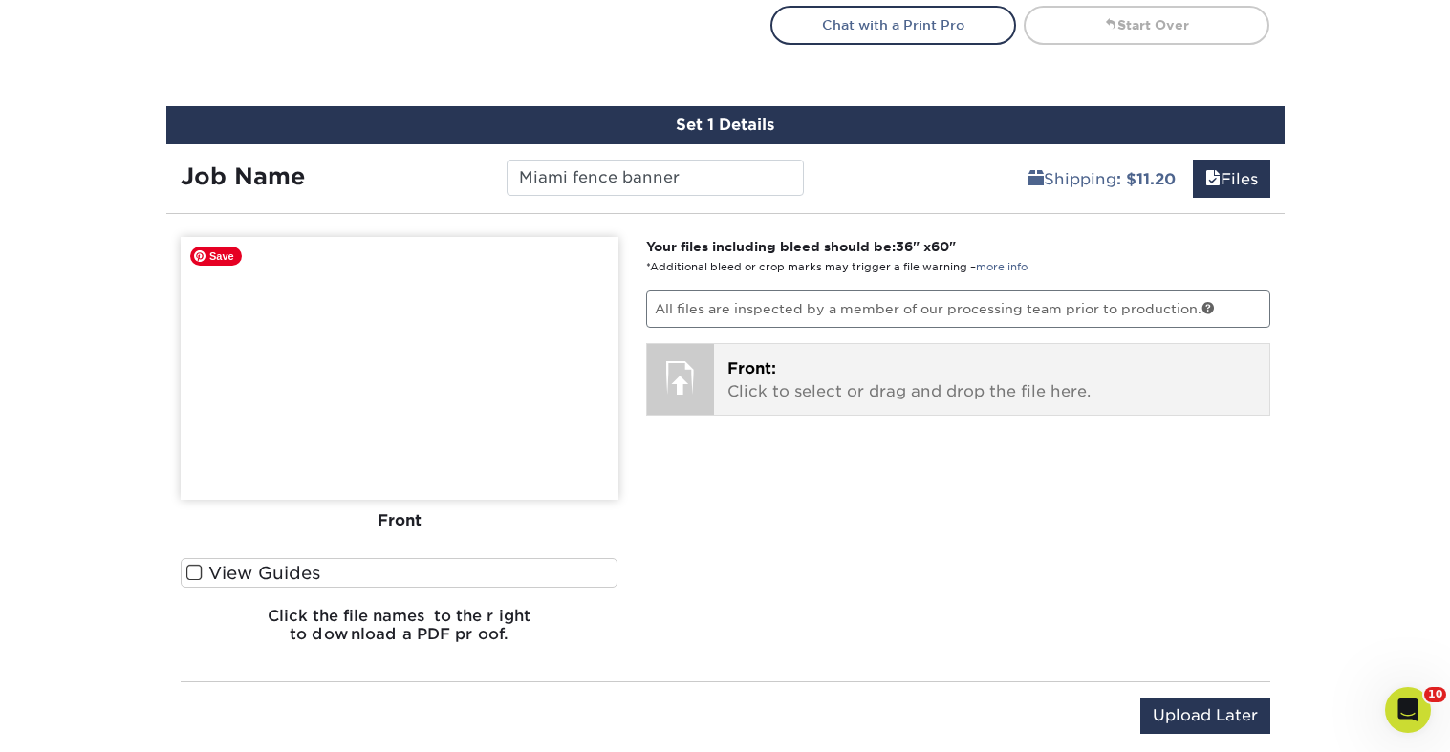
click at [891, 343] on div "Front: Click to select or drag and drop the file here. Choose file We rise by l…" at bounding box center [958, 379] width 624 height 73
click at [890, 384] on p "Front: Click to select or drag and drop the file here." at bounding box center [991, 381] width 529 height 46
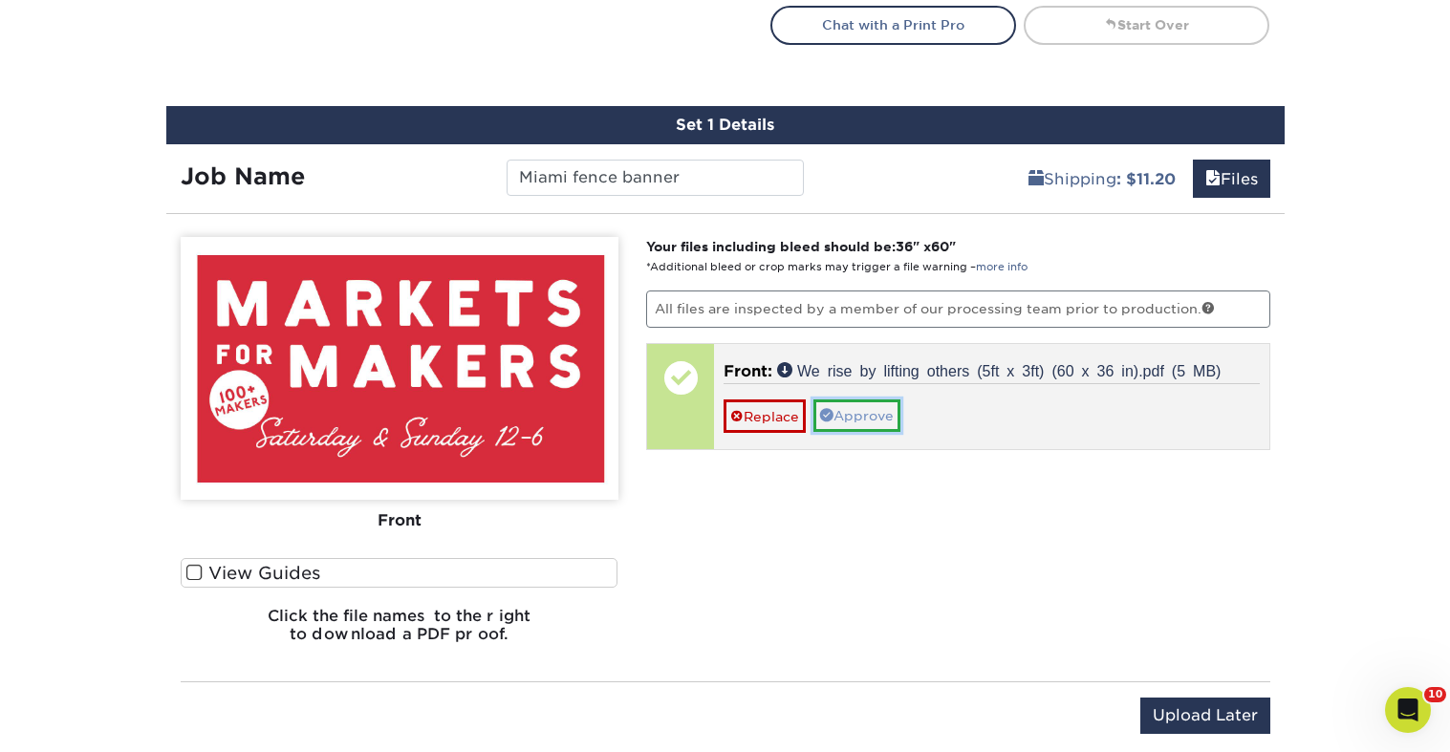
click at [876, 411] on link "Approve" at bounding box center [856, 416] width 87 height 33
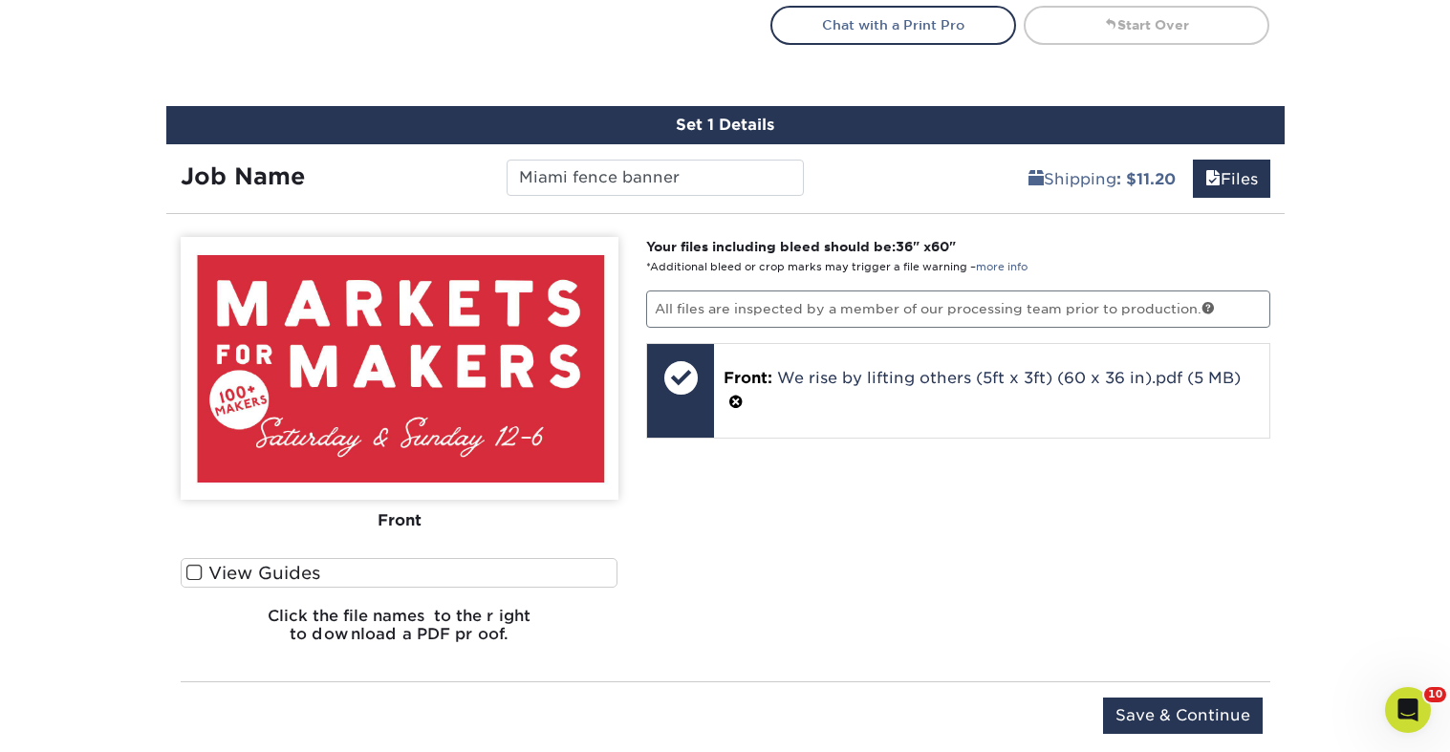
click at [957, 529] on div "Your files including bleed should be: 36 " x 60 " *Additional bleed or crop mar…" at bounding box center [958, 448] width 653 height 423
click at [1195, 704] on input "Save & Continue" at bounding box center [1183, 716] width 160 height 36
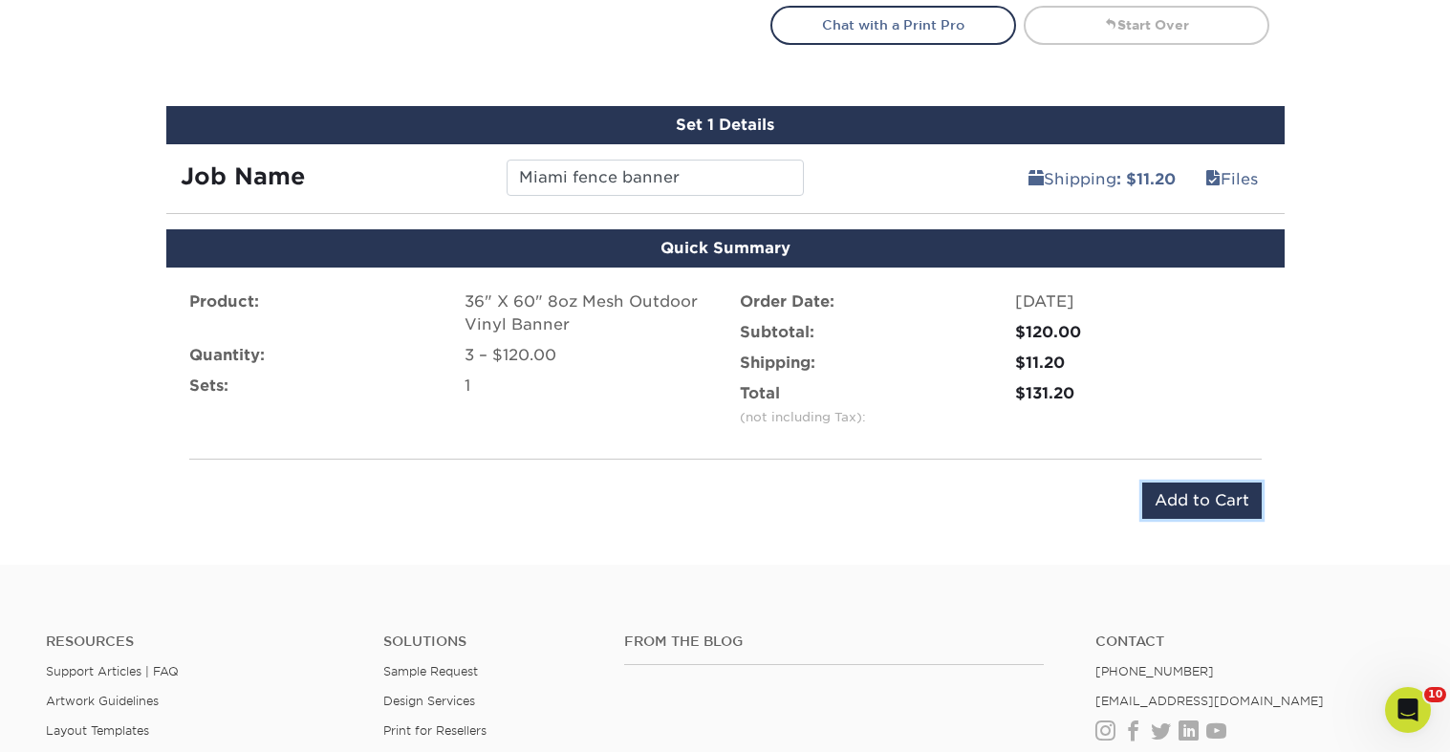
click at [1212, 505] on input "Add to Cart" at bounding box center [1201, 501] width 119 height 36
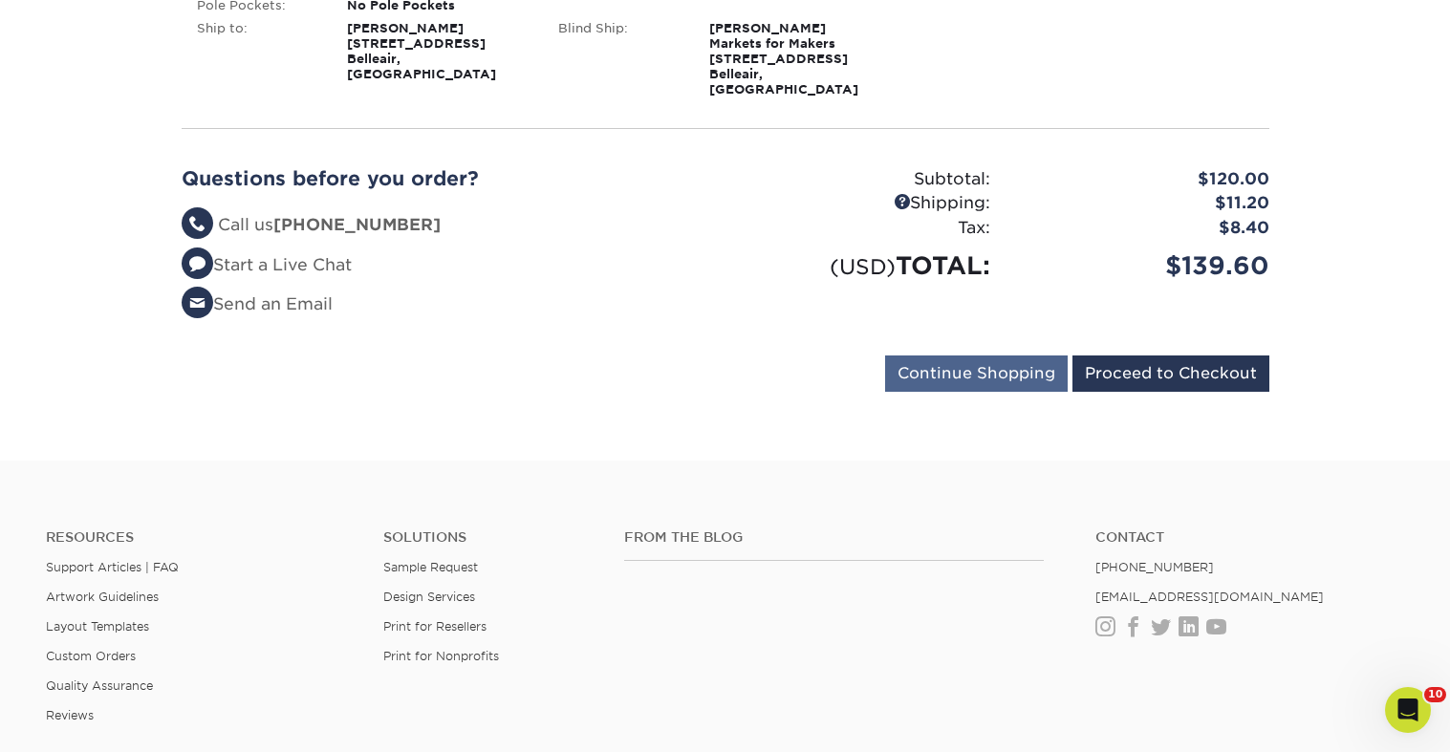
scroll to position [498, 0]
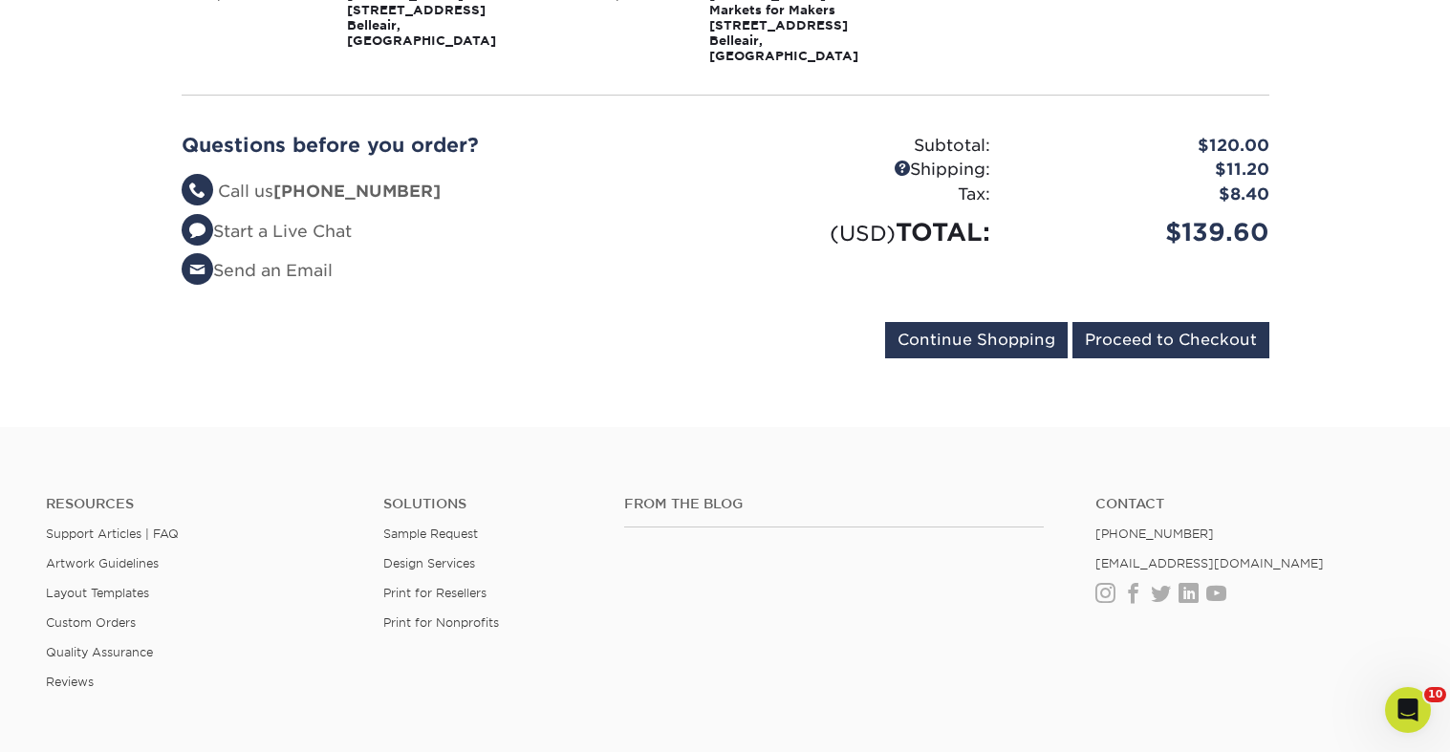
click at [955, 538] on div "From the Blog" at bounding box center [846, 557] width 472 height 122
click at [1164, 331] on input "Proceed to Checkout" at bounding box center [1171, 340] width 197 height 36
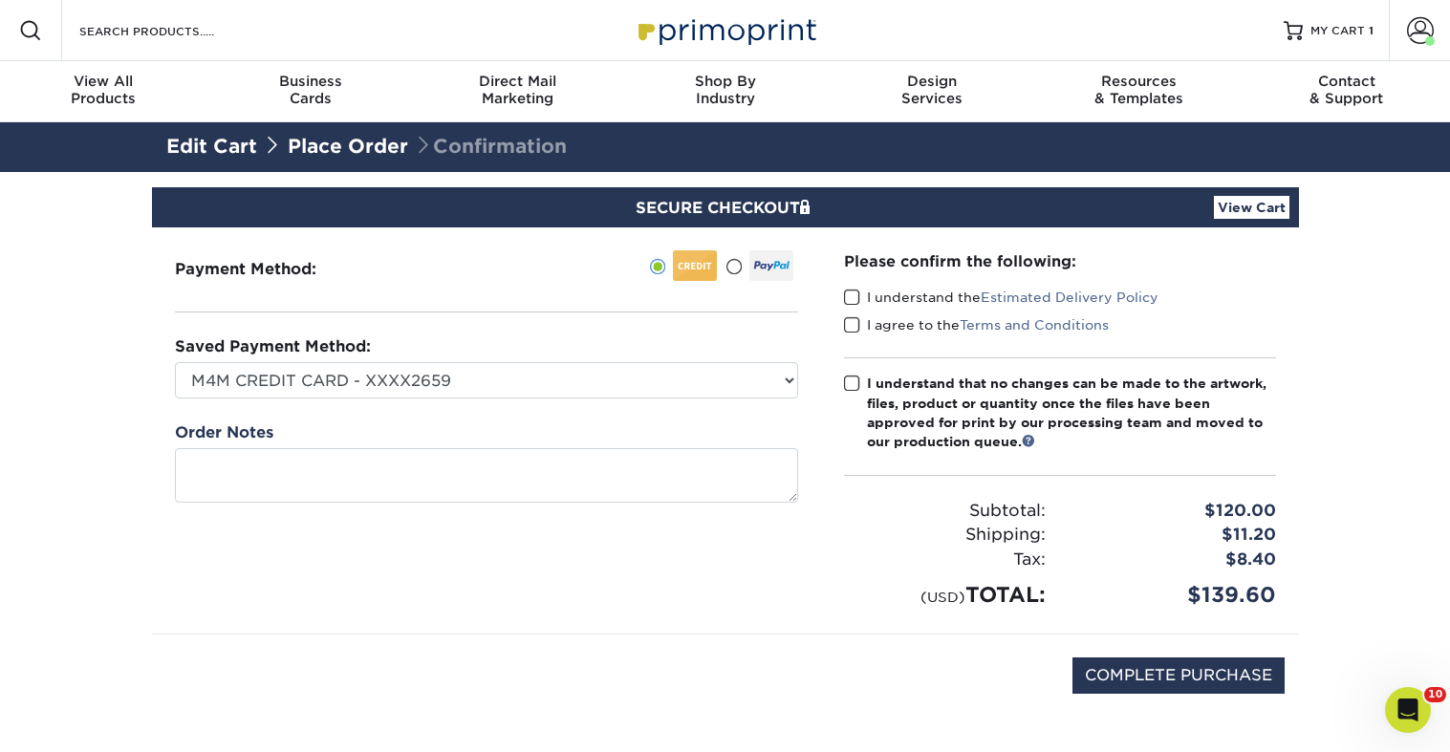
drag, startPoint x: 857, startPoint y: 300, endPoint x: 840, endPoint y: 330, distance: 34.3
click at [857, 300] on span at bounding box center [852, 298] width 16 height 18
click at [0, 0] on input "I understand the Estimated Delivery Policy" at bounding box center [0, 0] width 0 height 0
drag, startPoint x: 840, startPoint y: 331, endPoint x: 849, endPoint y: 348, distance: 19.2
click at [840, 331] on div "Please confirm the following: I understand the Estimated Delivery Policy I agre…" at bounding box center [1060, 431] width 478 height 406
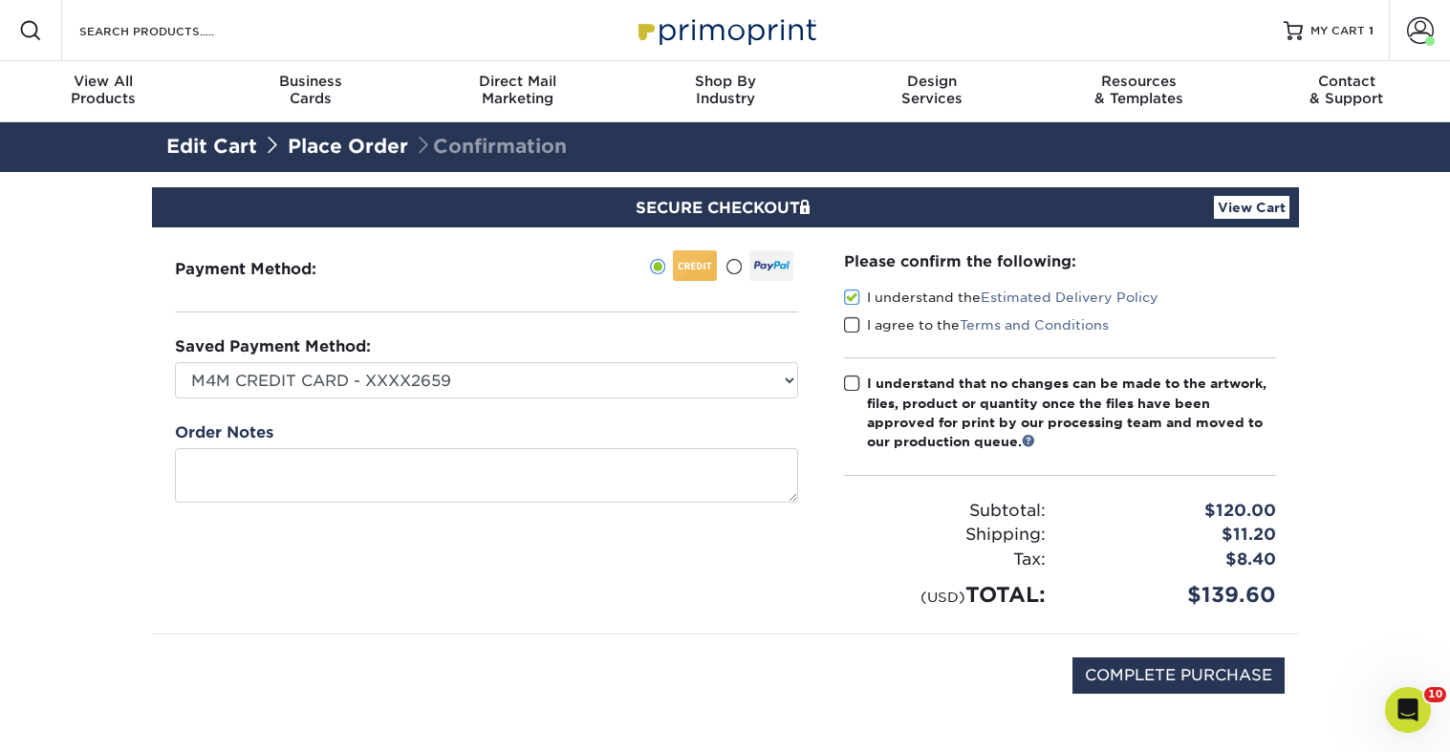
drag, startPoint x: 854, startPoint y: 324, endPoint x: 857, endPoint y: 359, distance: 35.6
click at [855, 334] on span at bounding box center [852, 325] width 16 height 18
click at [0, 0] on input "I agree to the Terms and Conditions" at bounding box center [0, 0] width 0 height 0
click at [856, 386] on span at bounding box center [852, 384] width 16 height 18
click at [0, 0] on input "I understand that no changes can be made to the artwork, files, product or quan…" at bounding box center [0, 0] width 0 height 0
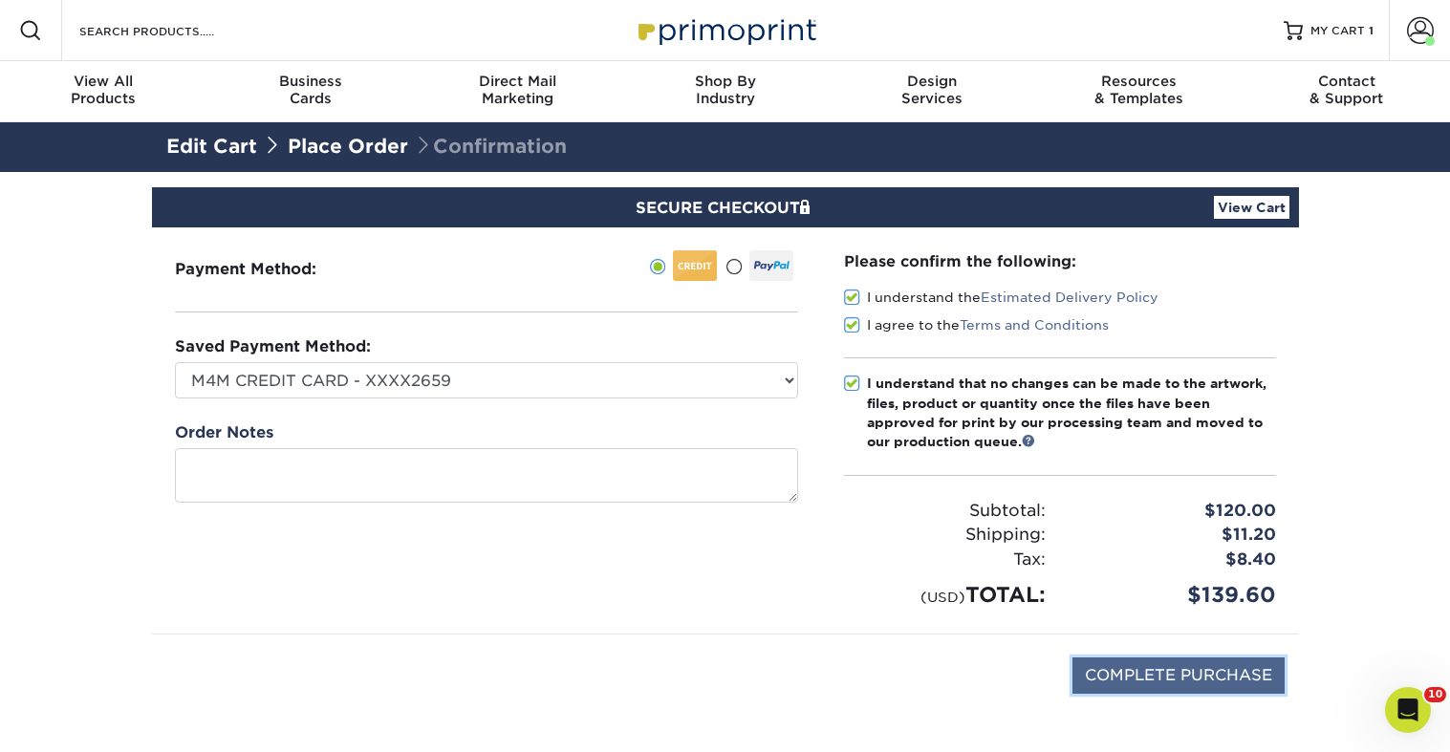
click at [1188, 676] on input "COMPLETE PURCHASE" at bounding box center [1179, 676] width 212 height 36
type input "PROCESSING, PLEASE WAIT..."
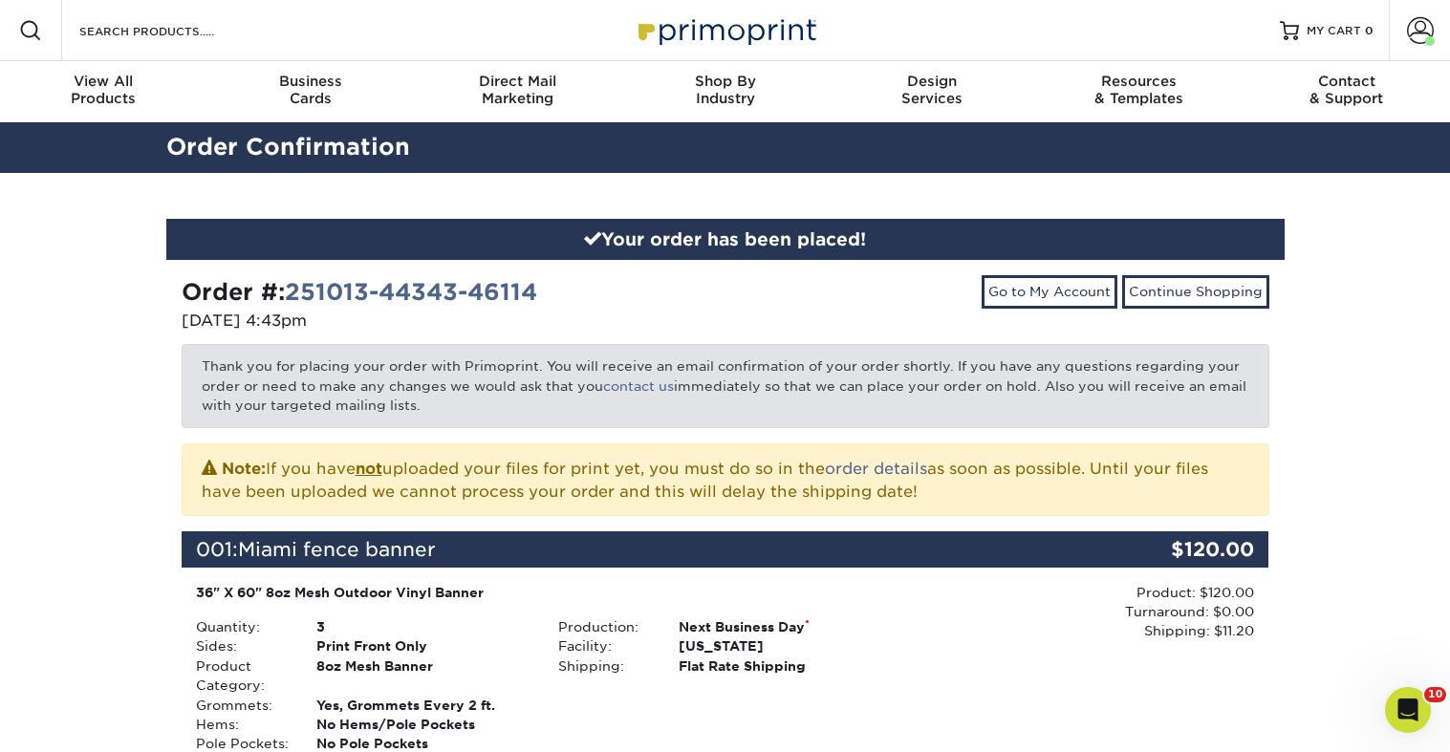
click at [795, 333] on div "Go to My Account Continue Shopping" at bounding box center [1005, 305] width 558 height 61
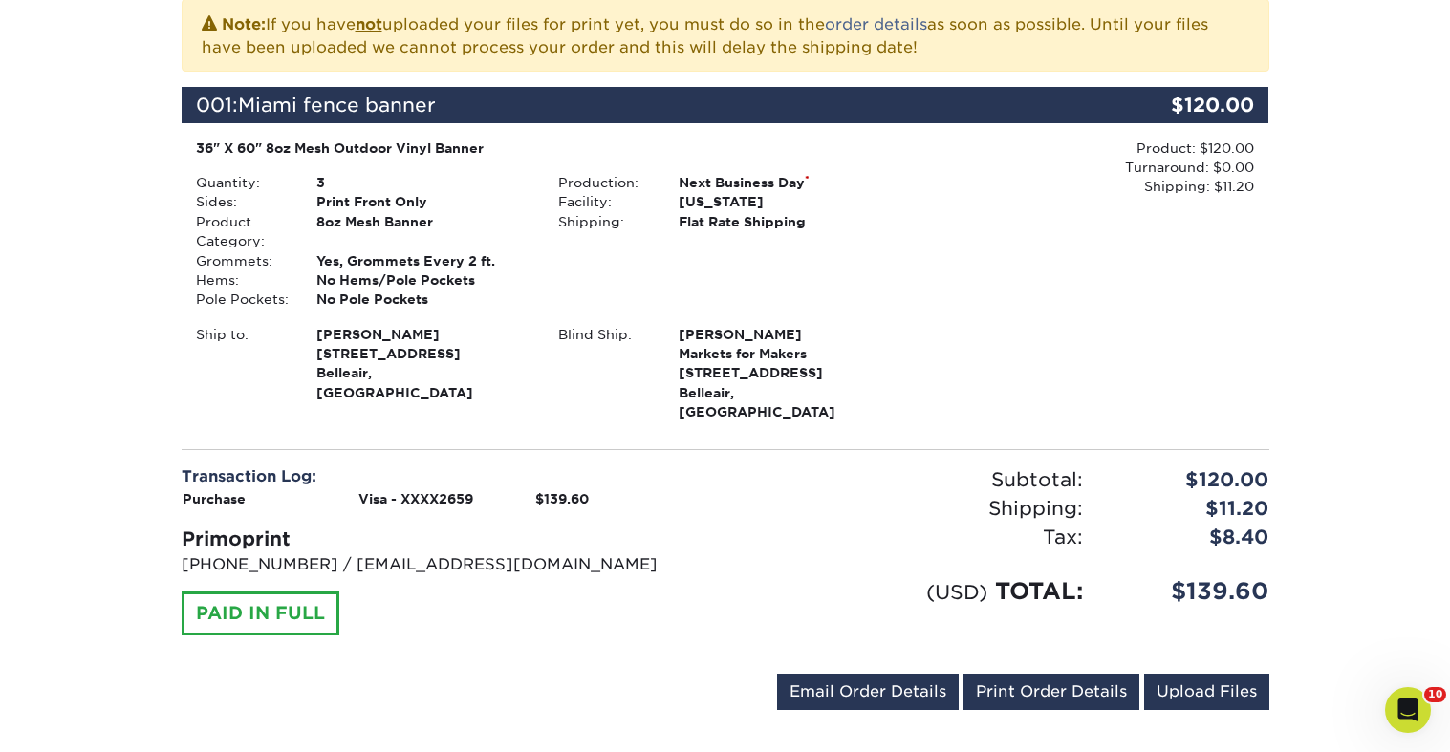
scroll to position [443, 0]
